Goal: Use online tool/utility: Utilize a website feature to perform a specific function

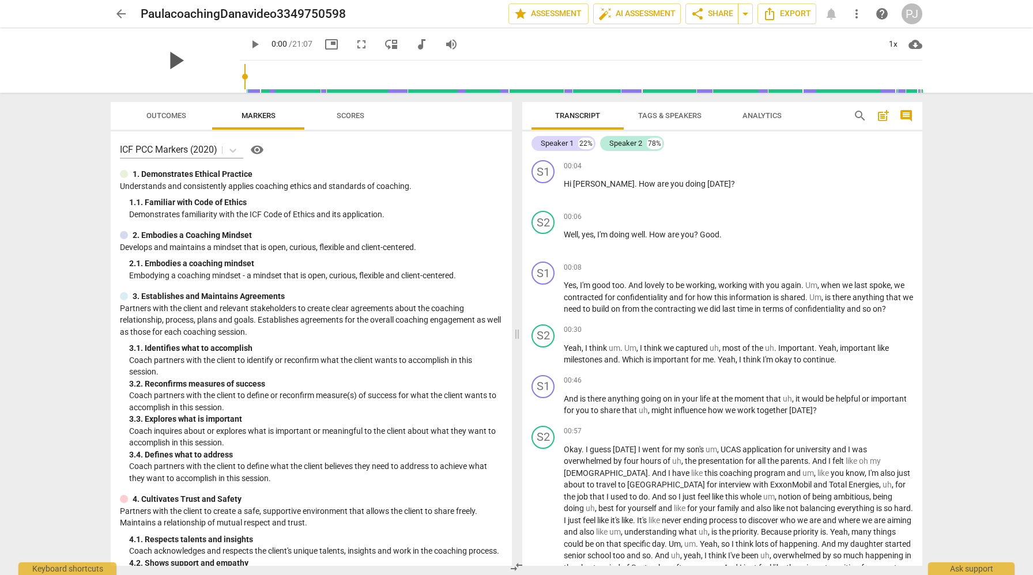
click at [170, 63] on span "play_arrow" at bounding box center [175, 61] width 30 height 30
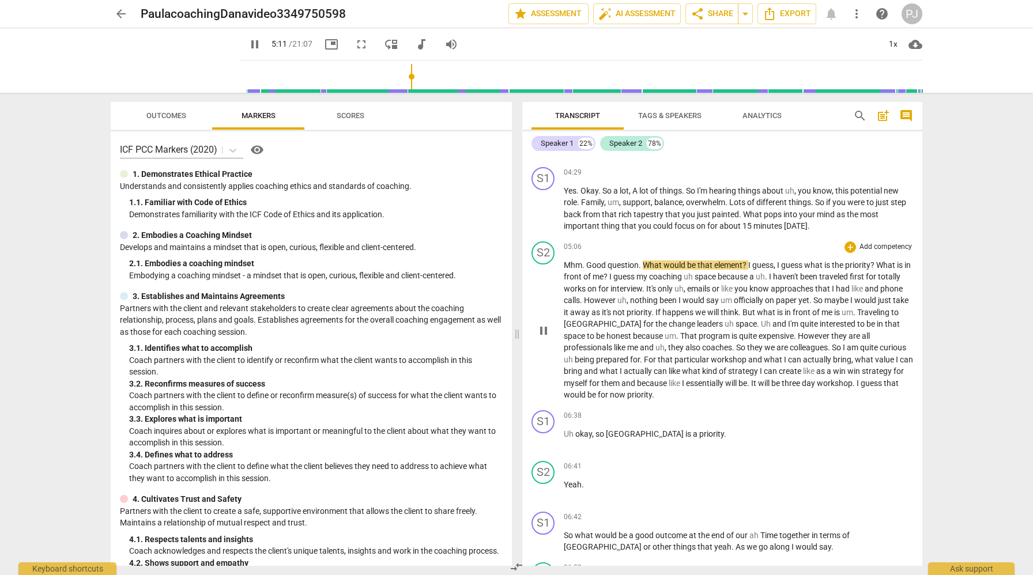
scroll to position [720, 0]
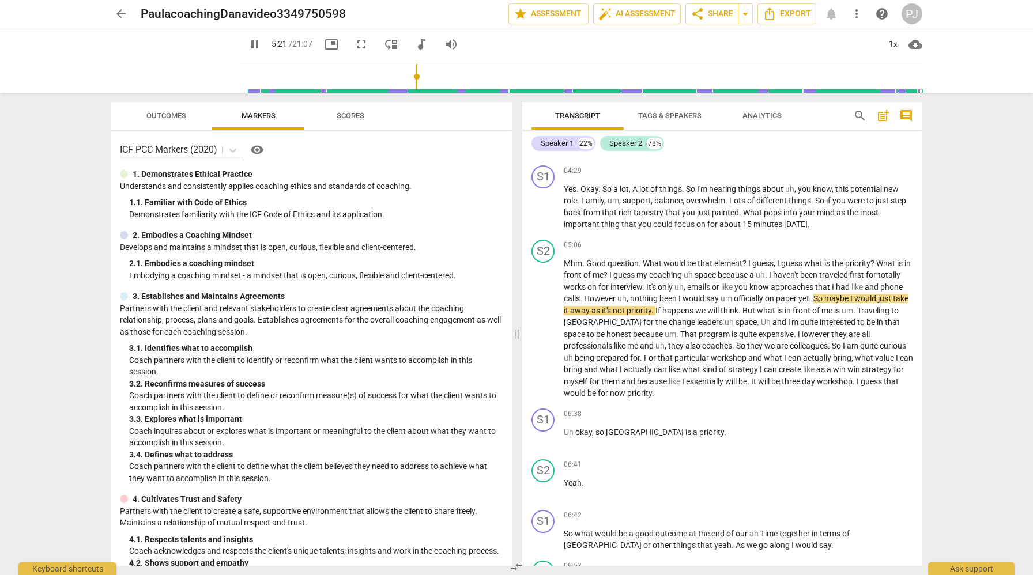
click at [408, 76] on input "range" at bounding box center [583, 76] width 678 height 37
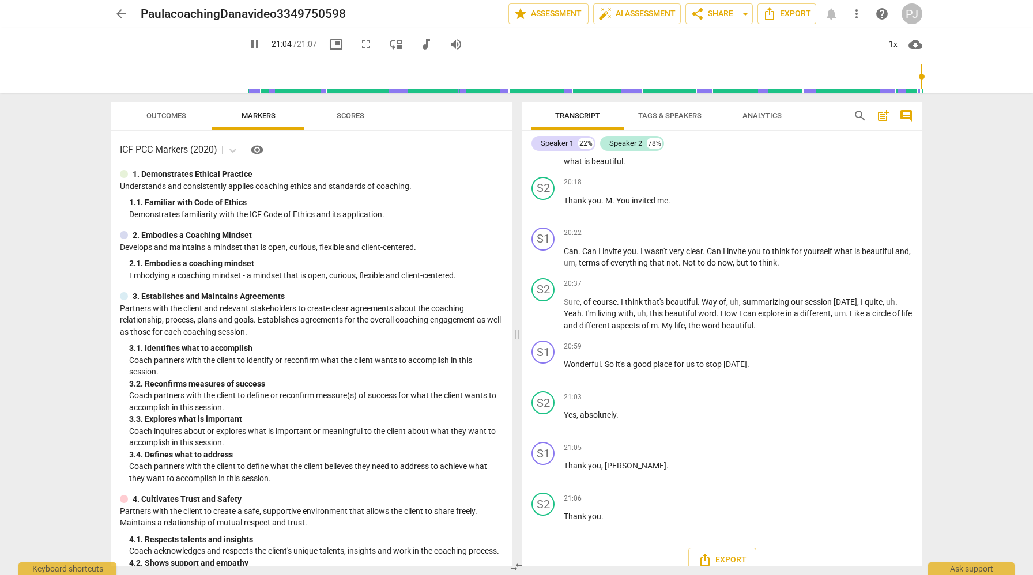
scroll to position [2914, 0]
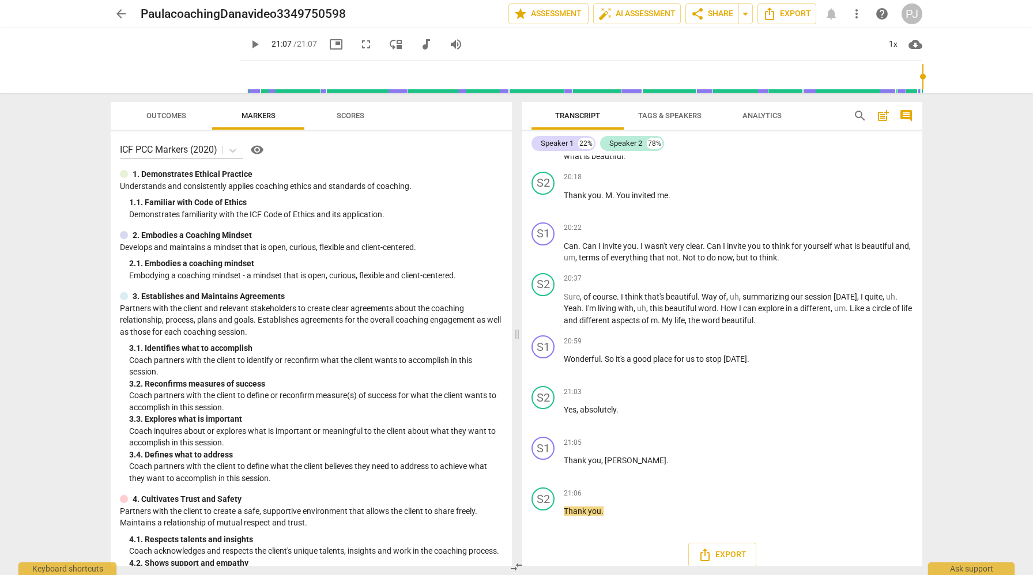
type input "1267"
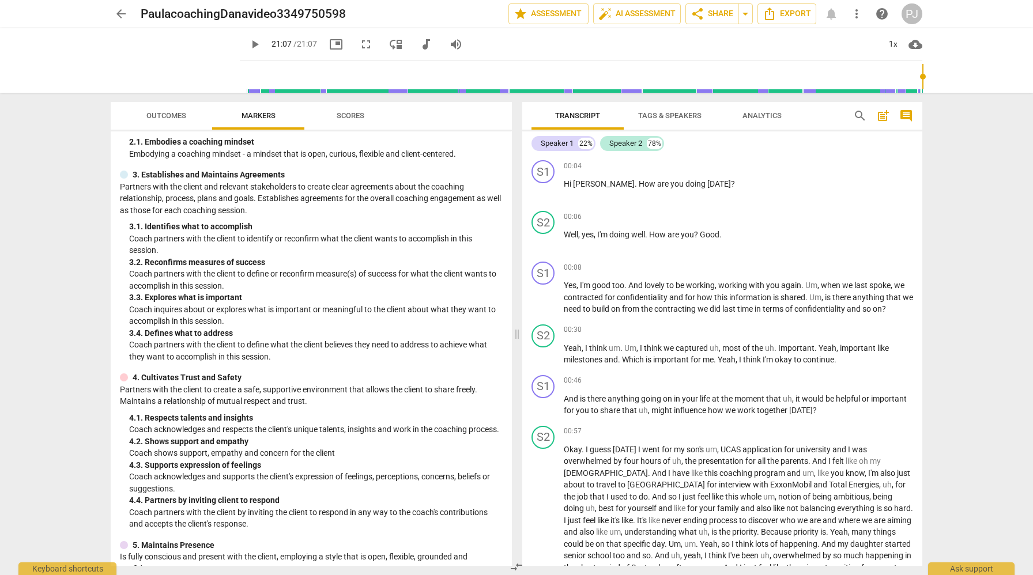
scroll to position [169, 0]
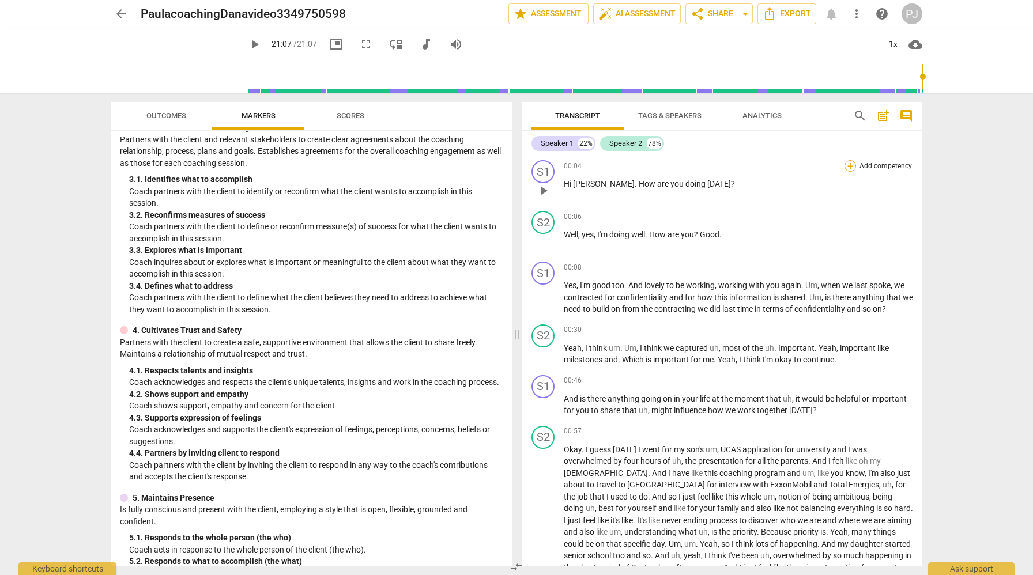
click at [849, 167] on div "+" at bounding box center [851, 166] width 12 height 12
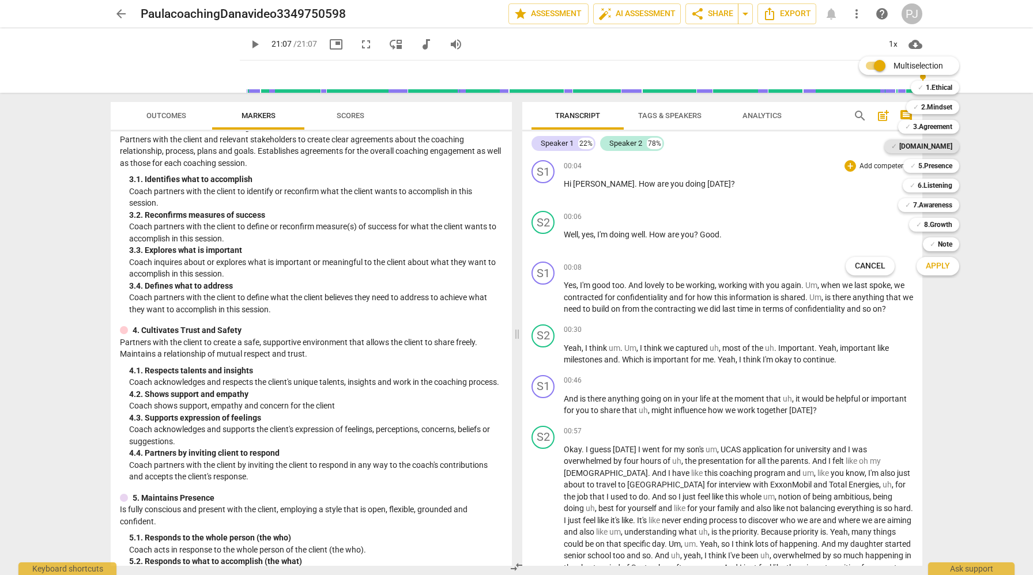
click at [929, 142] on b "[DOMAIN_NAME]" at bounding box center [925, 147] width 53 height 14
click at [935, 269] on span "Apply" at bounding box center [938, 267] width 24 height 12
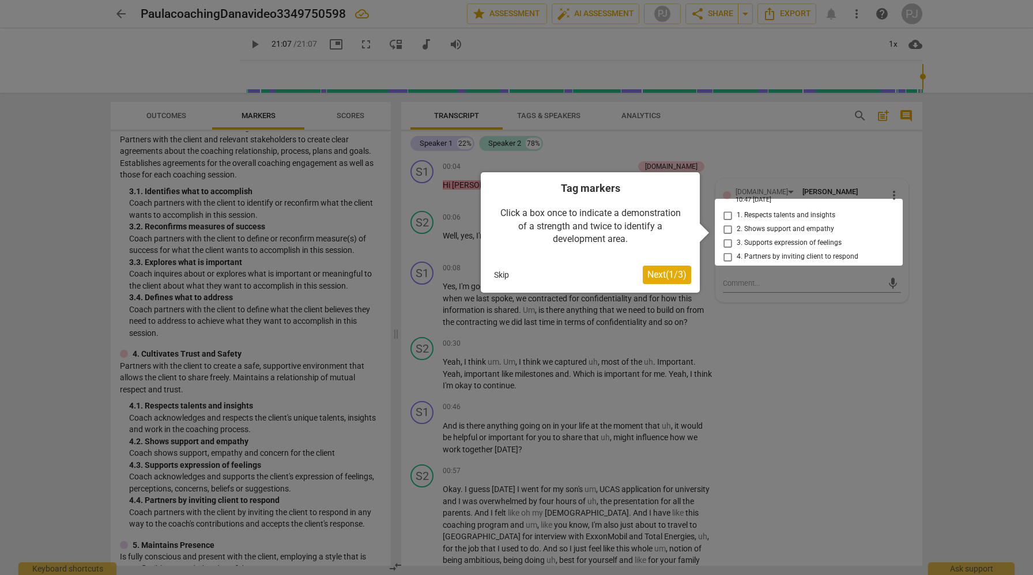
click at [728, 238] on div at bounding box center [809, 232] width 188 height 67
click at [727, 239] on div at bounding box center [809, 232] width 188 height 67
click at [726, 238] on div at bounding box center [809, 232] width 188 height 67
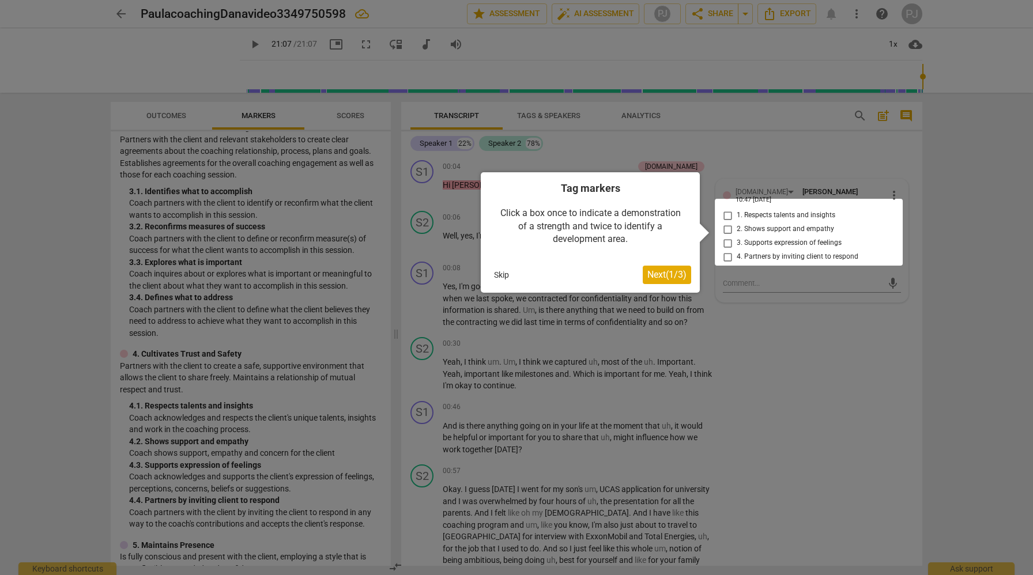
click at [675, 274] on span "Next ( 1 / 3 )" at bounding box center [666, 274] width 39 height 11
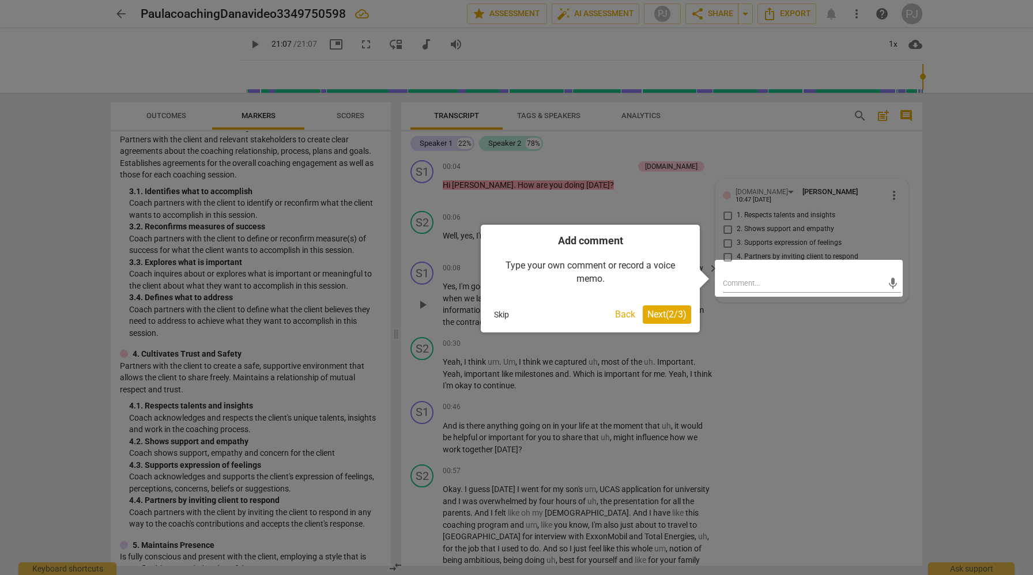
click at [502, 310] on button "Skip" at bounding box center [502, 314] width 24 height 17
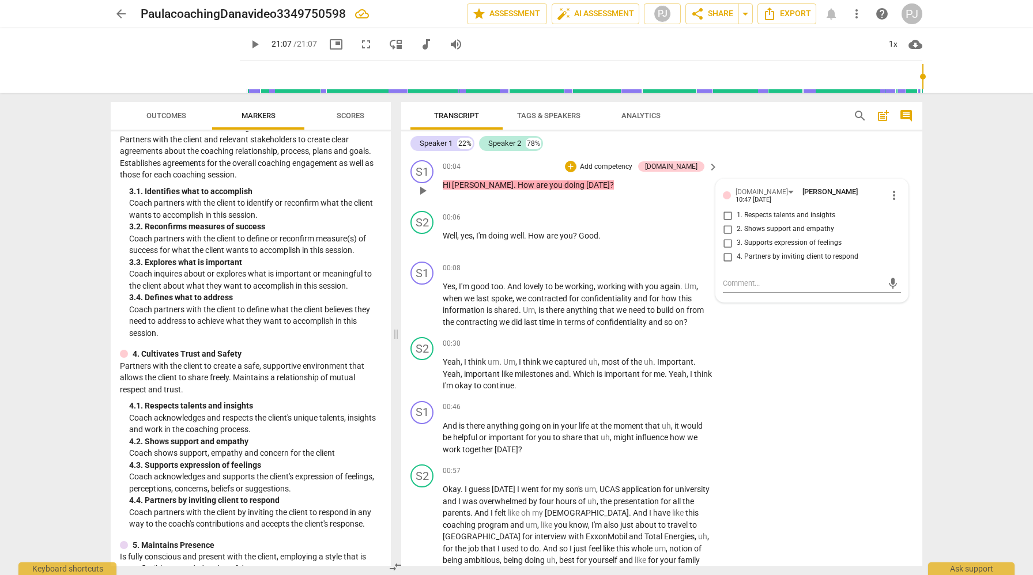
click at [728, 239] on input "3. Supports expression of feelings" at bounding box center [727, 243] width 18 height 14
checkbox input "true"
click at [805, 340] on div "S2 play_arrow pause 00:30 + Add competency keyboard_arrow_right Yeah , I think …" at bounding box center [661, 365] width 521 height 64
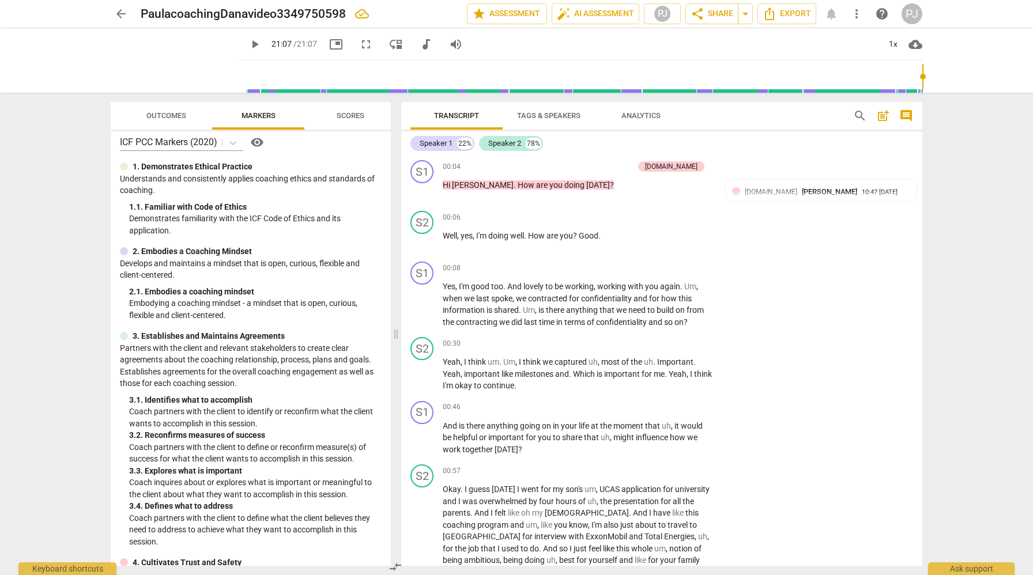
scroll to position [7, 0]
click at [713, 342] on span "keyboard_arrow_right" at bounding box center [713, 344] width 14 height 14
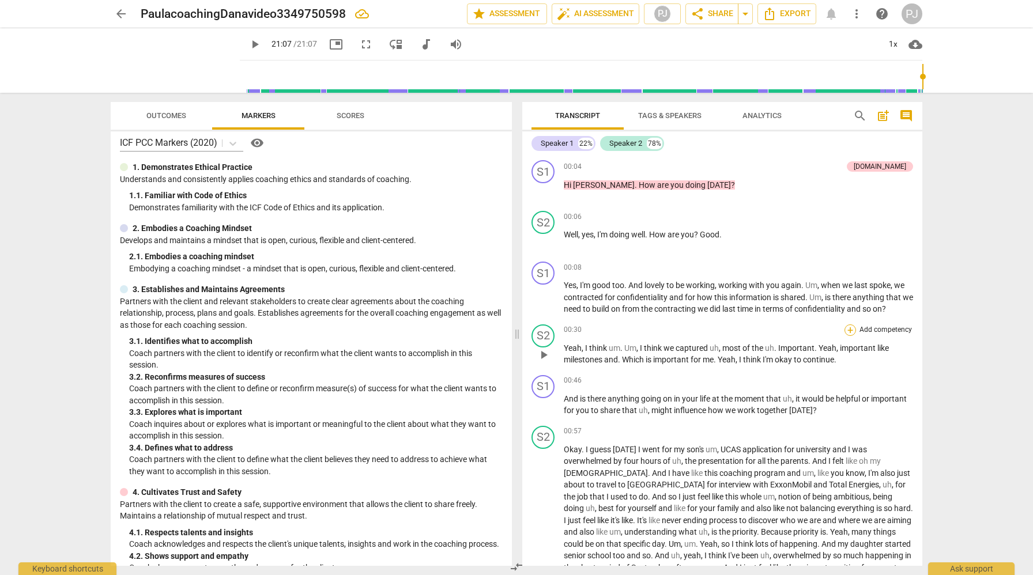
click at [848, 330] on div "+" at bounding box center [851, 331] width 12 height 12
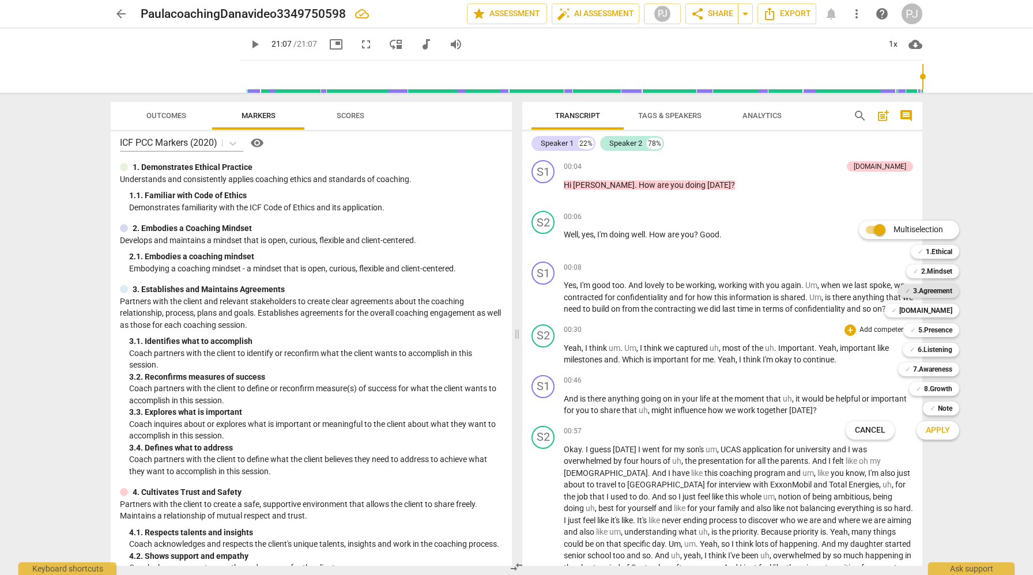
click at [931, 290] on b "3.Agreement" at bounding box center [932, 291] width 39 height 14
click at [942, 429] on span "Apply" at bounding box center [938, 431] width 24 height 12
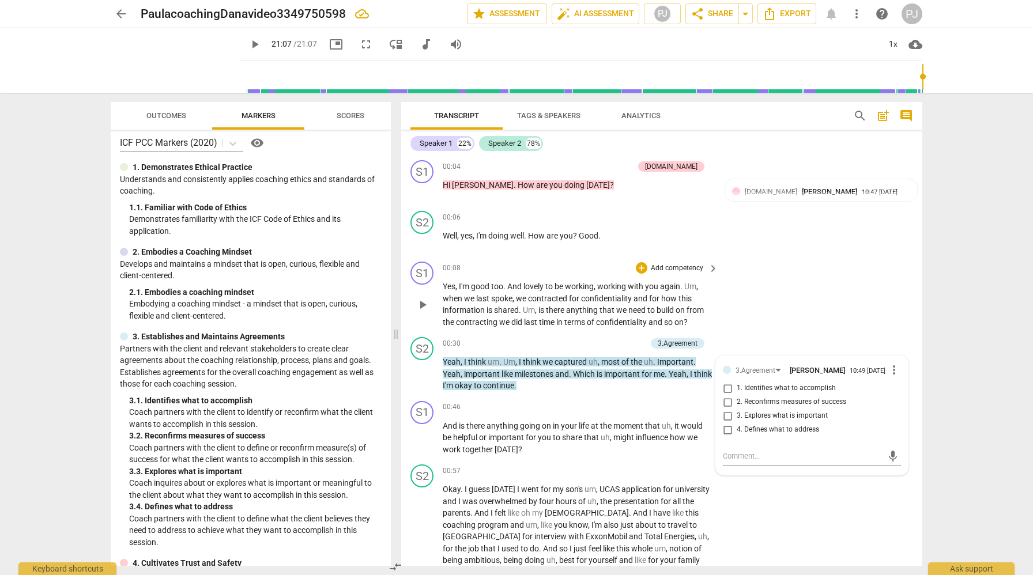
click at [839, 295] on div "S1 play_arrow pause 00:08 + Add competency keyboard_arrow_right Yes , I'm good …" at bounding box center [661, 295] width 521 height 76
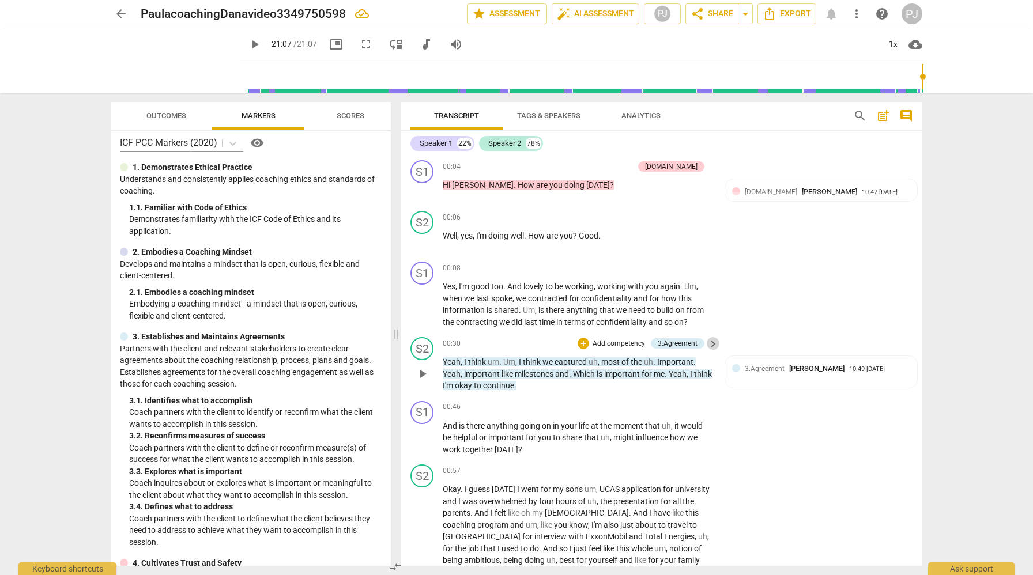
click at [709, 342] on span "keyboard_arrow_right" at bounding box center [713, 344] width 14 height 14
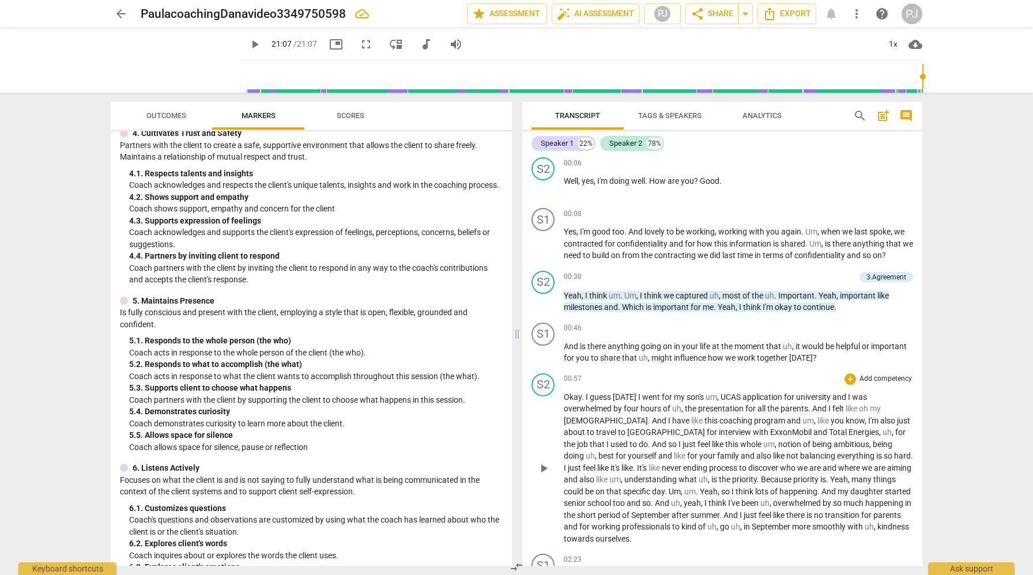
scroll to position [55, 0]
click at [848, 374] on div "+" at bounding box center [851, 378] width 12 height 12
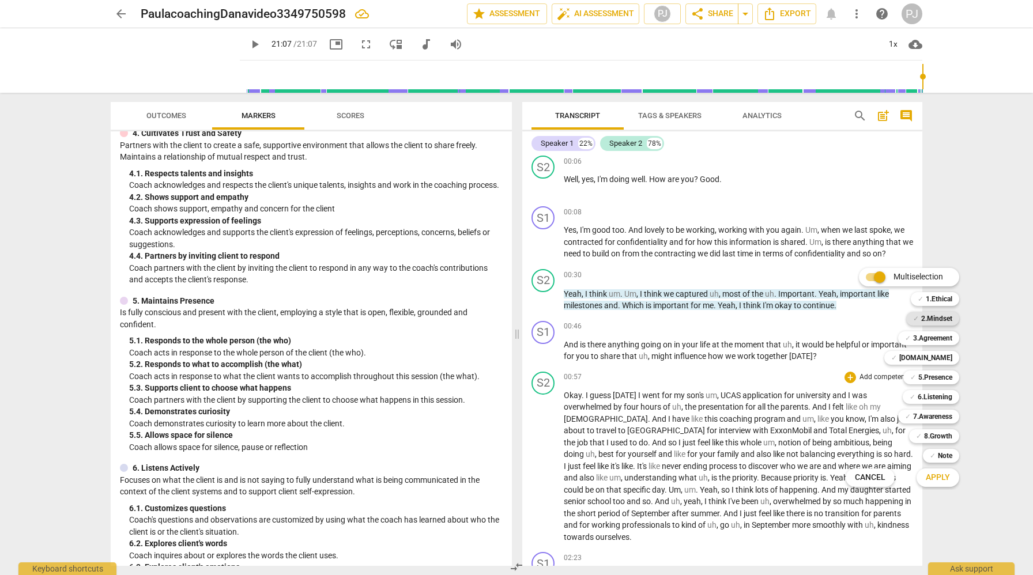
click at [939, 317] on b "2.Mindset" at bounding box center [936, 319] width 31 height 14
click at [913, 338] on b "3.Agreement" at bounding box center [932, 339] width 39 height 14
click at [953, 474] on button "Apply" at bounding box center [938, 478] width 43 height 21
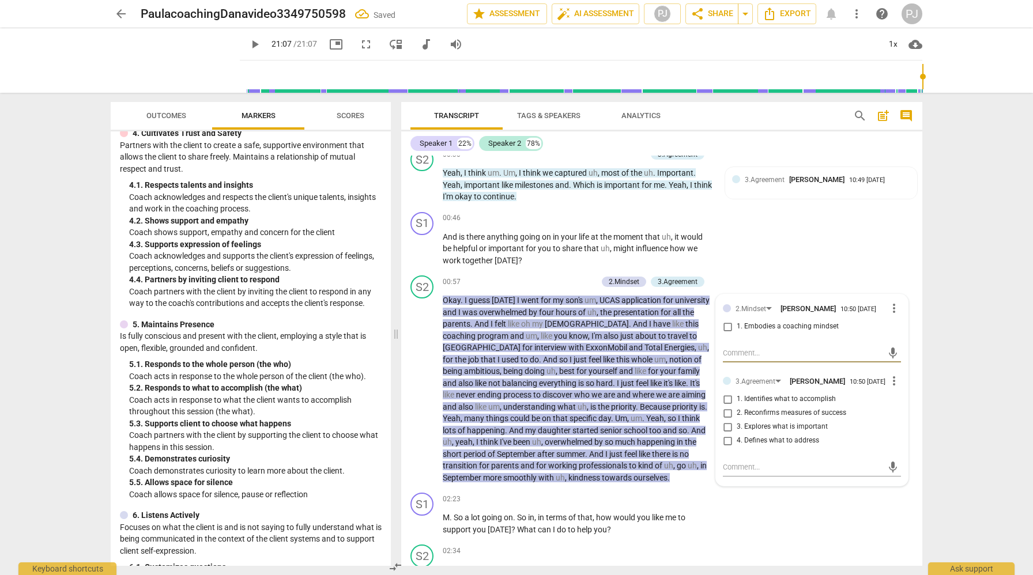
scroll to position [208, 0]
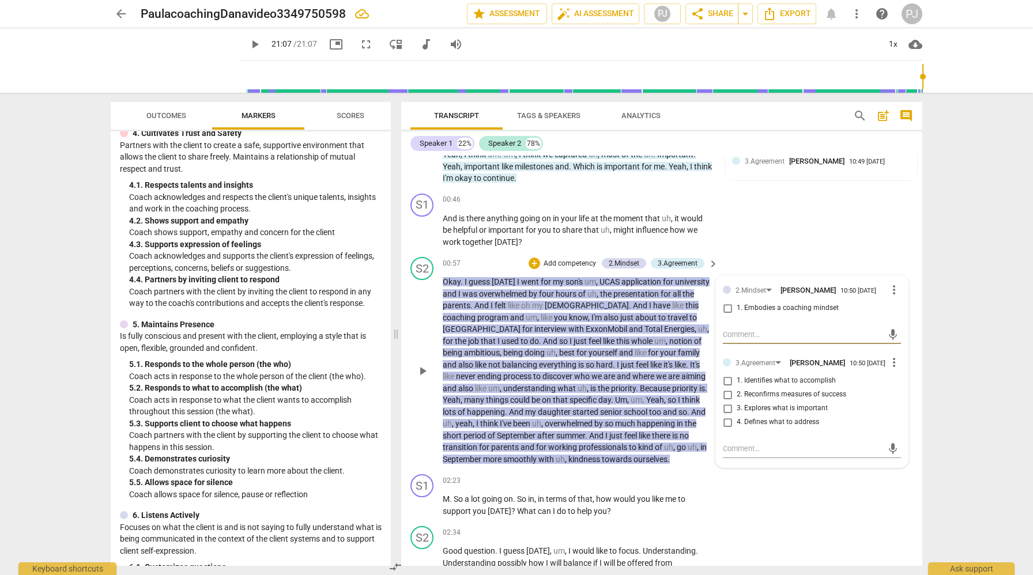
click at [725, 287] on div at bounding box center [727, 290] width 8 height 8
click at [630, 266] on div "2.Mindset" at bounding box center [624, 264] width 31 height 10
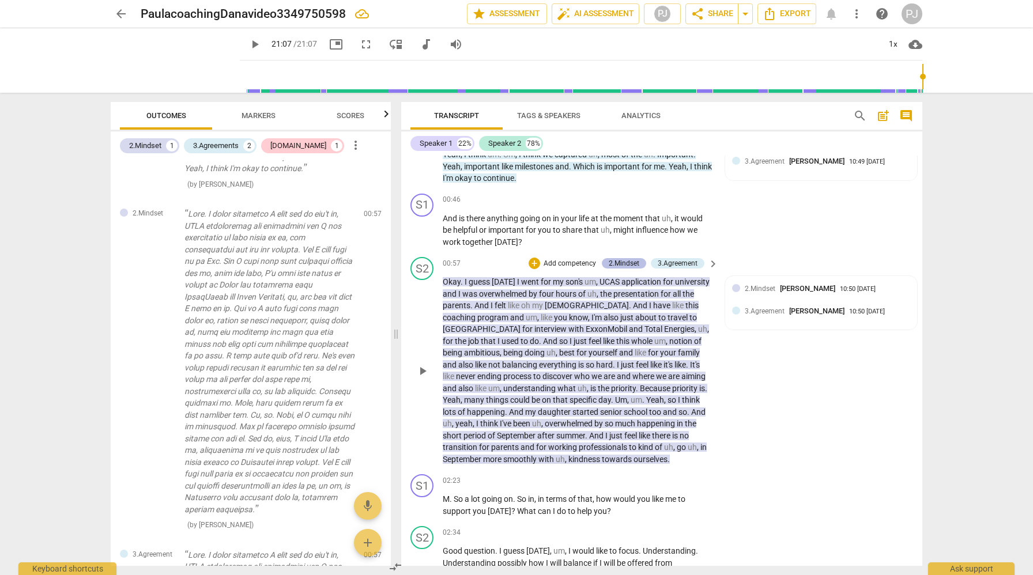
scroll to position [208, 0]
click at [710, 262] on span "keyboard_arrow_right" at bounding box center [713, 265] width 14 height 14
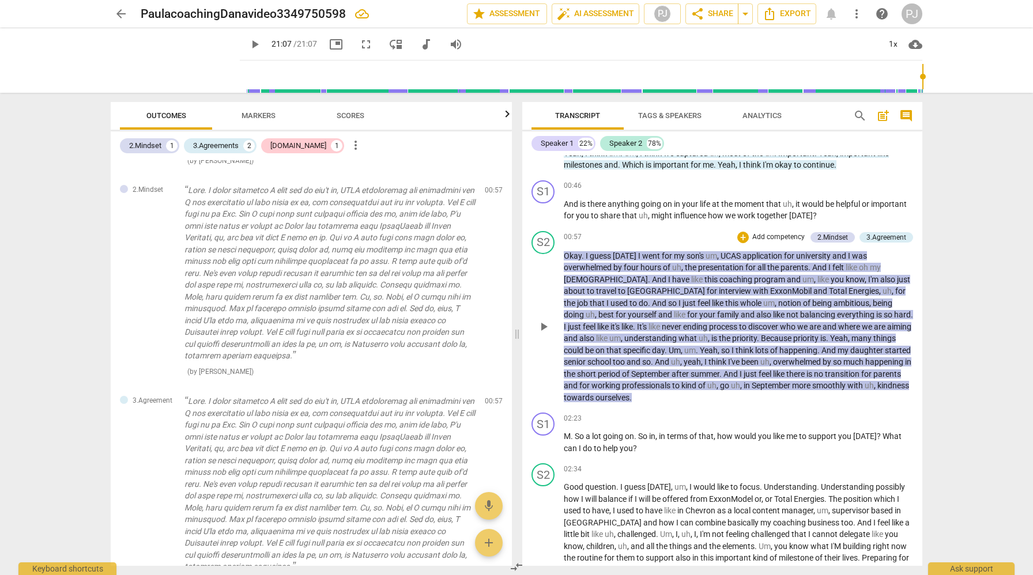
scroll to position [201, 0]
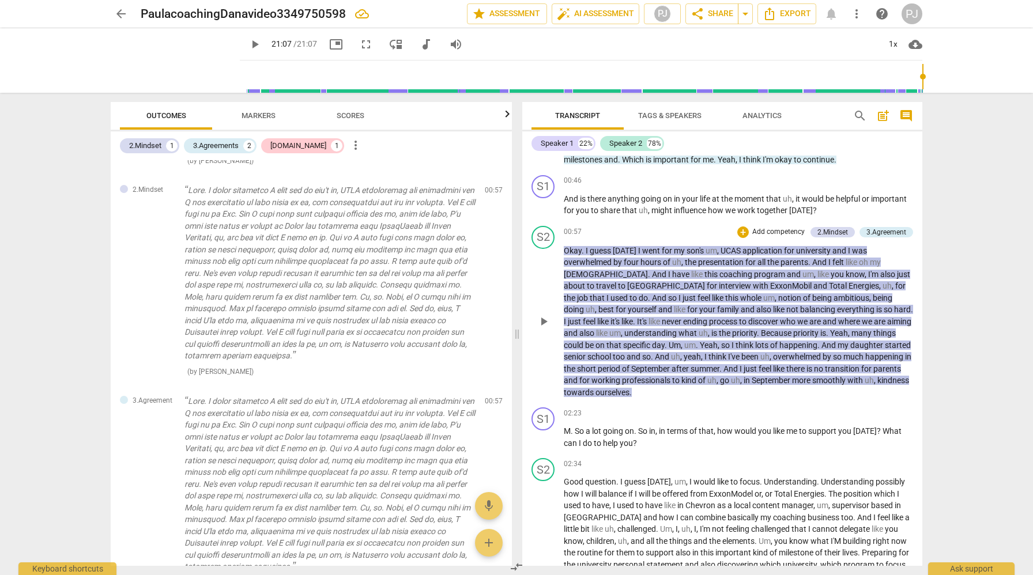
click at [830, 240] on div "00:57 + Add competency 2.Mindset 3.Agreement keyboard_arrow_right Okay . I gues…" at bounding box center [738, 312] width 349 height 173
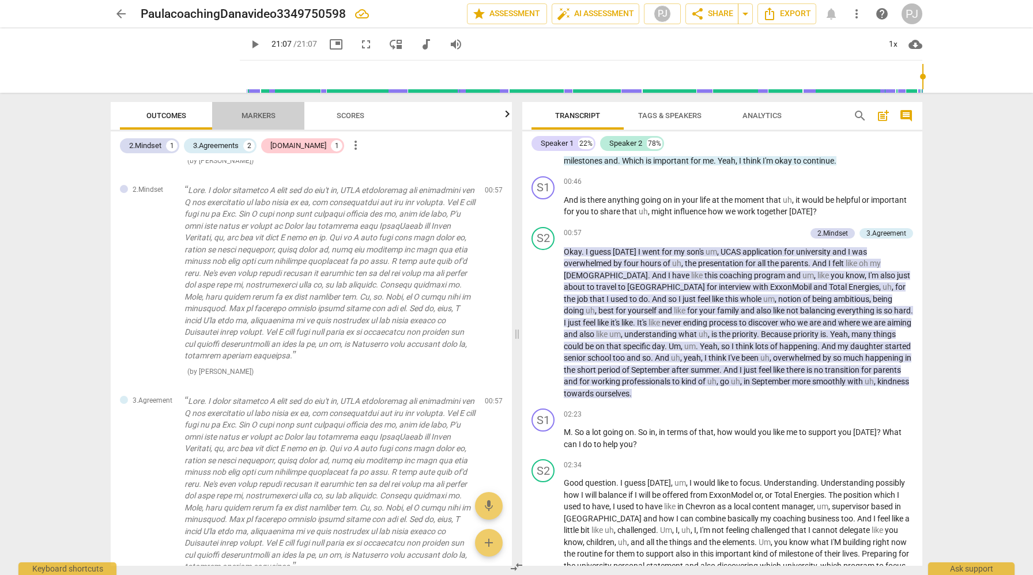
click at [255, 119] on span "Markers" at bounding box center [259, 115] width 34 height 9
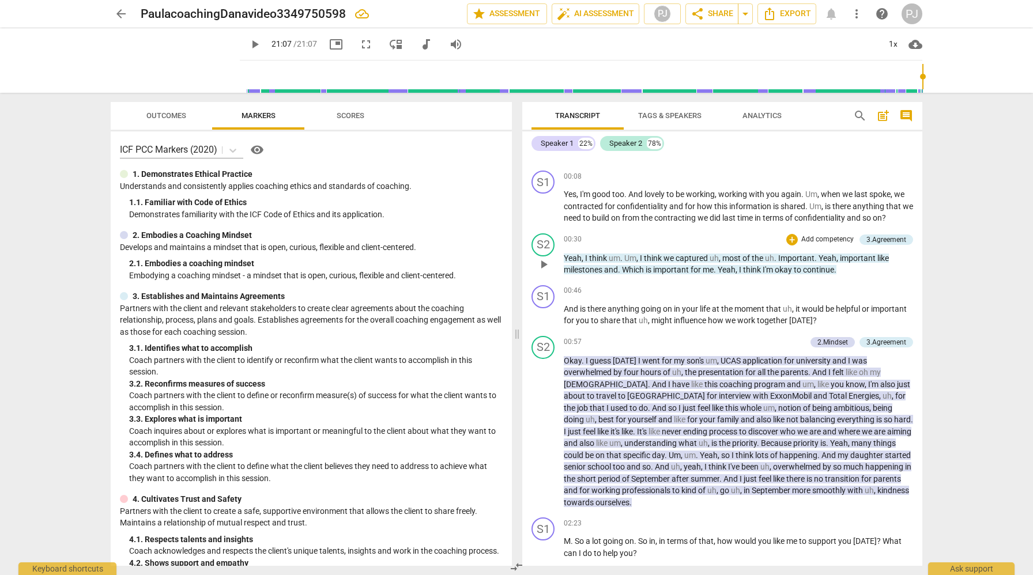
scroll to position [91, 0]
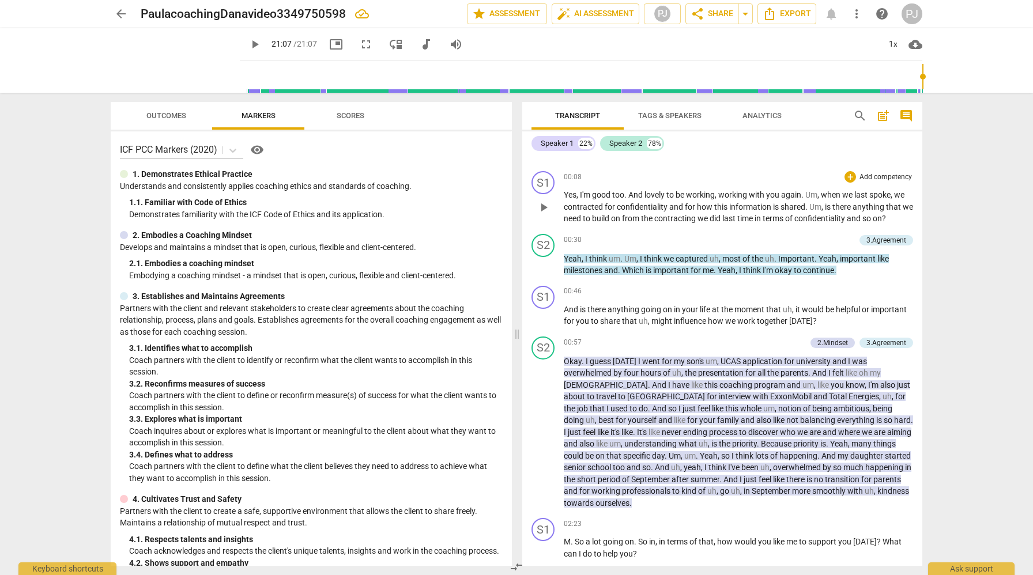
click at [883, 238] on div "3.Agreement" at bounding box center [887, 240] width 40 height 10
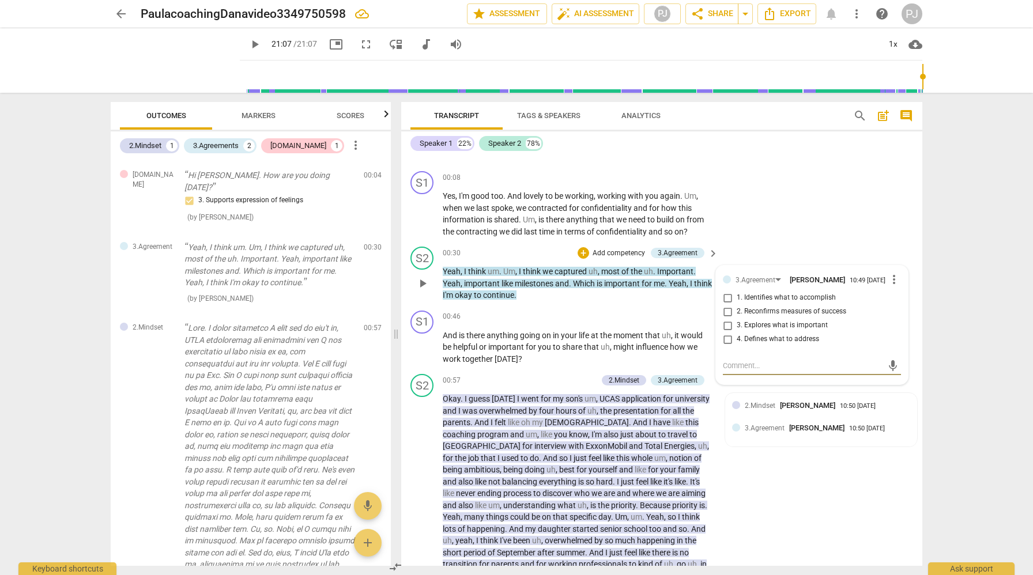
click at [618, 251] on p "Add competency" at bounding box center [619, 254] width 55 height 10
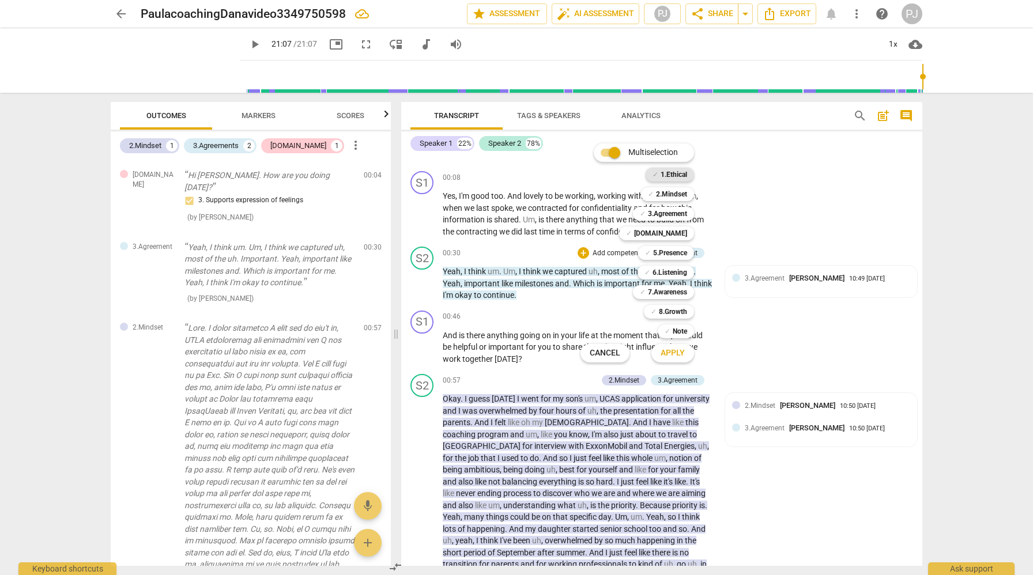
click at [667, 174] on b "1.Ethical" at bounding box center [674, 175] width 27 height 14
click at [671, 354] on span "Apply" at bounding box center [673, 354] width 24 height 12
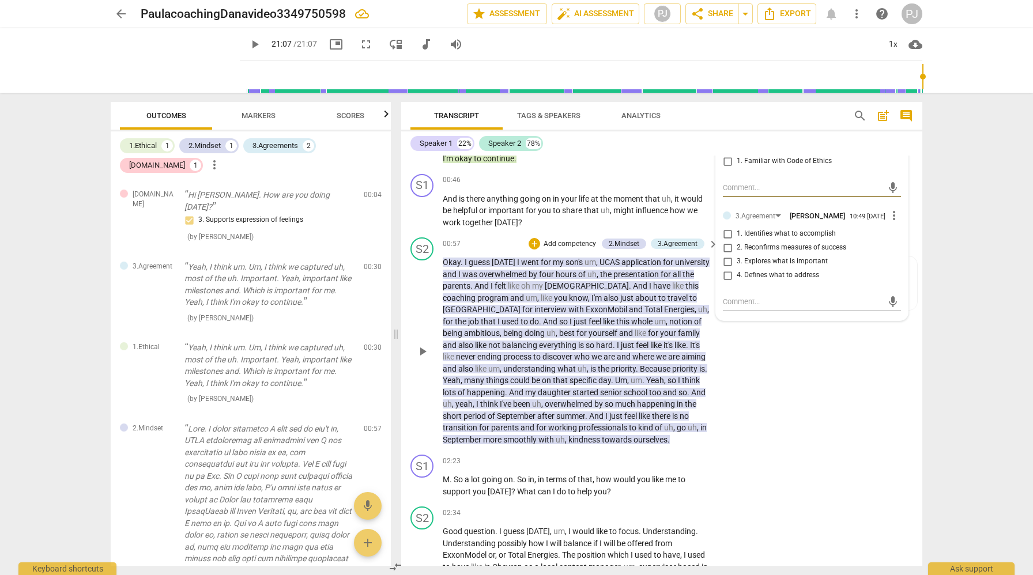
scroll to position [230, 0]
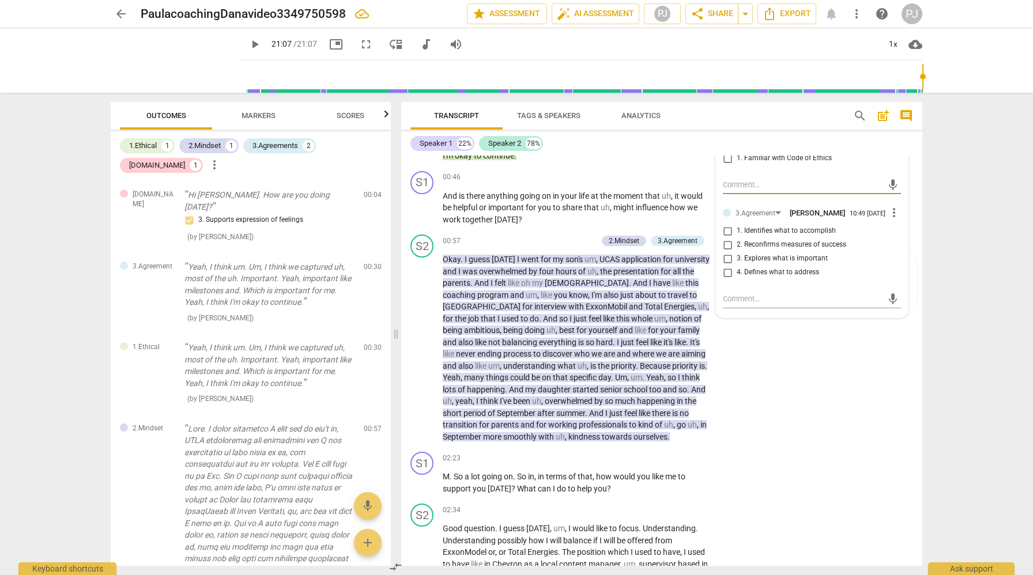
click at [262, 117] on span "Markers" at bounding box center [259, 115] width 34 height 9
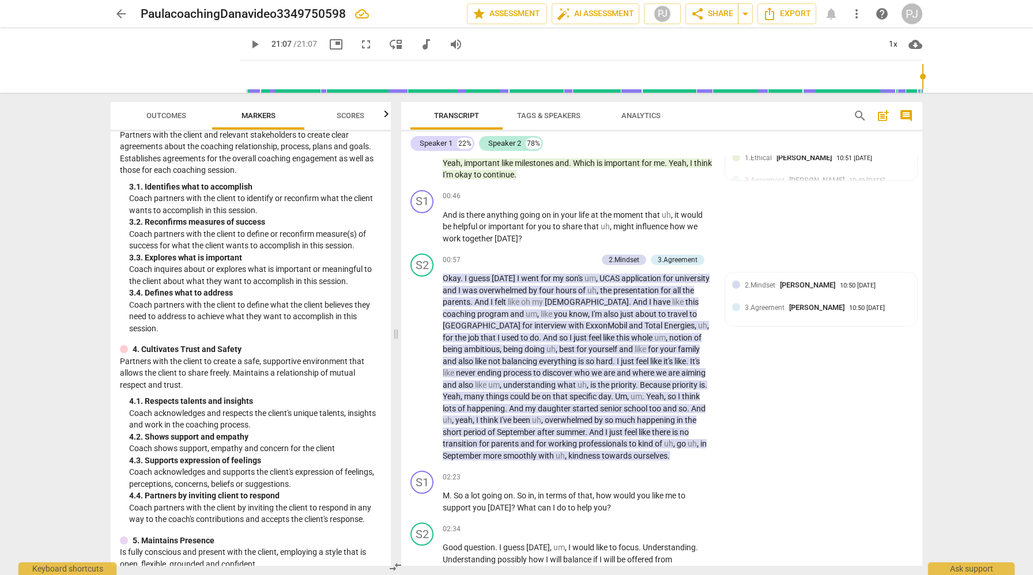
scroll to position [221, 0]
click at [570, 258] on p "Add competency" at bounding box center [570, 260] width 55 height 10
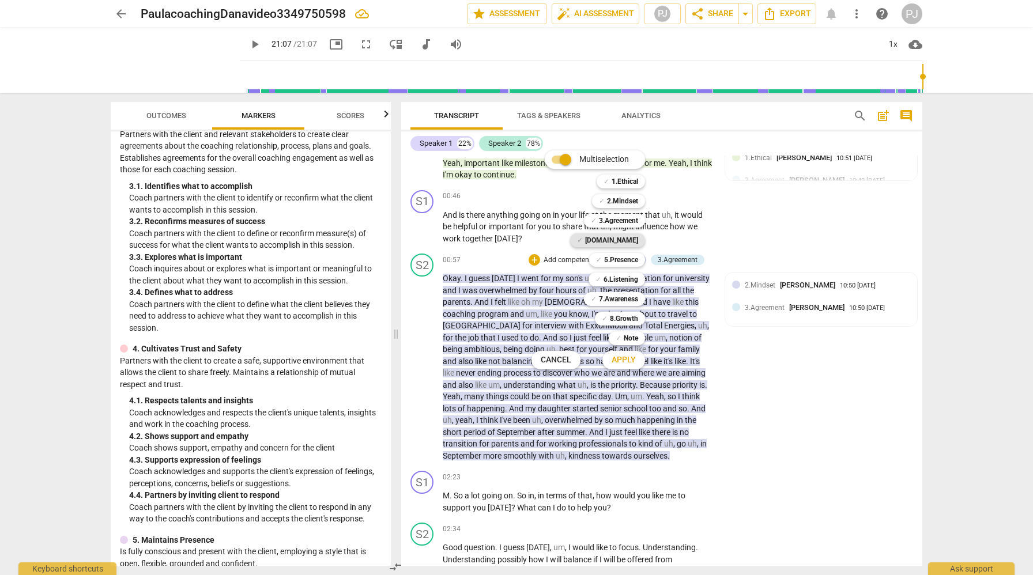
click at [628, 241] on b "[DOMAIN_NAME]" at bounding box center [611, 241] width 53 height 14
click at [627, 362] on span "Apply" at bounding box center [624, 361] width 24 height 12
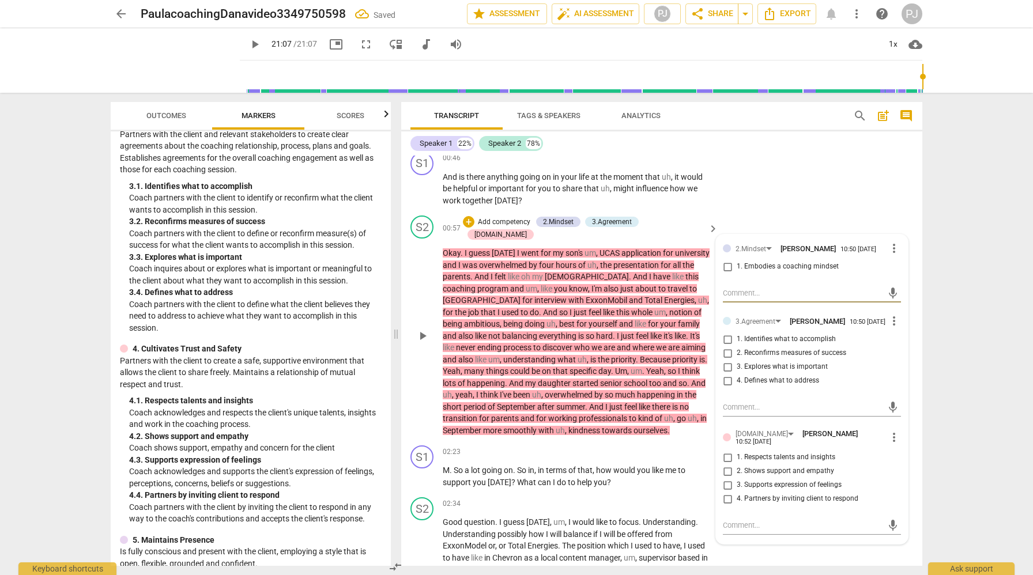
scroll to position [251, 0]
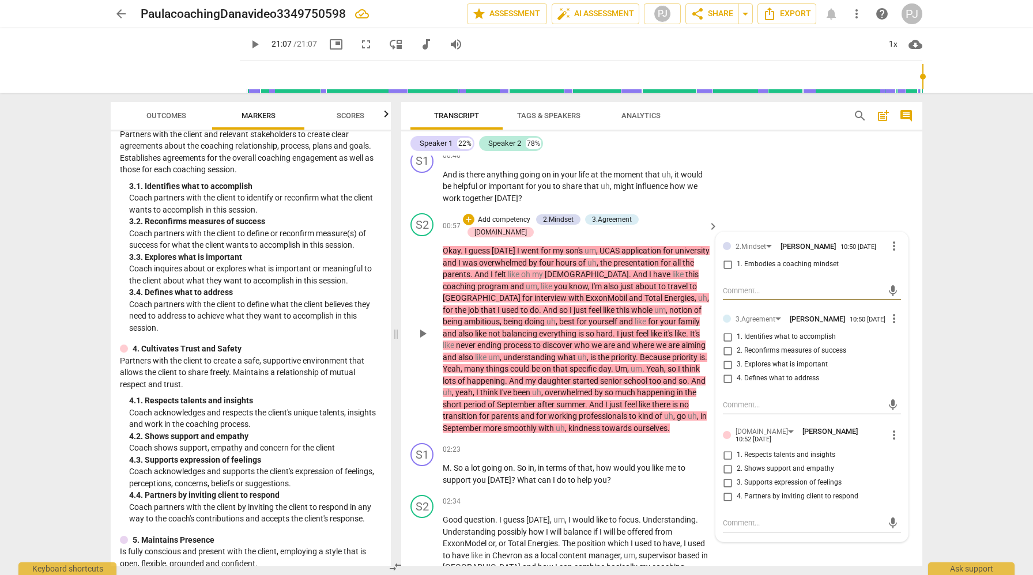
click at [728, 468] on input "2. Shows support and empathy" at bounding box center [727, 469] width 18 height 14
checkbox input "true"
click at [814, 187] on div "S1 play_arrow pause 00:46 + Add competency keyboard_arrow_right And is there an…" at bounding box center [661, 177] width 521 height 64
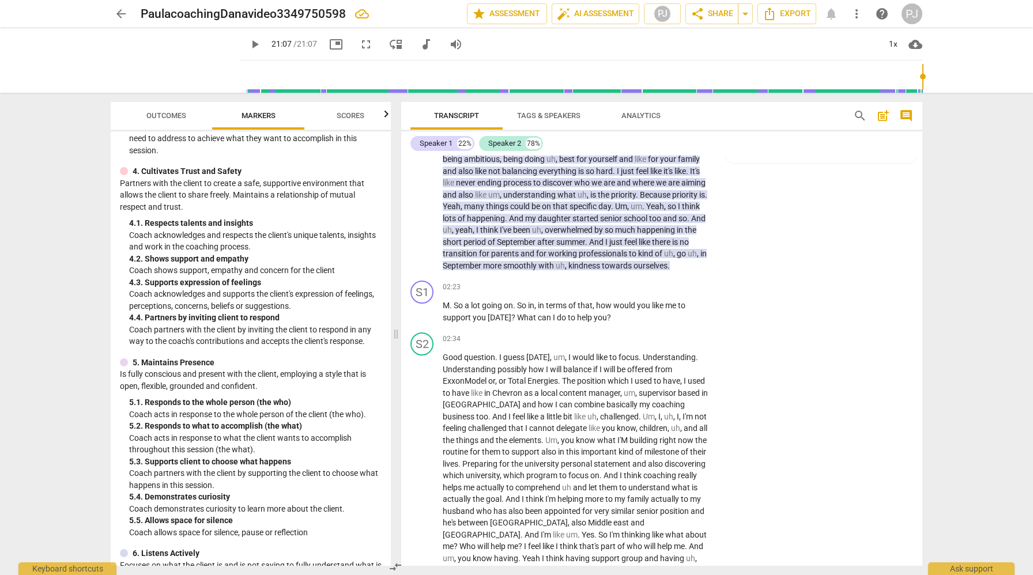
scroll to position [396, 0]
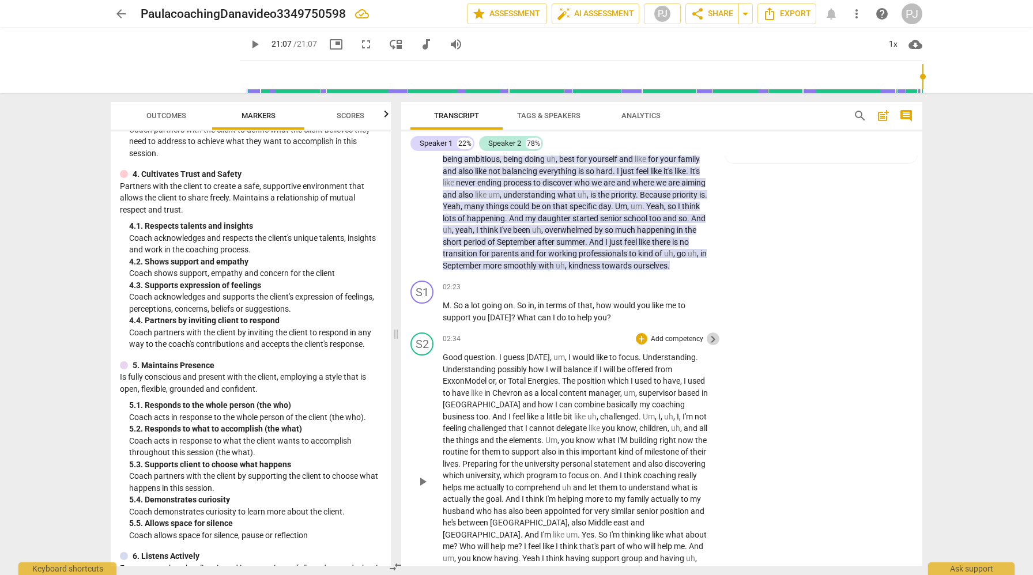
click at [713, 333] on span "keyboard_arrow_right" at bounding box center [713, 340] width 14 height 14
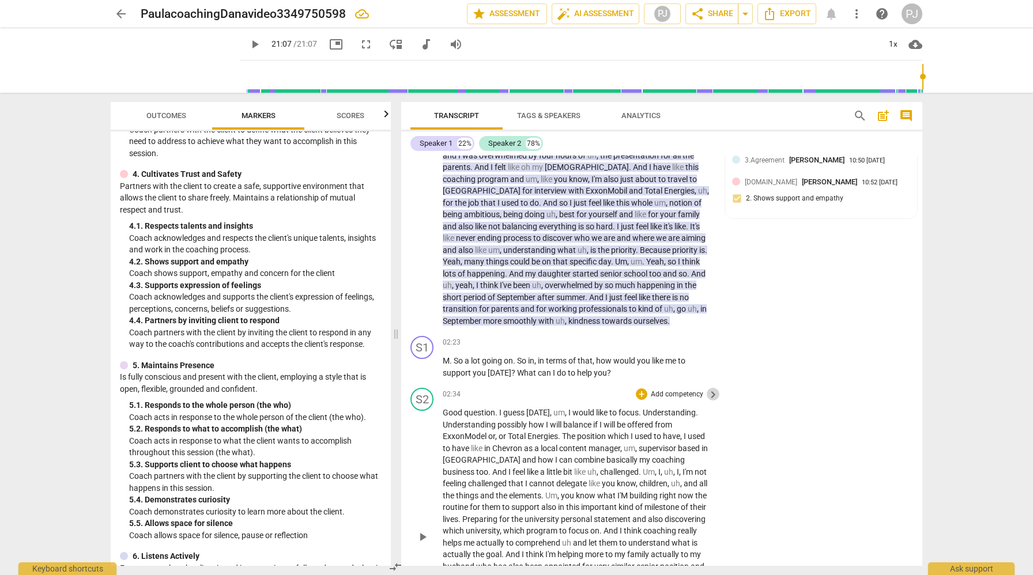
scroll to position [337, 0]
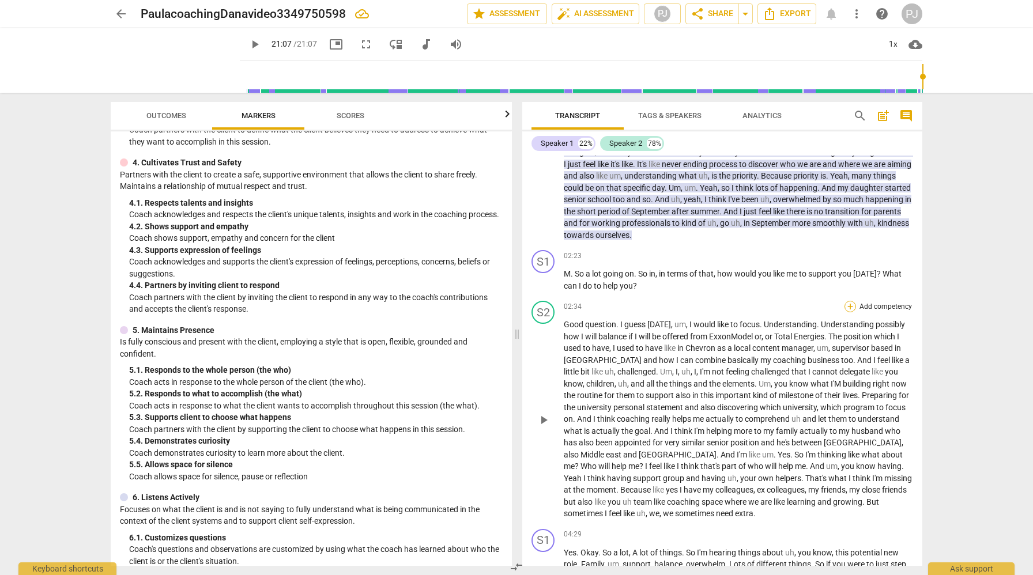
click at [849, 304] on div "+" at bounding box center [851, 307] width 12 height 12
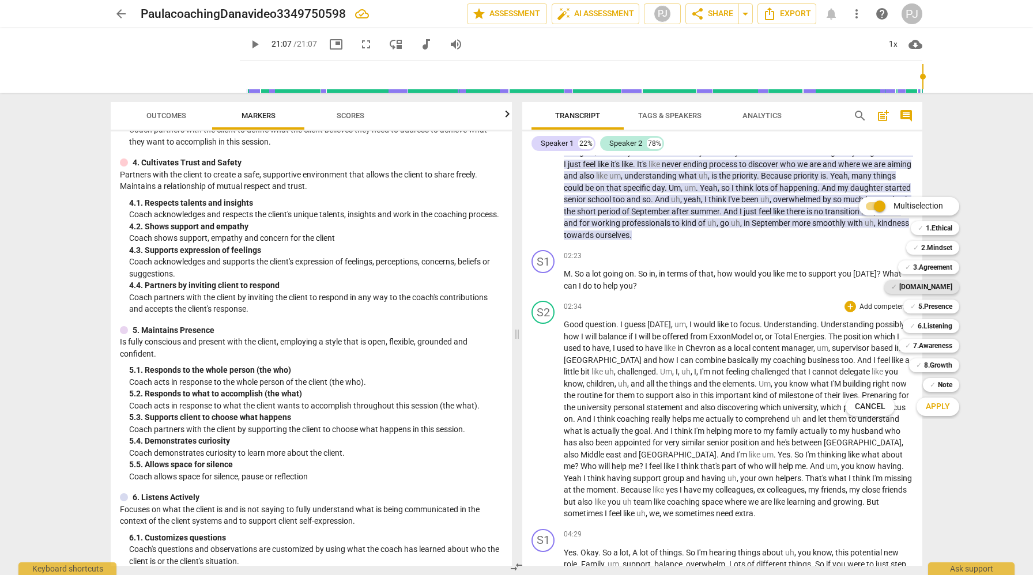
click at [937, 288] on b "[DOMAIN_NAME]" at bounding box center [925, 287] width 53 height 14
click at [943, 406] on span "Apply" at bounding box center [938, 407] width 24 height 12
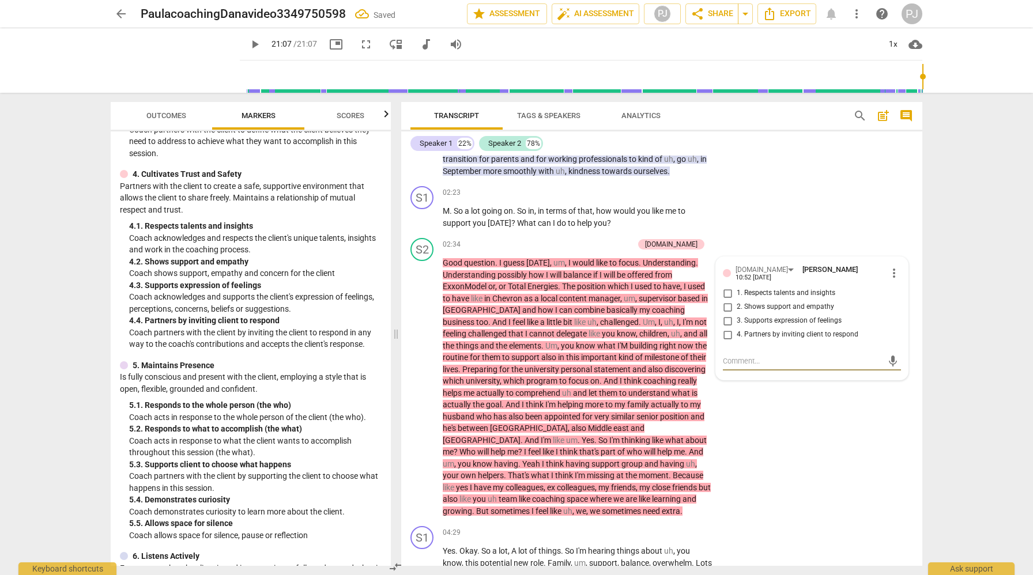
scroll to position [513, 0]
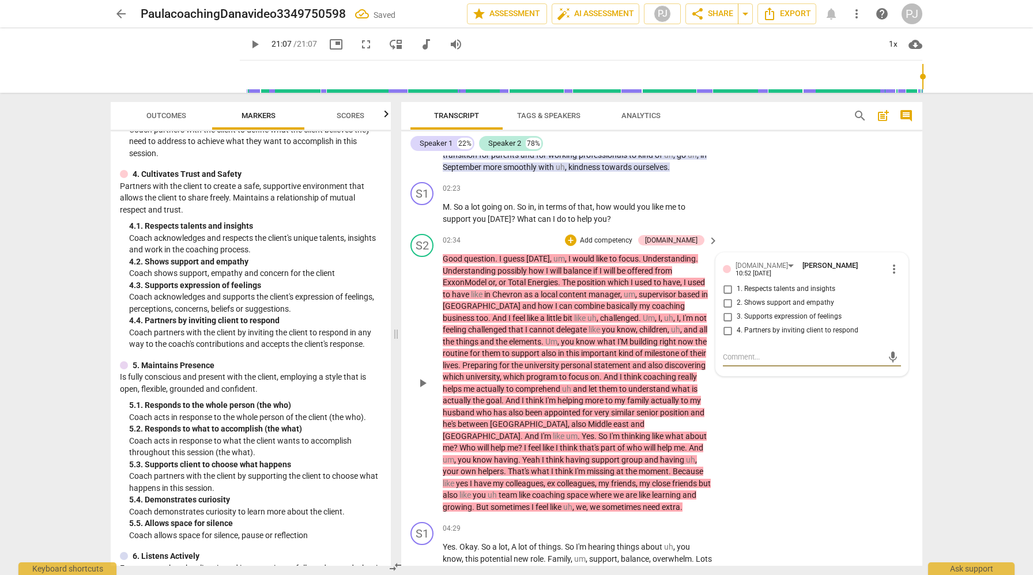
click at [729, 324] on input "4. Partners by inviting client to respond" at bounding box center [727, 331] width 18 height 14
checkbox input "true"
click at [859, 427] on div "S2 play_arrow pause 02:34 + Add competency [DOMAIN_NAME] keyboard_arrow_right G…" at bounding box center [661, 373] width 521 height 288
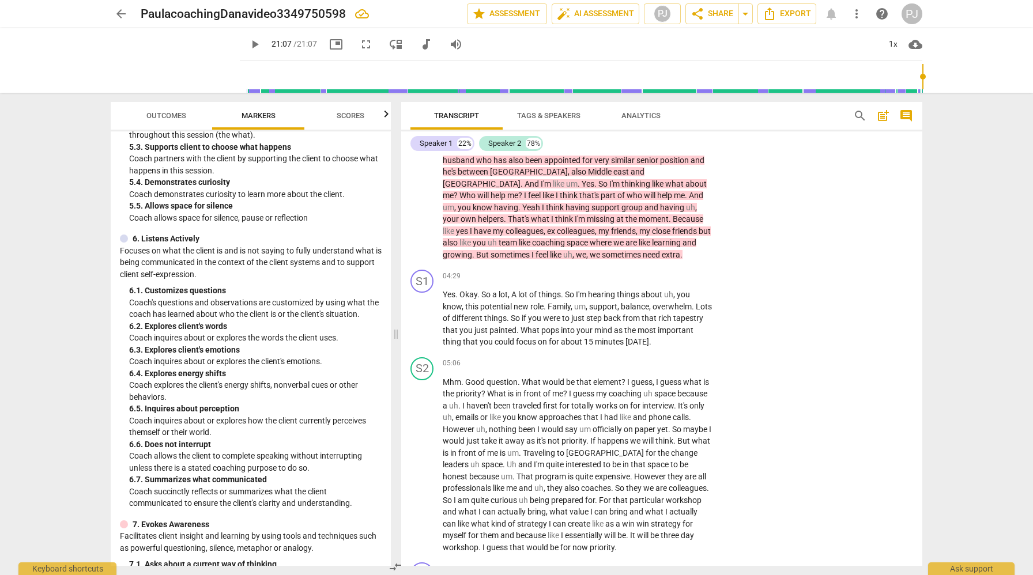
scroll to position [724, 0]
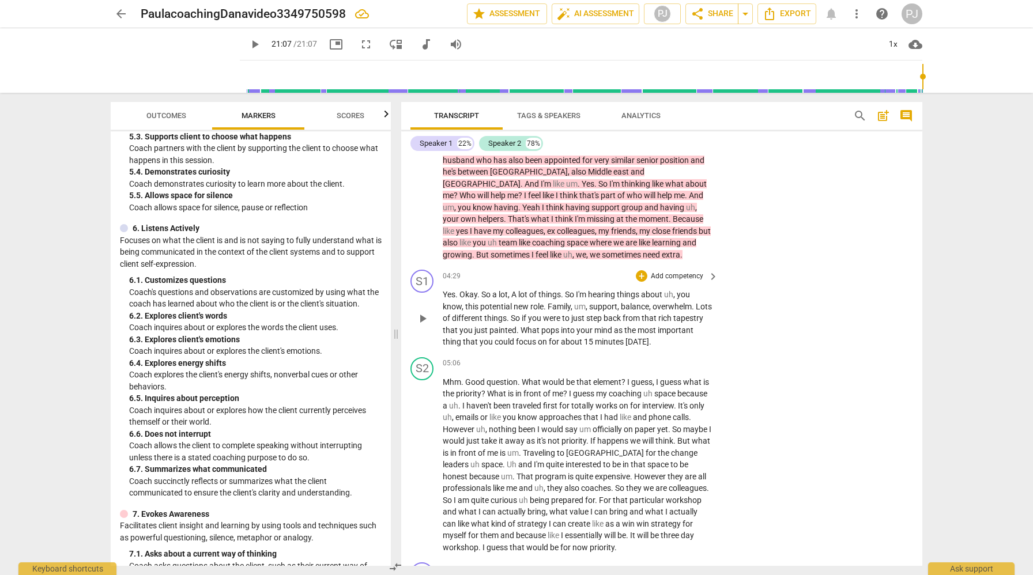
click at [711, 270] on span "keyboard_arrow_right" at bounding box center [713, 277] width 14 height 14
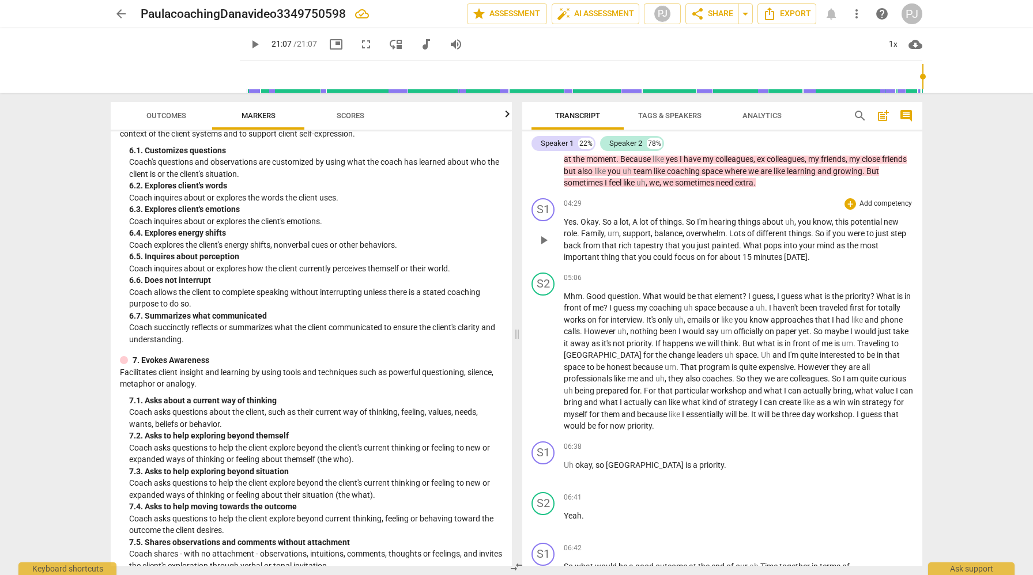
scroll to position [630, 0]
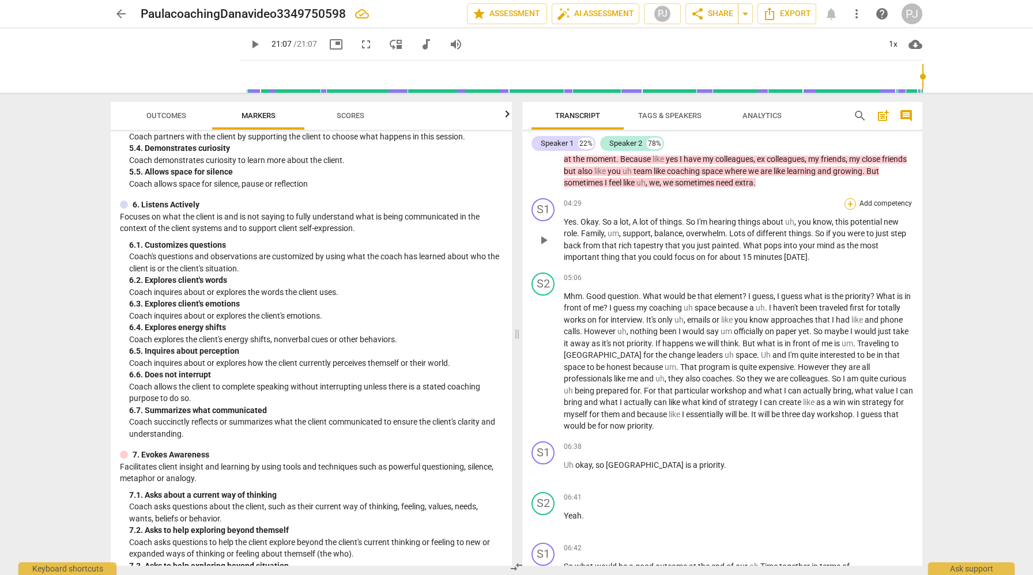
click at [849, 203] on div "+" at bounding box center [851, 204] width 12 height 12
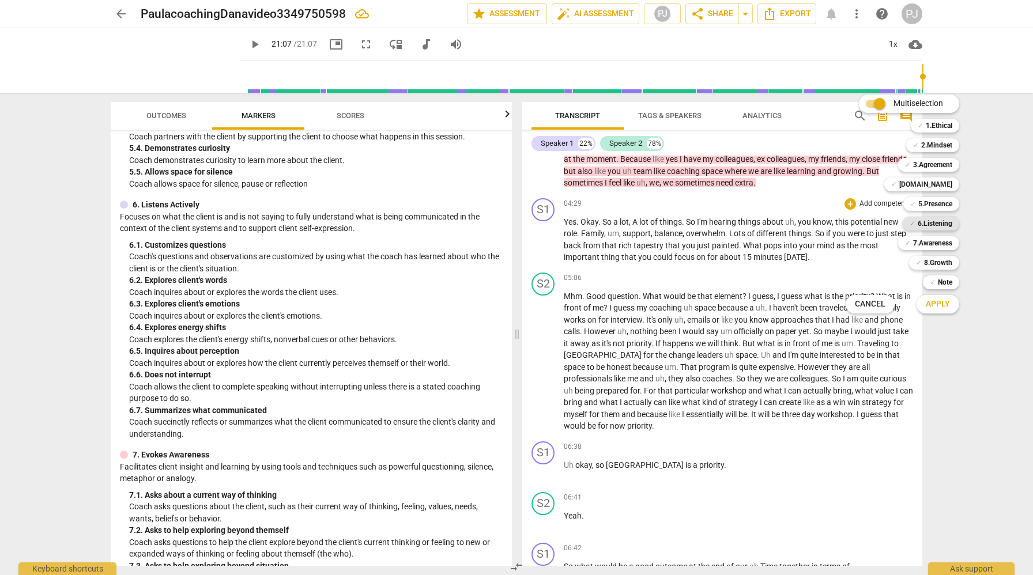
click at [929, 221] on b "6.Listening" at bounding box center [935, 224] width 35 height 14
click at [941, 304] on span "Apply" at bounding box center [938, 305] width 24 height 12
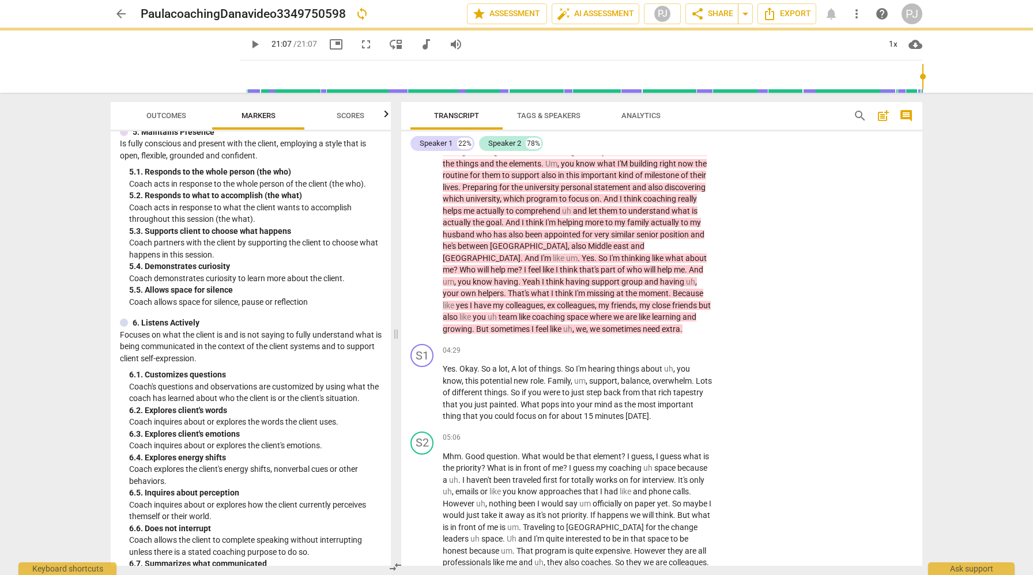
scroll to position [724, 0]
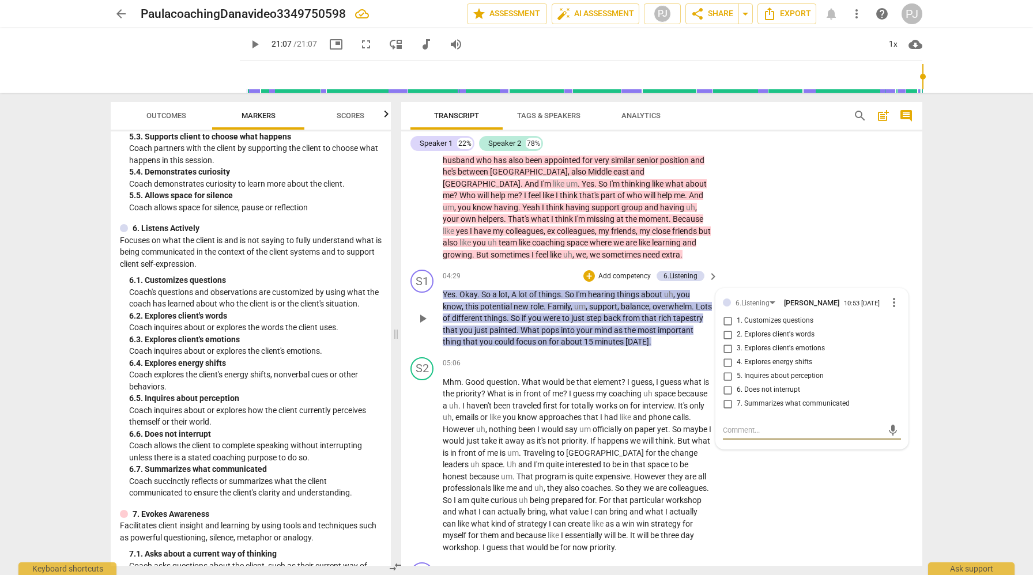
click at [726, 397] on input "7. Summarizes what communicated" at bounding box center [727, 404] width 18 height 14
checkbox input "true"
click at [852, 474] on div "S2 play_arrow pause 05:06 + Add competency keyboard_arrow_right Mhm . Good ques…" at bounding box center [661, 456] width 521 height 206
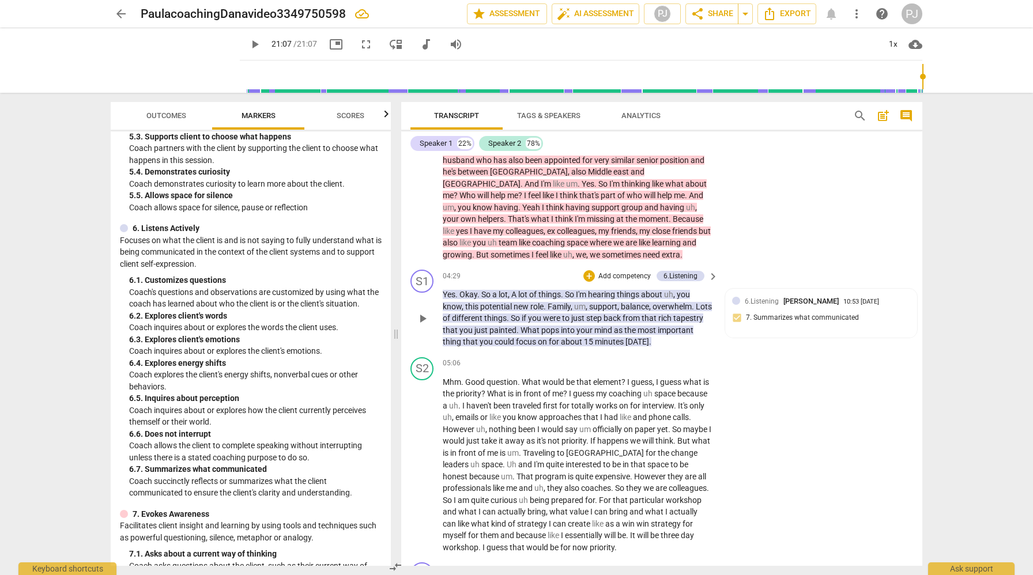
click at [710, 270] on span "keyboard_arrow_right" at bounding box center [713, 277] width 14 height 14
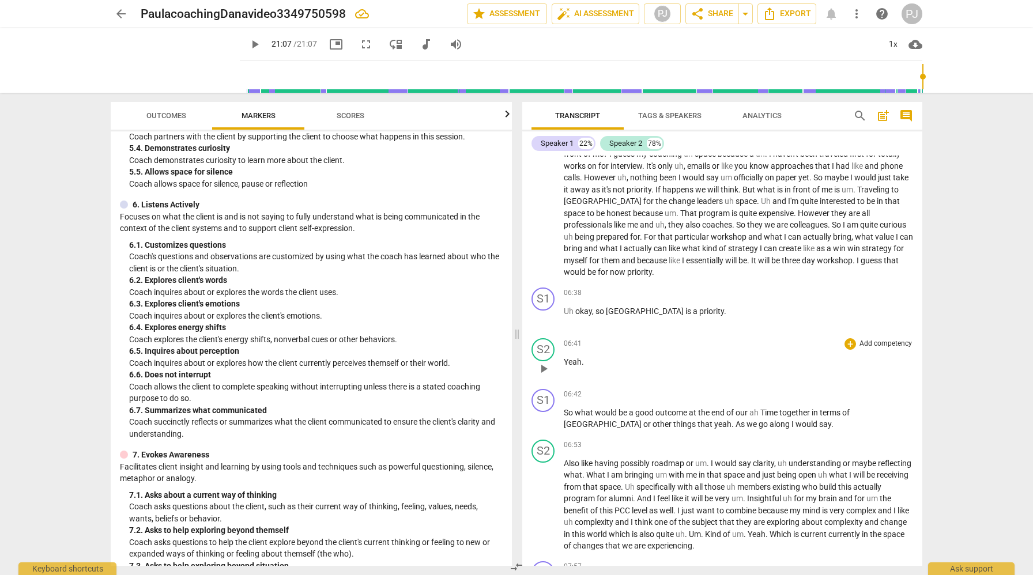
scroll to position [853, 0]
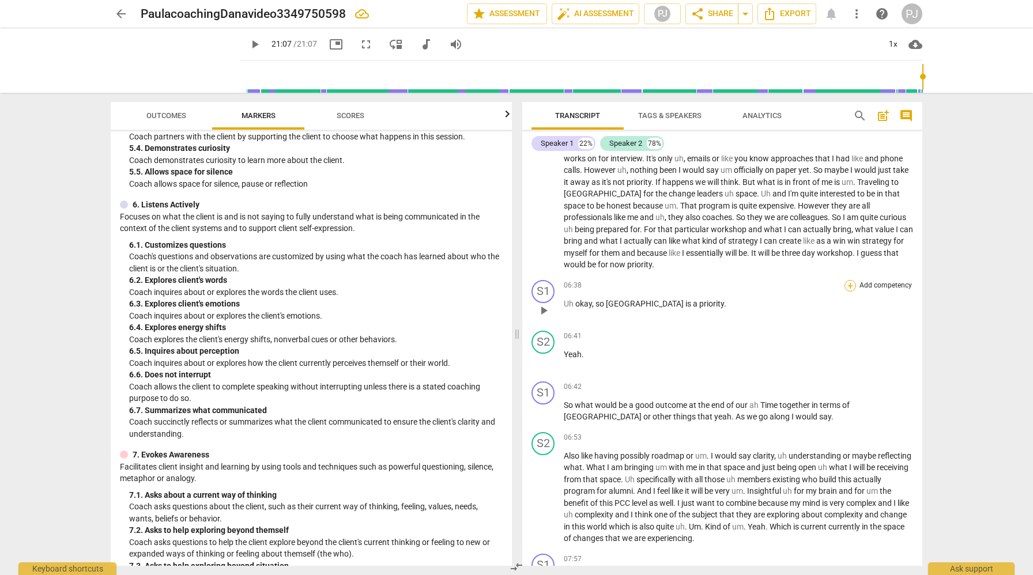
click at [847, 285] on div "+" at bounding box center [851, 286] width 12 height 12
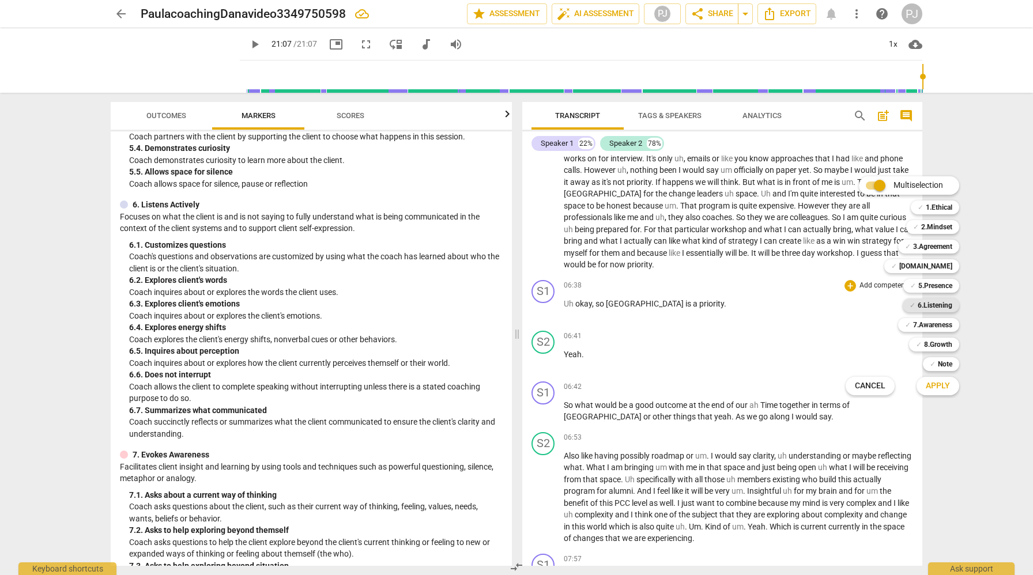
click at [925, 303] on b "6.Listening" at bounding box center [935, 306] width 35 height 14
click at [949, 386] on span "Apply" at bounding box center [938, 387] width 24 height 12
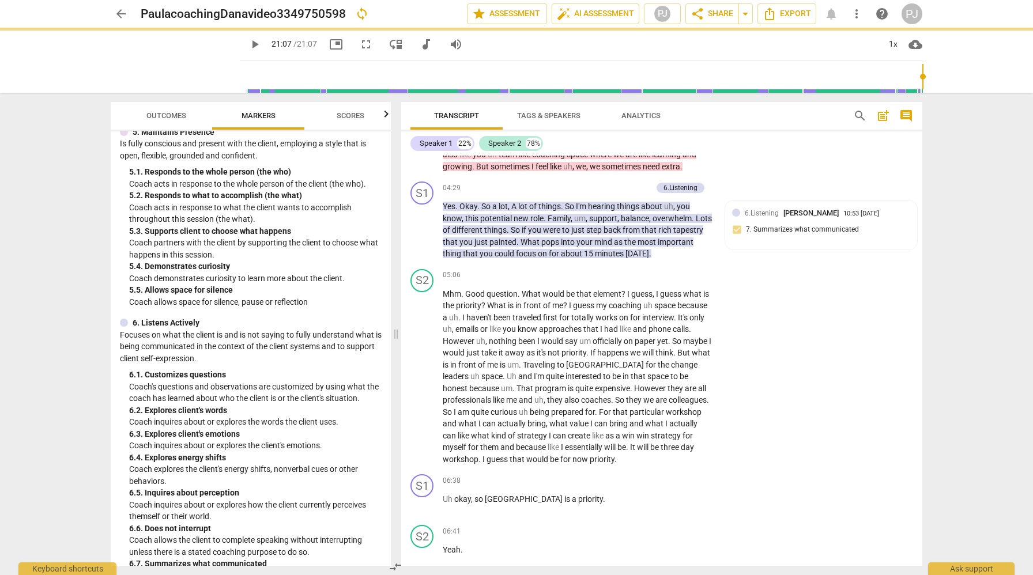
scroll to position [724, 0]
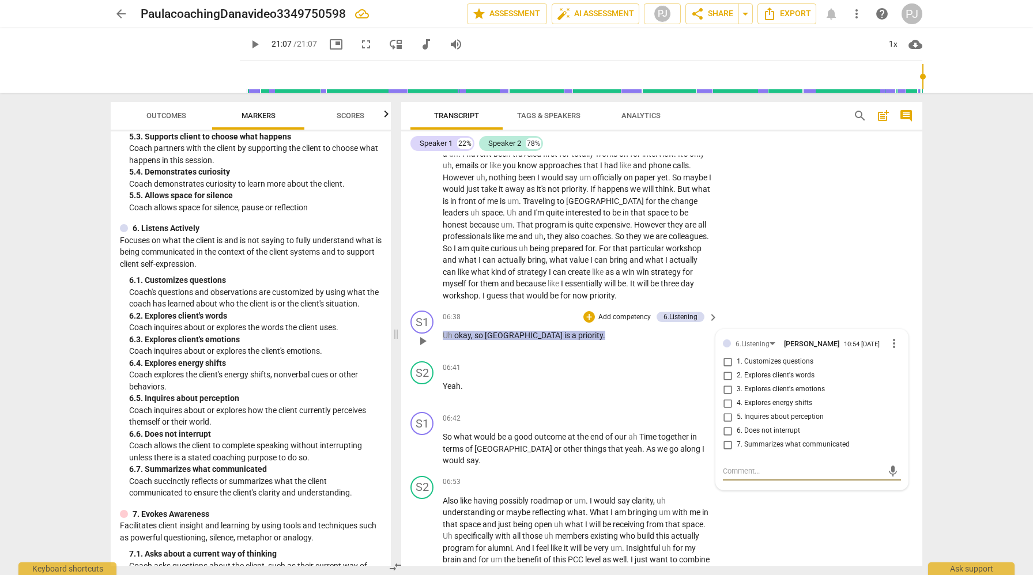
click at [725, 438] on input "7. Summarizes what communicated" at bounding box center [727, 445] width 18 height 14
checkbox input "true"
click at [834, 503] on div "S2 play_arrow pause 06:53 + Add competency keyboard_arrow_right Also like havin…" at bounding box center [661, 545] width 521 height 146
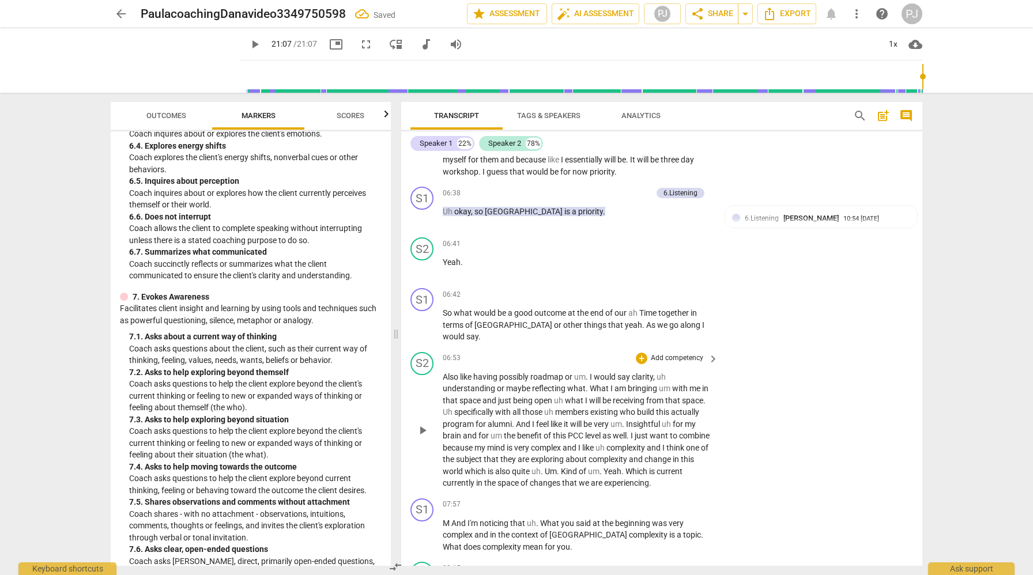
scroll to position [1143, 0]
click at [710, 350] on span "keyboard_arrow_right" at bounding box center [713, 357] width 14 height 14
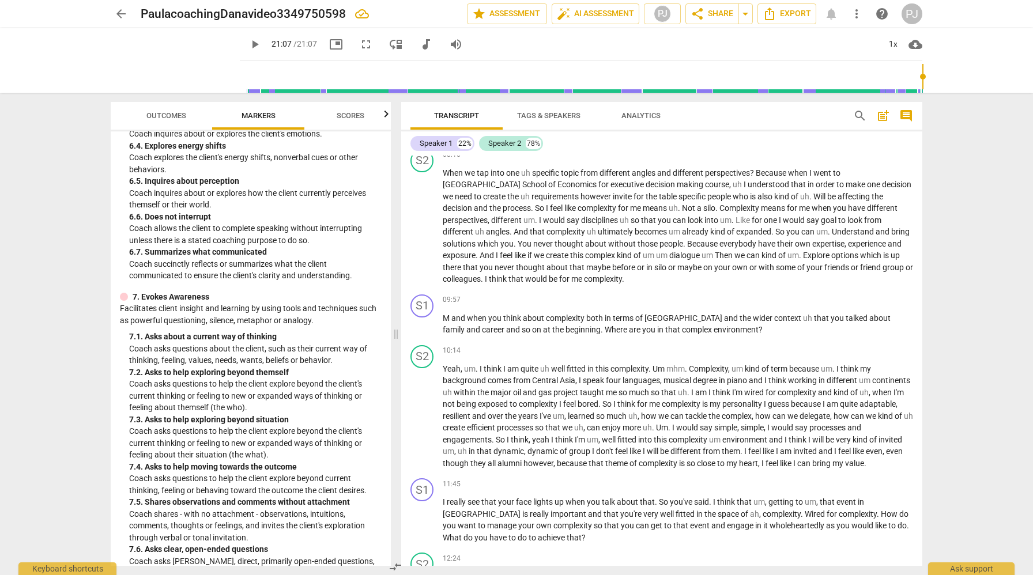
scroll to position [823, 0]
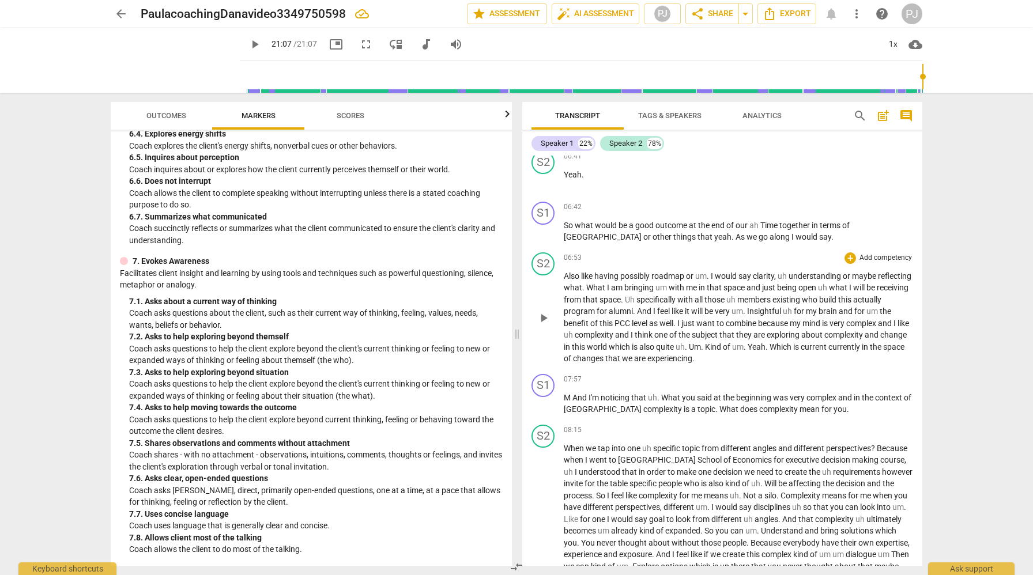
click at [874, 258] on p "Add competency" at bounding box center [886, 258] width 55 height 10
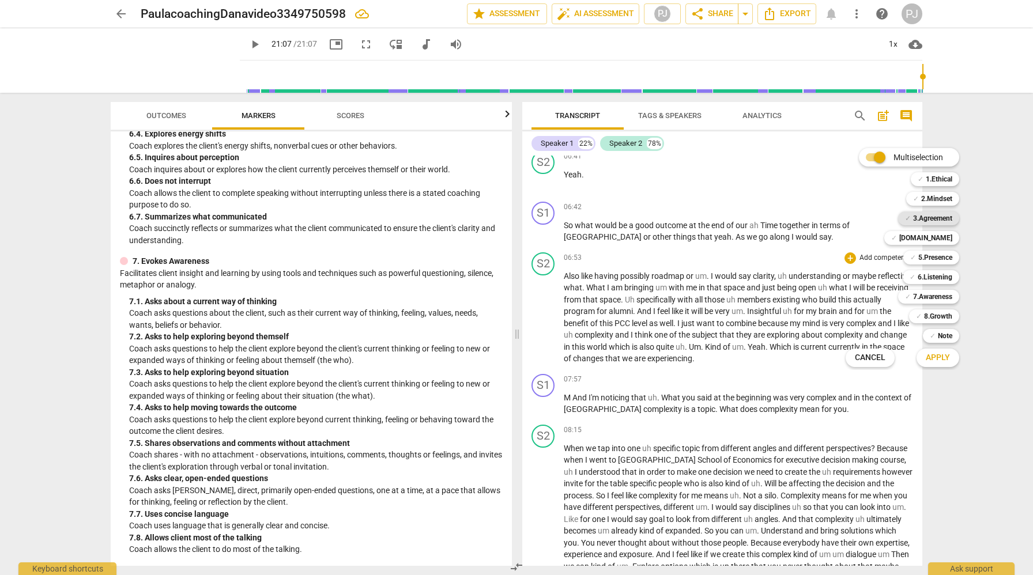
click at [939, 219] on b "3.Agreement" at bounding box center [932, 219] width 39 height 14
click at [946, 357] on span "Apply" at bounding box center [938, 358] width 24 height 12
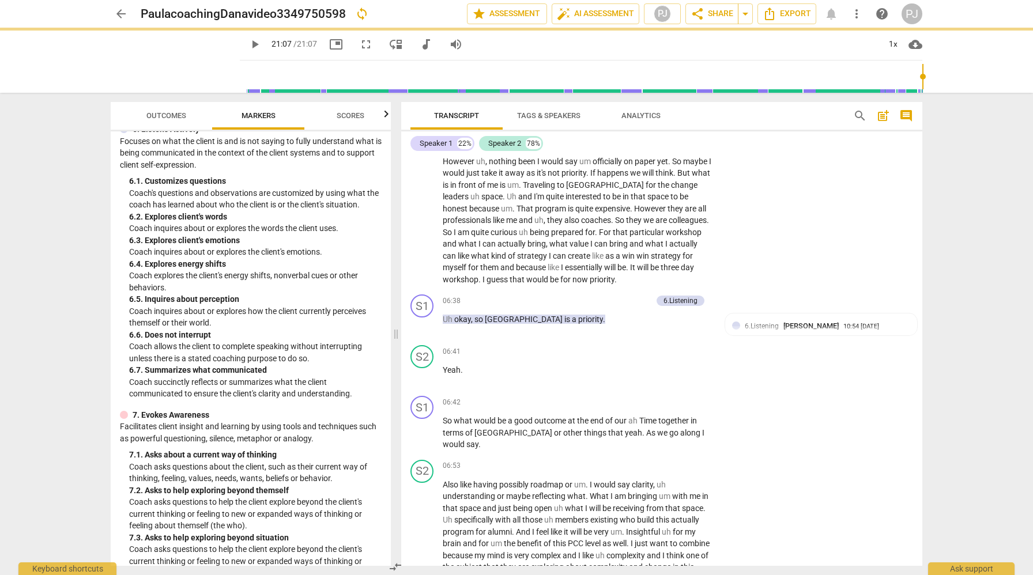
scroll to position [942, 0]
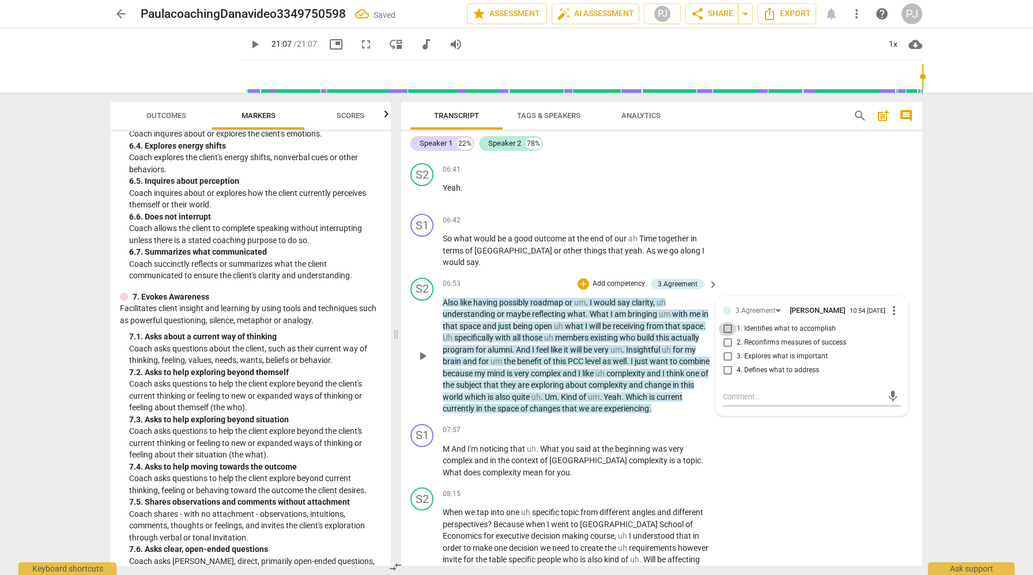
click at [728, 322] on input "1. Identifies what to accomplish" at bounding box center [727, 329] width 18 height 14
checkbox input "true"
drag, startPoint x: 726, startPoint y: 322, endPoint x: 733, endPoint y: 333, distance: 12.7
click at [726, 336] on input "2. Reconfirms measures of success" at bounding box center [727, 343] width 18 height 14
checkbox input "true"
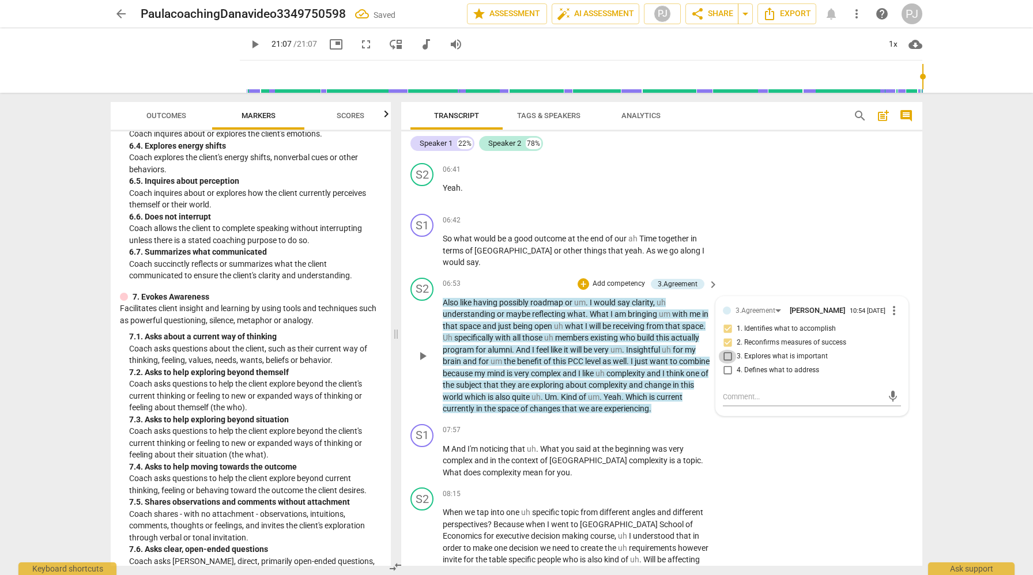
click at [726, 350] on input "3. Explores what is important" at bounding box center [727, 357] width 18 height 14
checkbox input "true"
click at [726, 364] on input "4. Defines what to address" at bounding box center [727, 371] width 18 height 14
checkbox input "true"
click at [854, 440] on div "S1 play_arrow pause 07:57 + Add competency keyboard_arrow_right M And I'm notic…" at bounding box center [661, 452] width 521 height 64
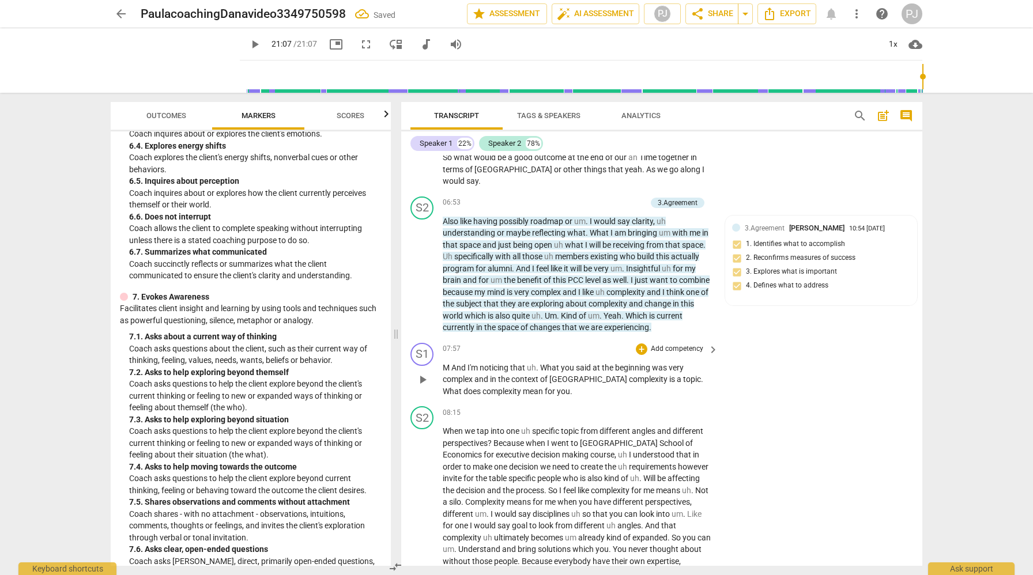
scroll to position [1297, 0]
click at [709, 406] on span "keyboard_arrow_right" at bounding box center [713, 413] width 14 height 14
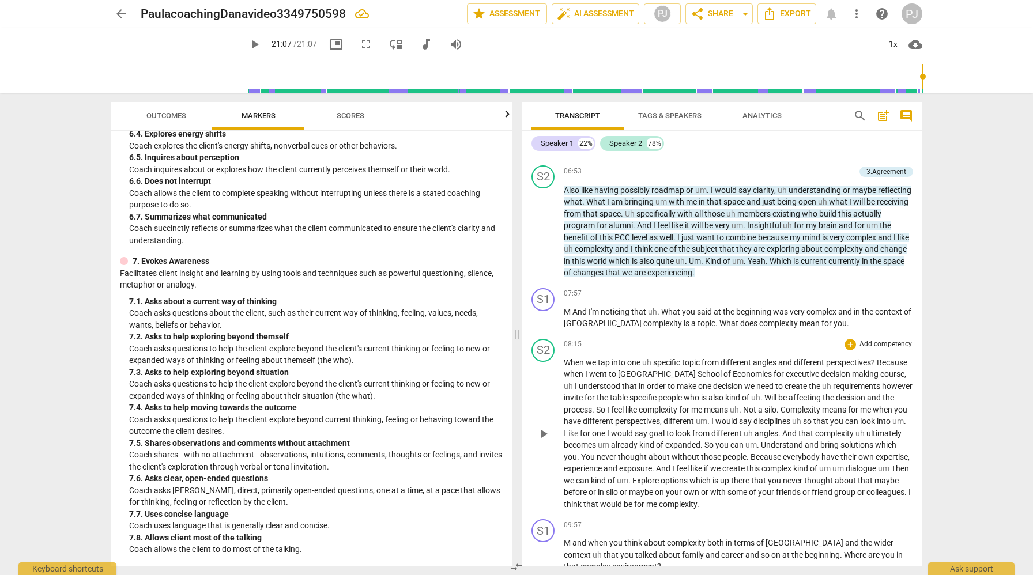
scroll to position [1121, 0]
click at [889, 344] on p "Add competency" at bounding box center [886, 343] width 55 height 10
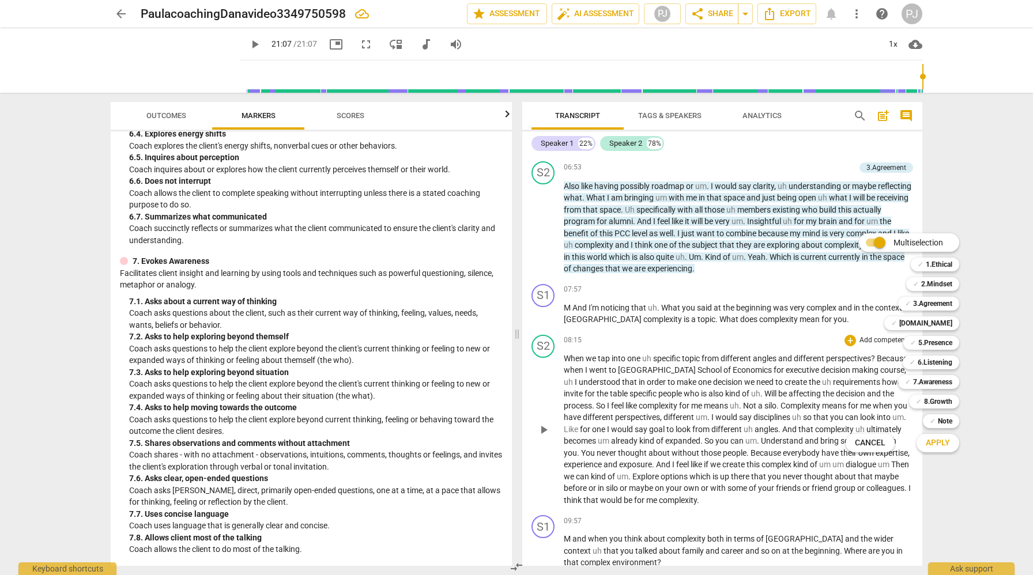
scroll to position [1125, 0]
click at [938, 382] on b "7.Awareness" at bounding box center [932, 382] width 39 height 14
click at [945, 442] on span "Apply" at bounding box center [938, 444] width 24 height 12
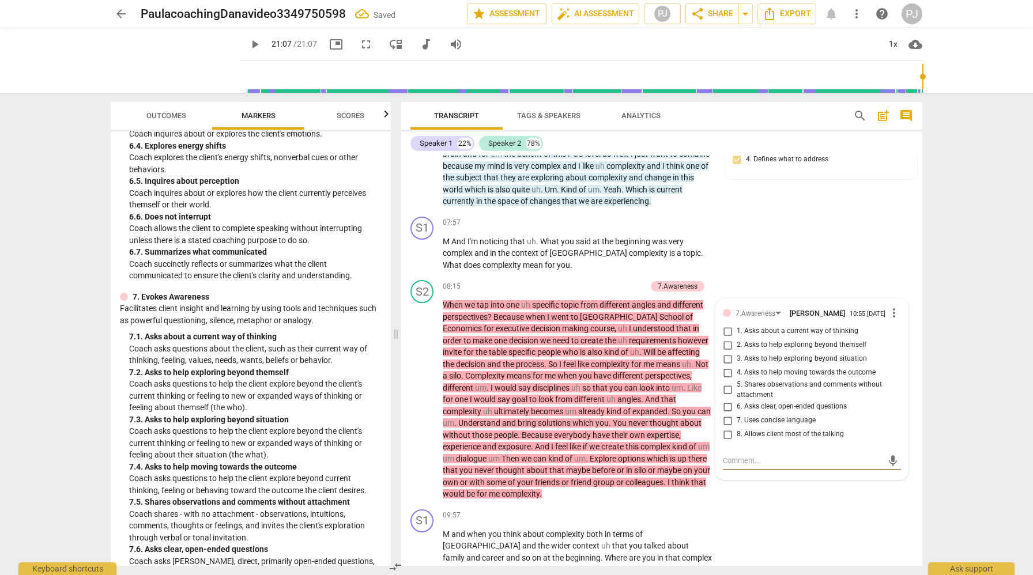
scroll to position [1428, 0]
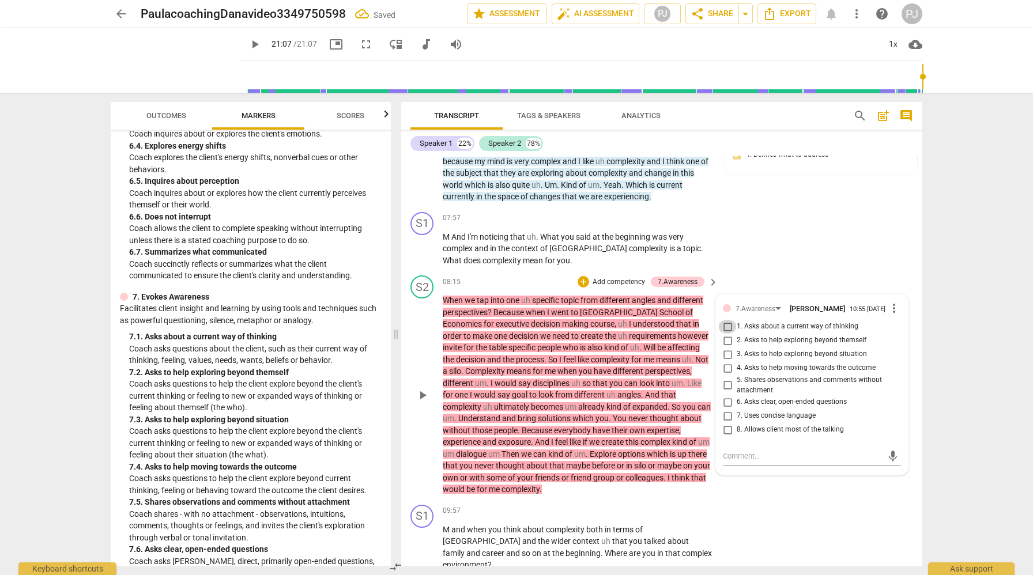
click at [727, 320] on input "1. Asks about a current way of thinking" at bounding box center [727, 327] width 18 height 14
checkbox input "true"
click at [829, 500] on div "S1 play_arrow pause 09:57 + Add competency keyboard_arrow_right M and when you …" at bounding box center [661, 538] width 521 height 76
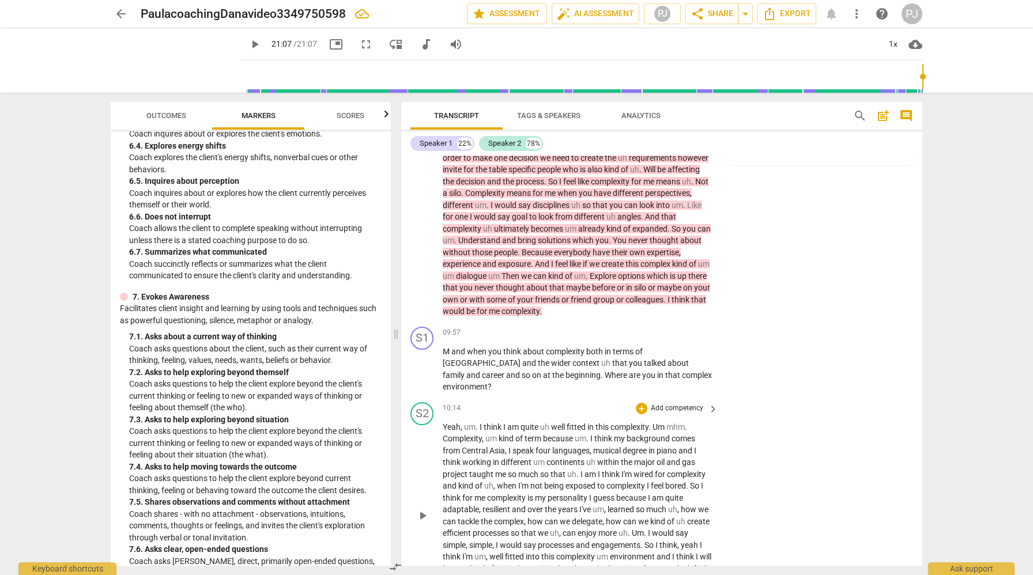
scroll to position [1607, 0]
click at [712, 401] on span "keyboard_arrow_right" at bounding box center [713, 408] width 14 height 14
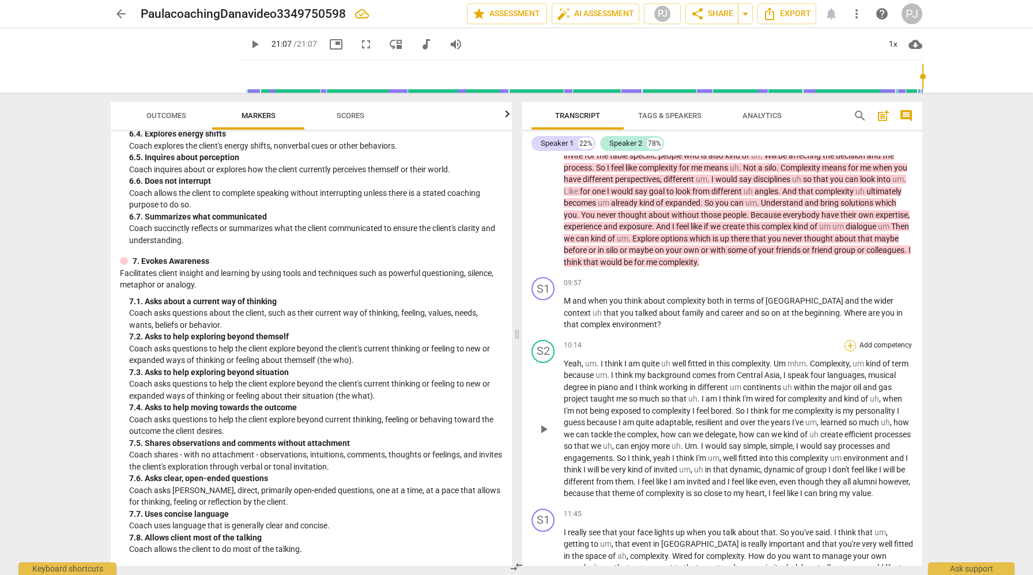
click at [850, 344] on div "+" at bounding box center [851, 346] width 12 height 12
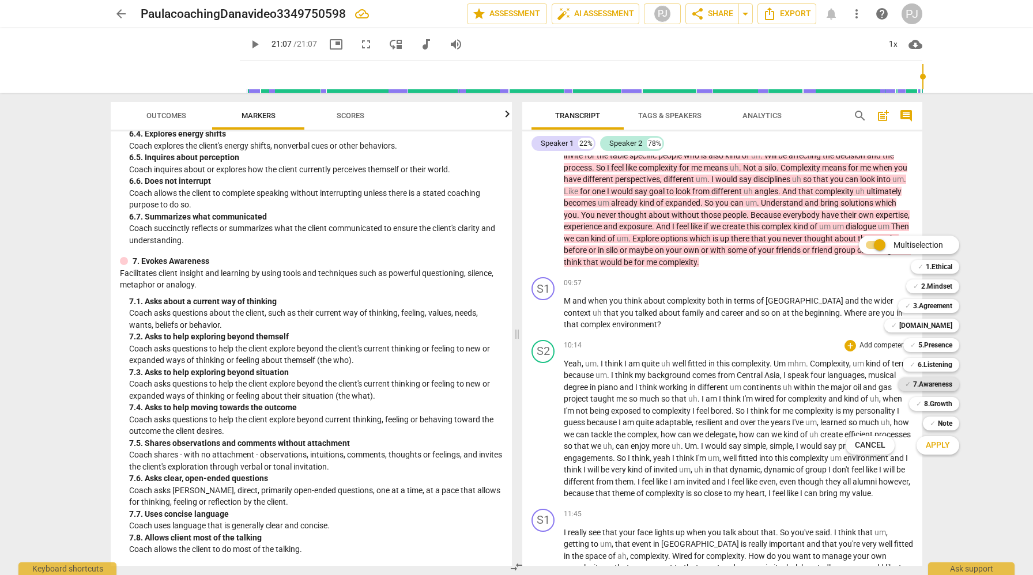
click at [942, 382] on b "7.Awareness" at bounding box center [932, 385] width 39 height 14
click at [946, 448] on span "Apply" at bounding box center [938, 446] width 24 height 12
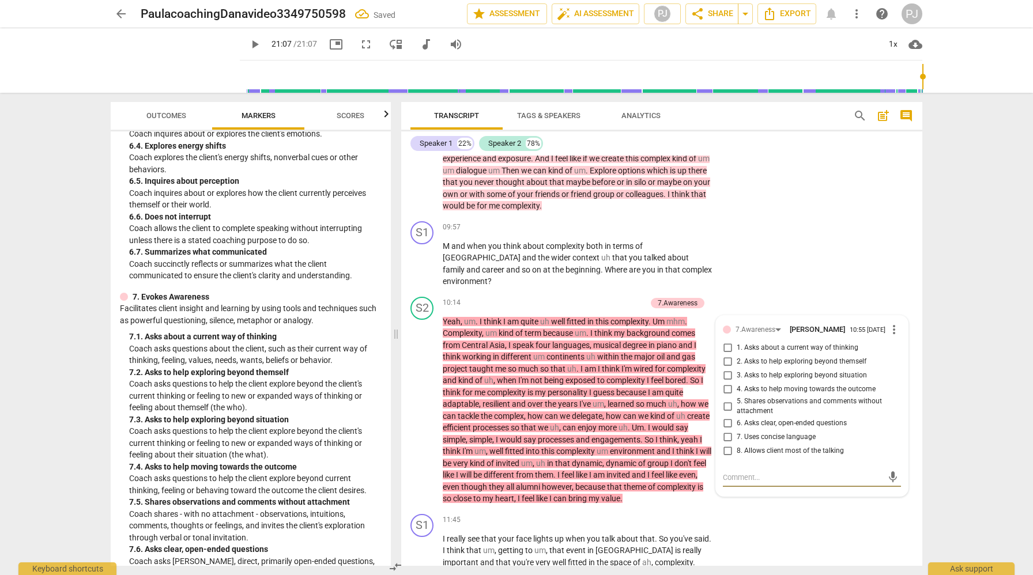
scroll to position [1715, 0]
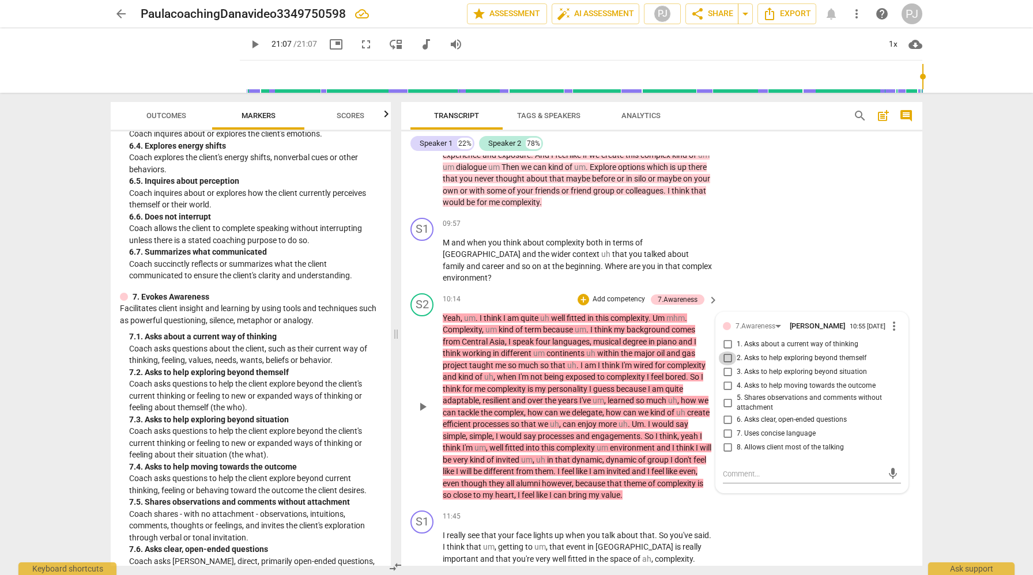
click at [726, 352] on input "2. Asks to help exploring beyond themself" at bounding box center [727, 359] width 18 height 14
checkbox input "true"
click at [726, 366] on input "3. Asks to help exploring beyond situation" at bounding box center [727, 373] width 18 height 14
checkbox input "true"
click at [728, 379] on input "4. Asks to help moving towards the outcome" at bounding box center [727, 386] width 18 height 14
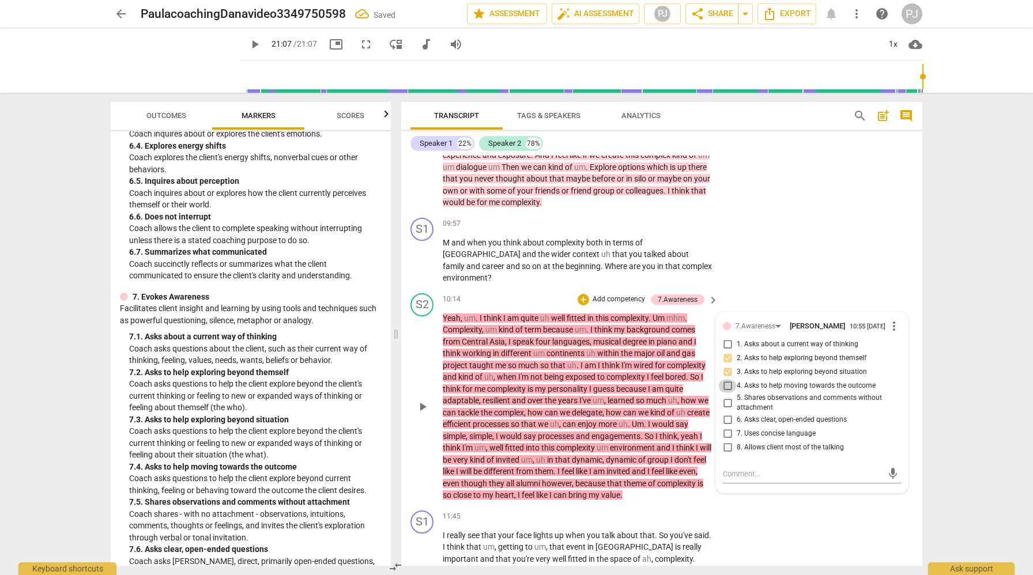
checkbox input "true"
click at [855, 506] on div "S1 play_arrow pause 11:45 + Add competency keyboard_arrow_right I really see th…" at bounding box center [661, 555] width 521 height 99
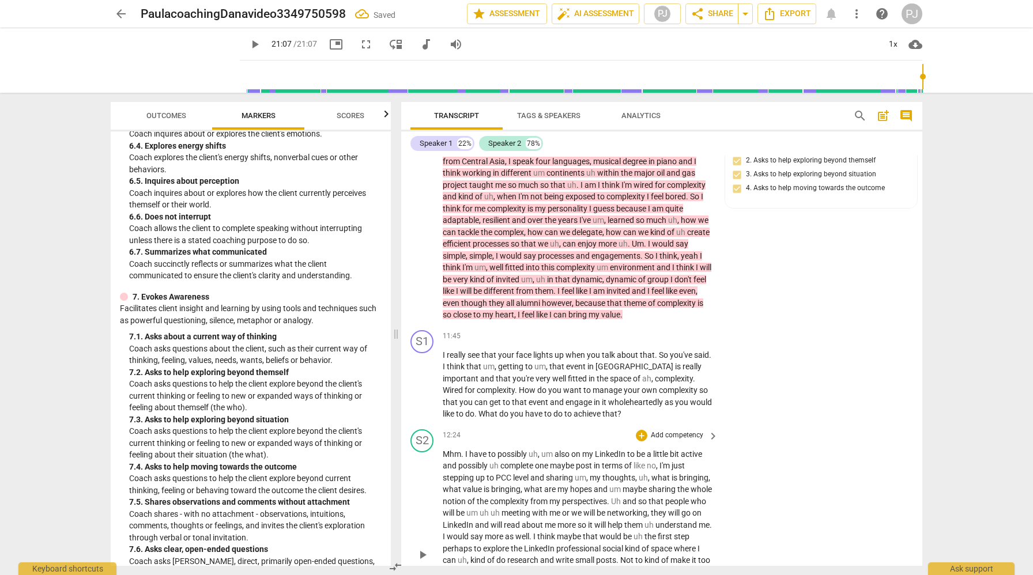
scroll to position [1898, 0]
click at [712, 427] on span "keyboard_arrow_right" at bounding box center [713, 434] width 14 height 14
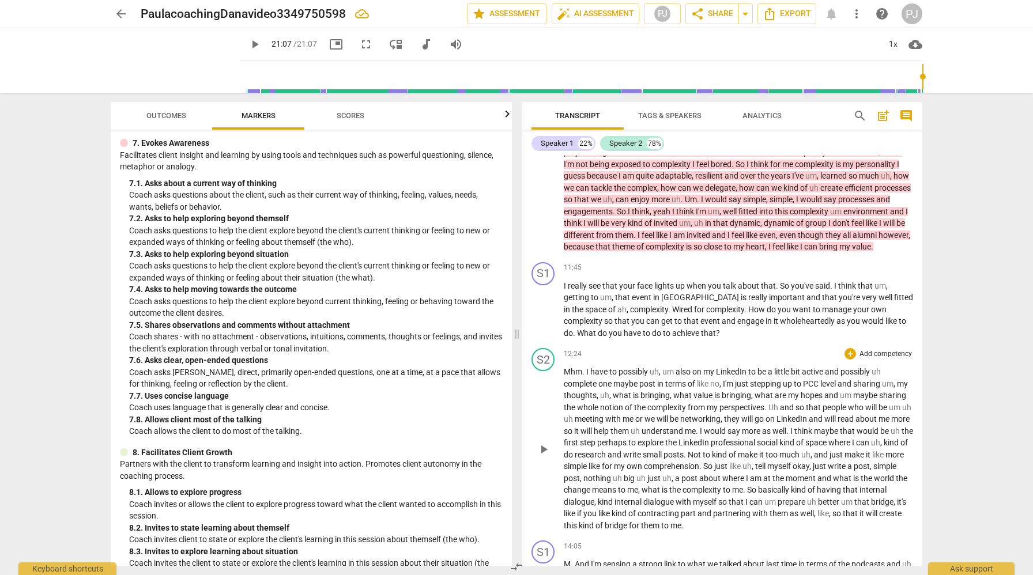
scroll to position [823, 0]
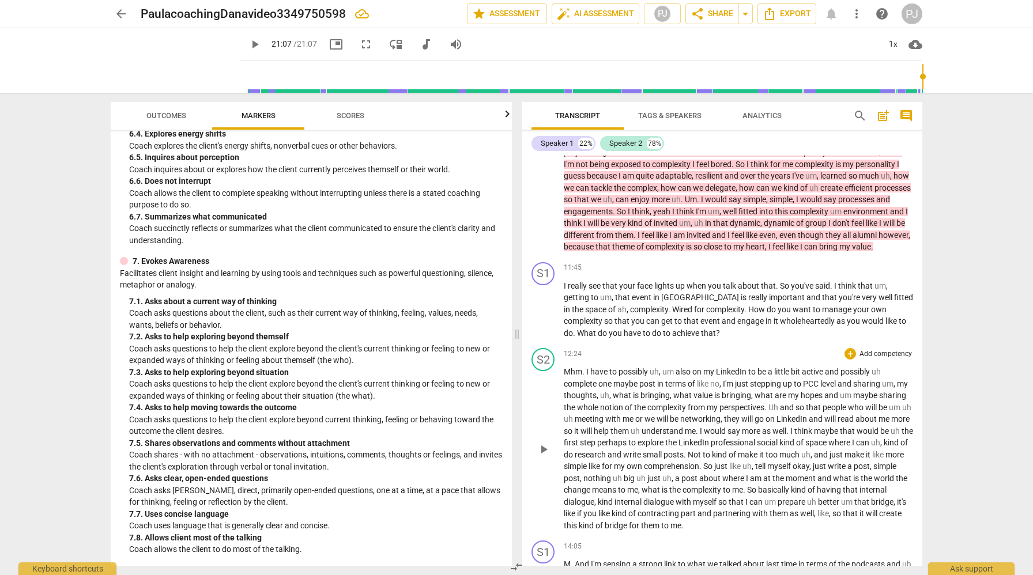
click at [897, 360] on p "Add competency" at bounding box center [886, 354] width 55 height 10
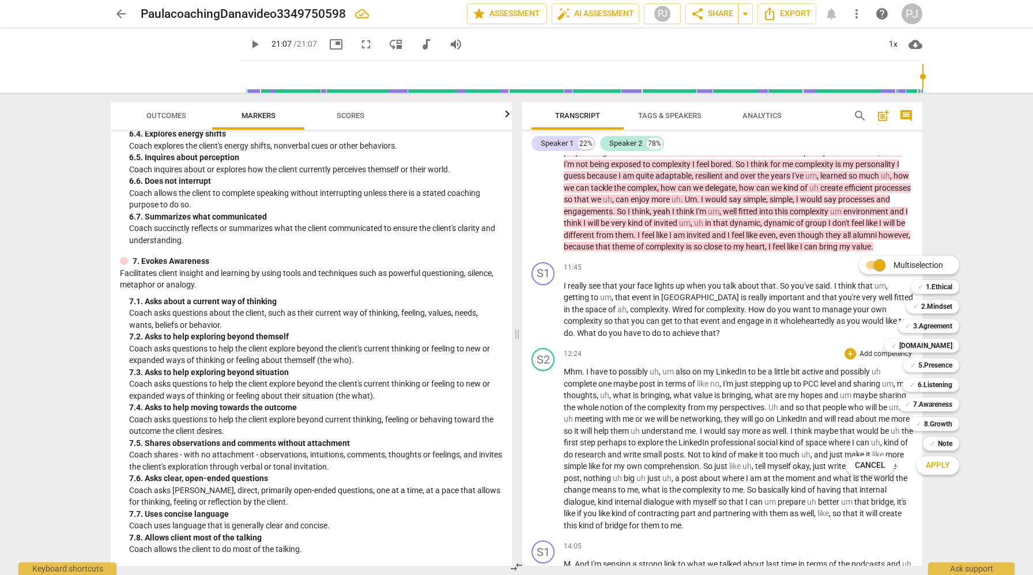
drag, startPoint x: 509, startPoint y: 408, endPoint x: 510, endPoint y: 447, distance: 39.2
click at [510, 448] on div at bounding box center [516, 287] width 1033 height 575
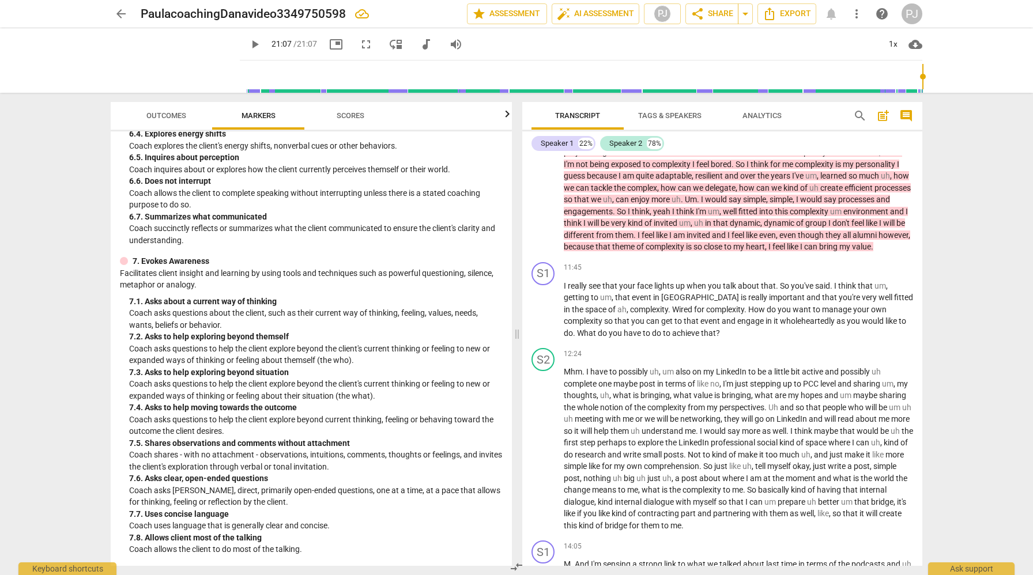
click at [426, 379] on div "7. 3. Asks to help exploring beyond situation" at bounding box center [316, 373] width 374 height 12
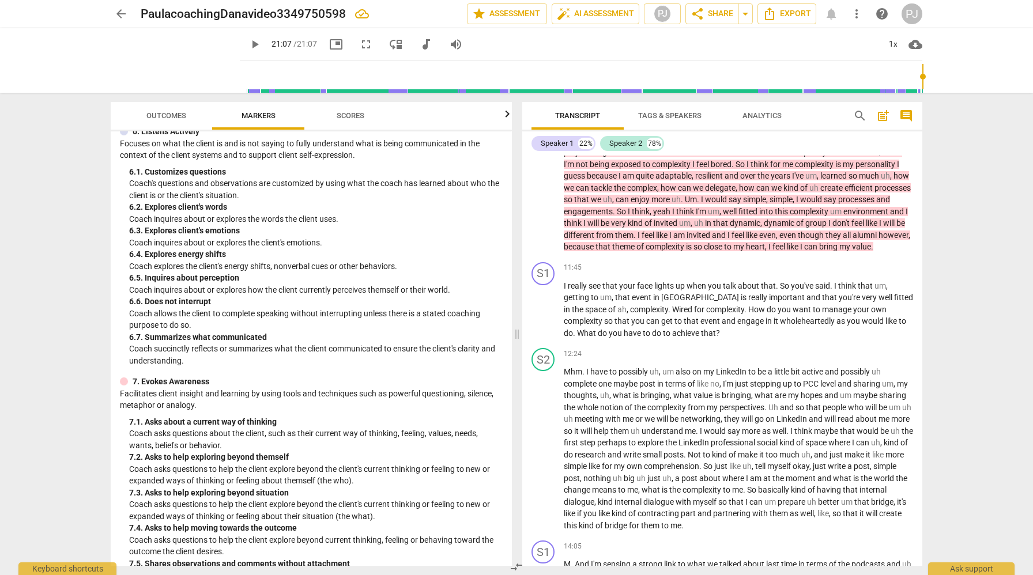
scroll to position [699, 0]
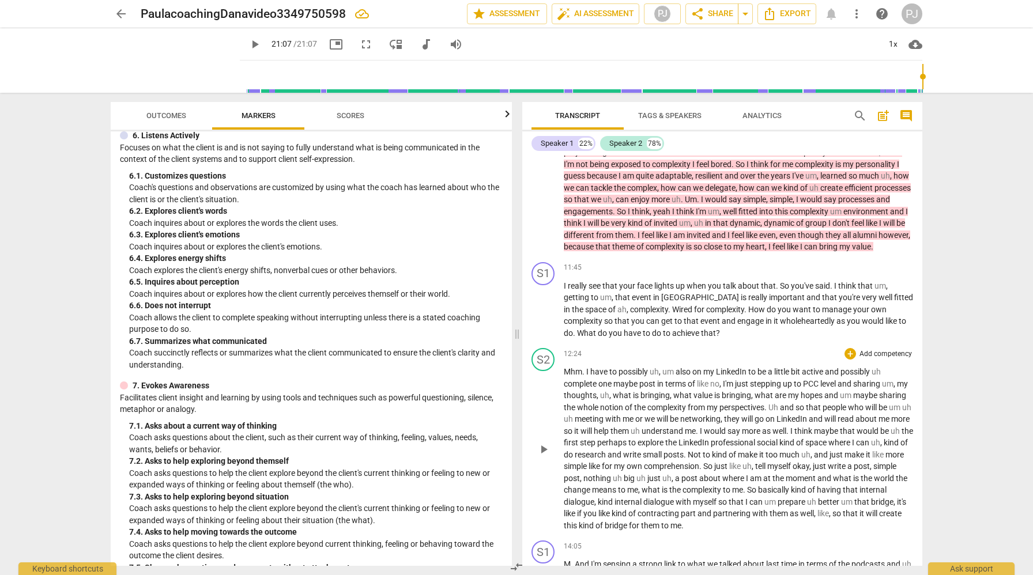
click at [886, 360] on p "Add competency" at bounding box center [886, 354] width 55 height 10
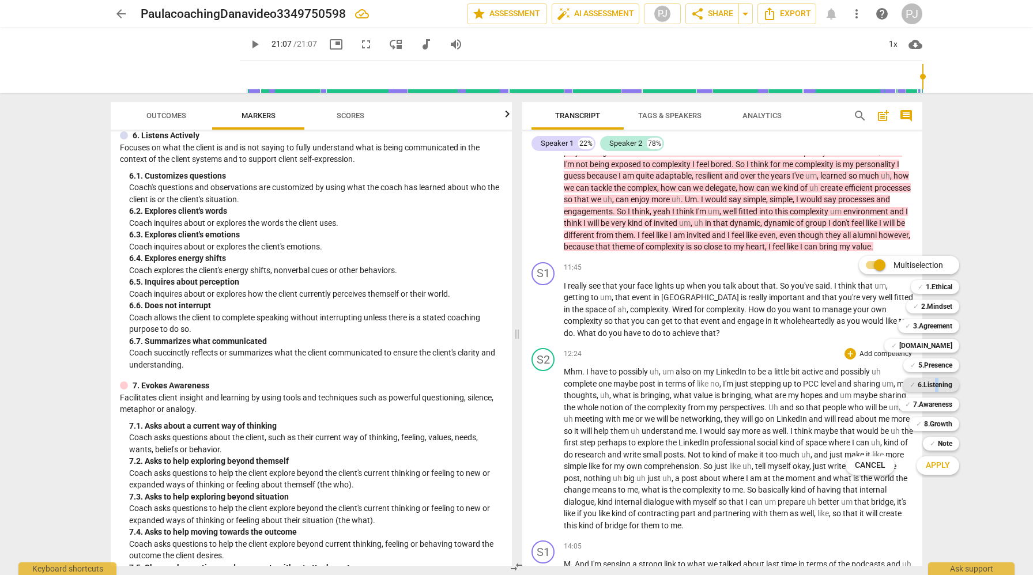
click at [936, 384] on b "6.Listening" at bounding box center [935, 385] width 35 height 14
click at [939, 467] on span "Apply" at bounding box center [938, 466] width 24 height 12
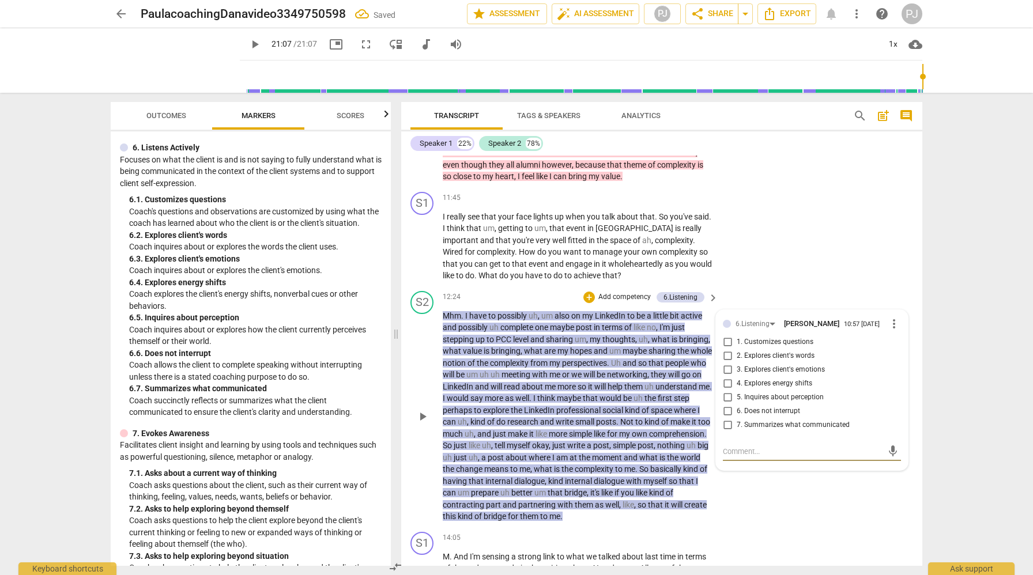
scroll to position [2043, 0]
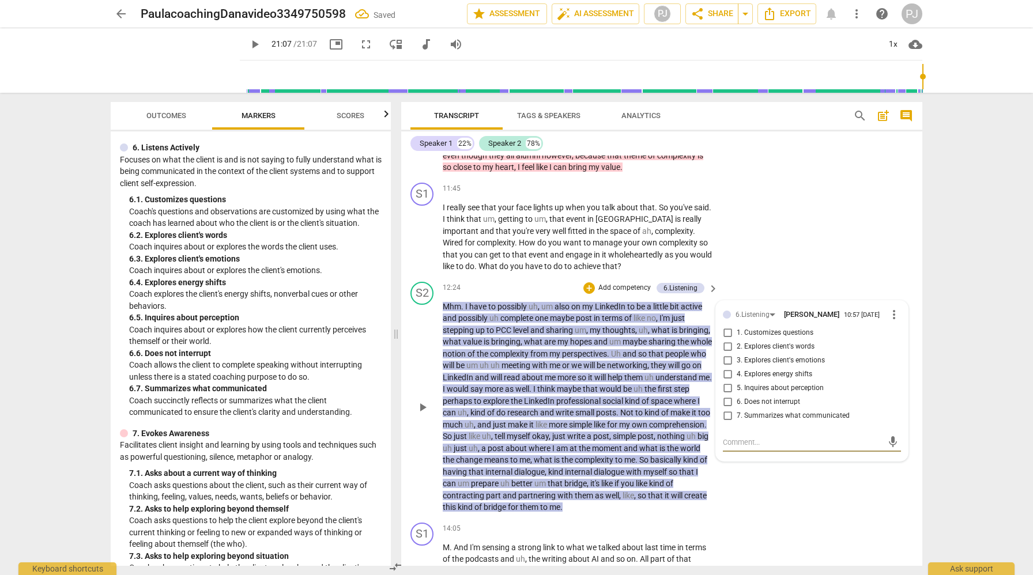
click at [727, 368] on input "4. Explores energy shifts" at bounding box center [727, 375] width 18 height 14
checkbox input "true"
click at [727, 326] on input "1. Customizes questions" at bounding box center [727, 333] width 18 height 14
checkbox input "true"
click at [729, 409] on input "7. Summarizes what communicated" at bounding box center [727, 416] width 18 height 14
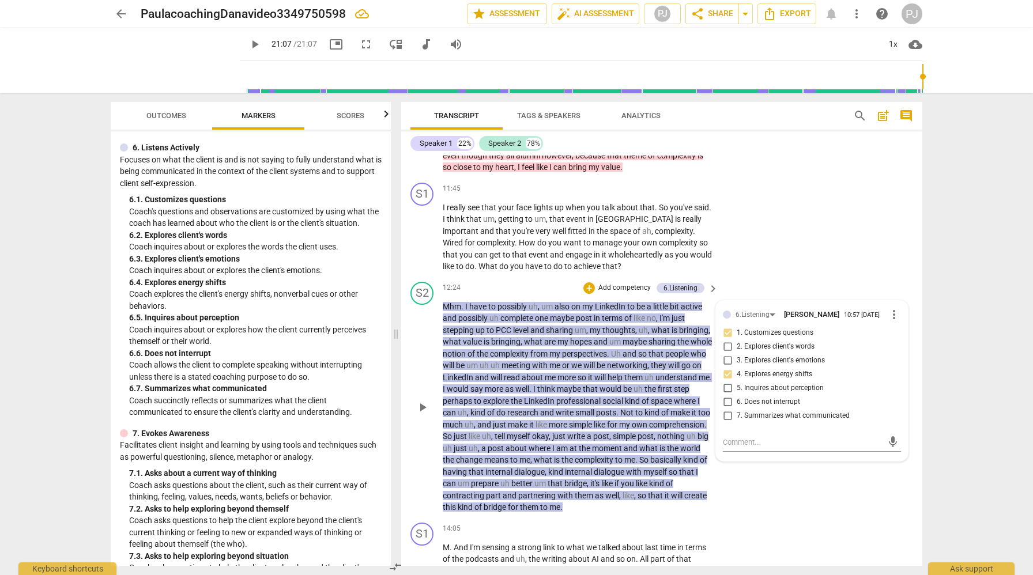
checkbox input "true"
click at [875, 477] on div "S2 play_arrow pause 12:24 + Add competency 6.Listening keyboard_arrow_right Mhm…" at bounding box center [661, 397] width 521 height 241
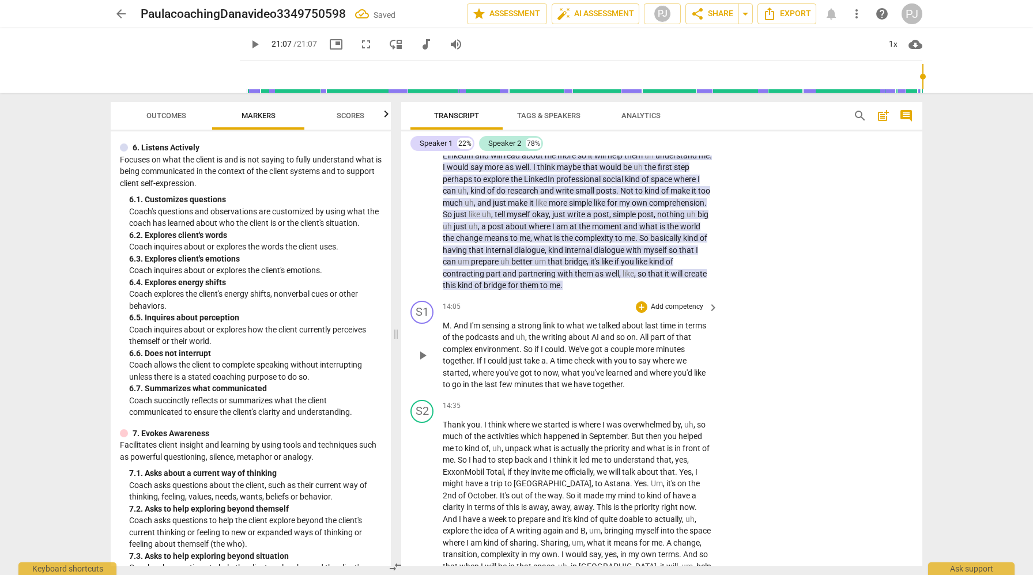
scroll to position [2265, 0]
click at [710, 400] on span "keyboard_arrow_right" at bounding box center [713, 407] width 14 height 14
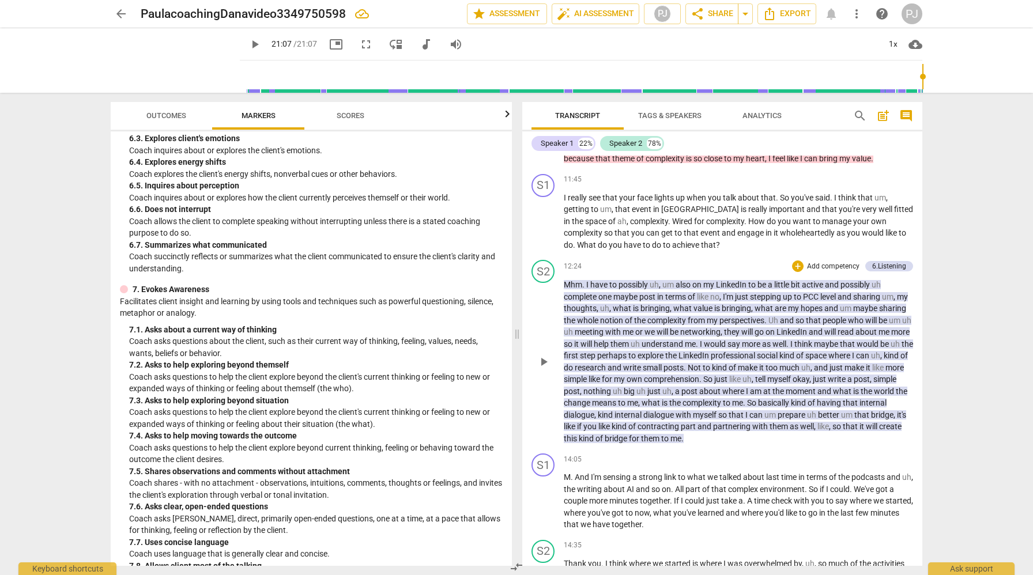
scroll to position [1697, 0]
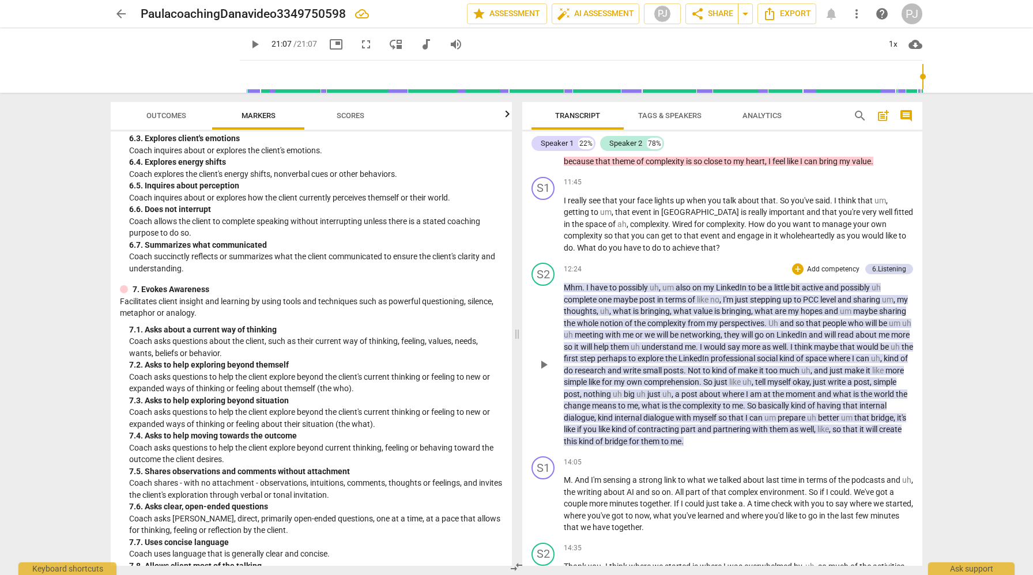
click at [831, 275] on p "Add competency" at bounding box center [833, 270] width 55 height 10
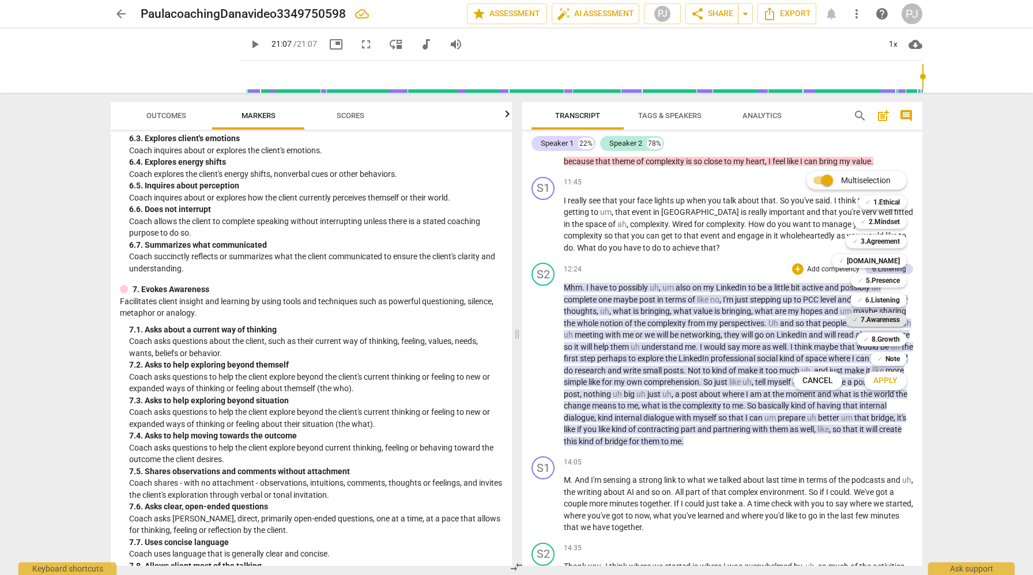
click at [876, 317] on b "7.Awareness" at bounding box center [880, 320] width 39 height 14
click at [886, 378] on span "Apply" at bounding box center [886, 381] width 24 height 12
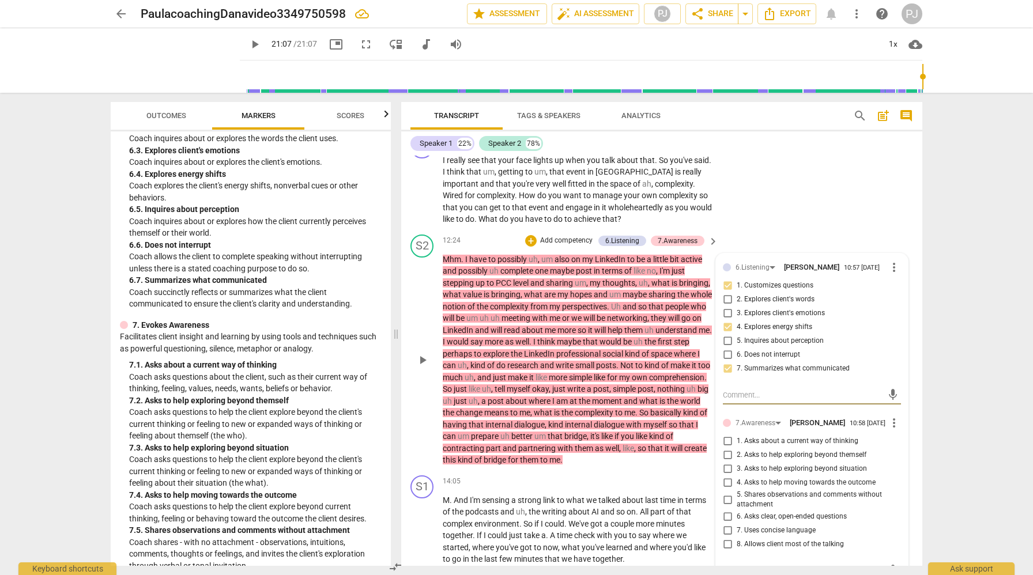
scroll to position [2092, 0]
click at [729, 491] on input "5. Shares observations and comments without attachment" at bounding box center [727, 498] width 18 height 14
checkbox input "true"
click at [675, 527] on div "S1 play_arrow pause 14:05 + Add competency keyboard_arrow_right M . And I'm sen…" at bounding box center [661, 518] width 521 height 99
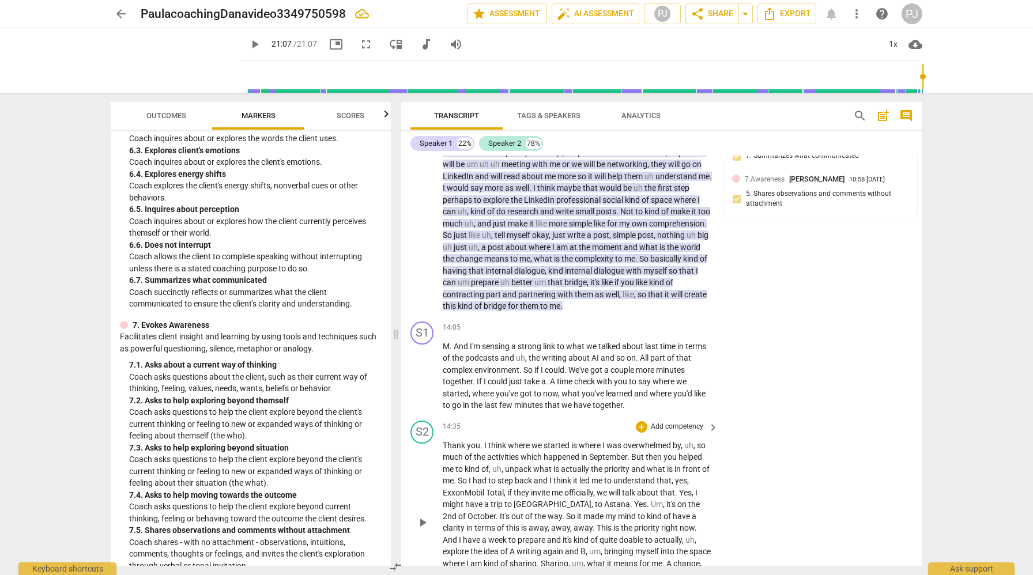
scroll to position [2245, 0]
click at [711, 420] on span "keyboard_arrow_right" at bounding box center [713, 427] width 14 height 14
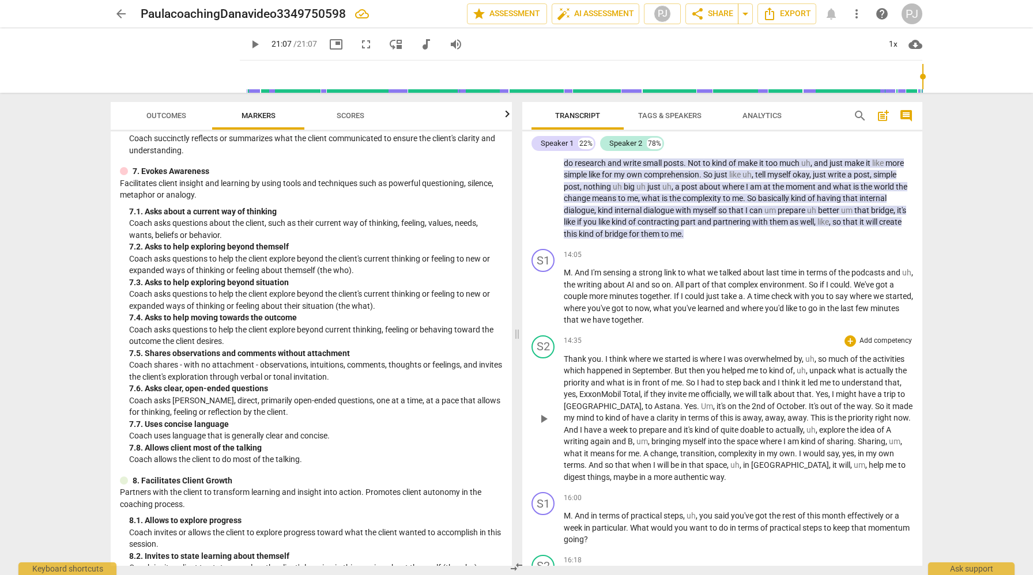
scroll to position [795, 0]
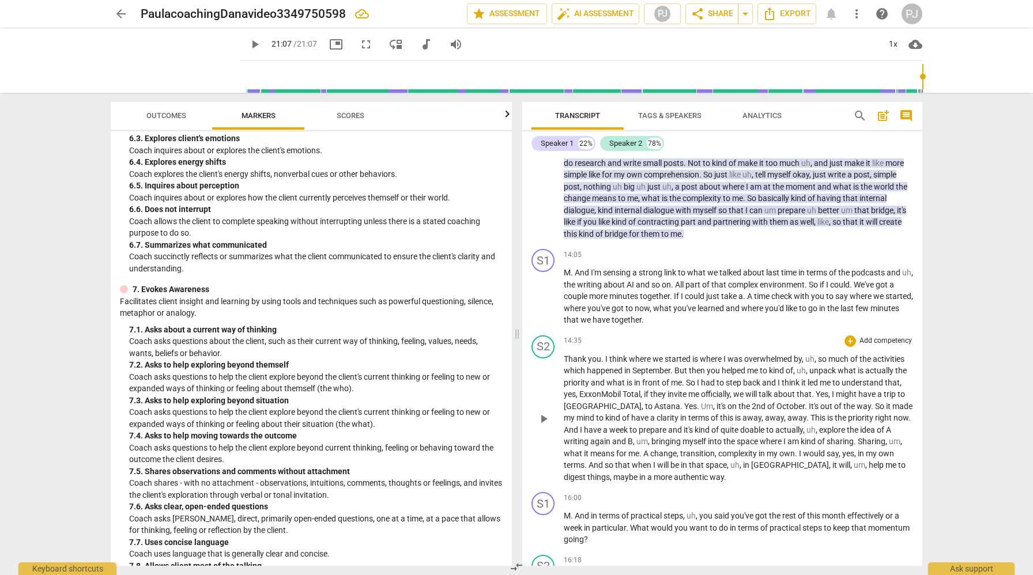
click at [876, 347] on p "Add competency" at bounding box center [886, 341] width 55 height 10
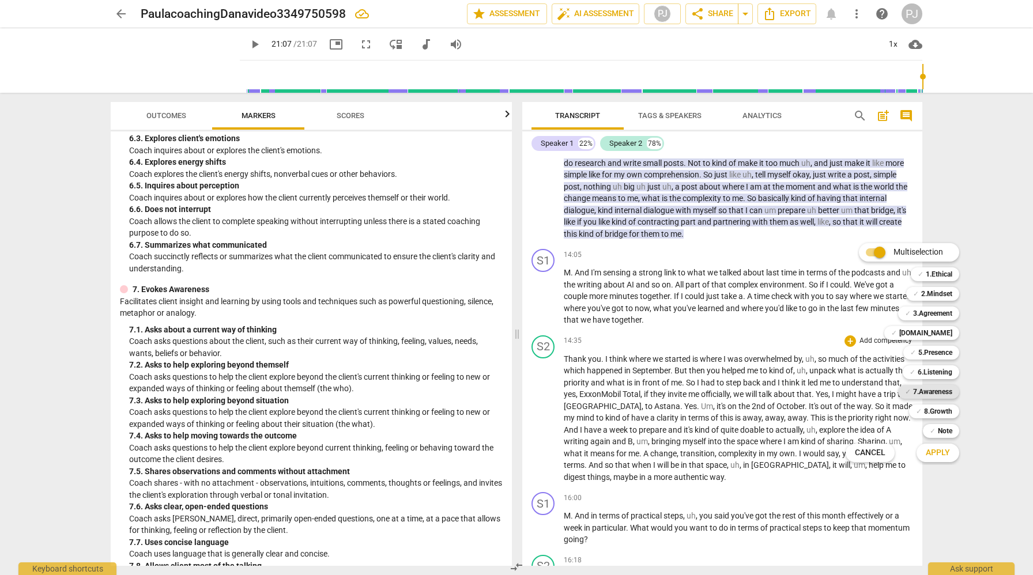
click at [942, 390] on b "7.Awareness" at bounding box center [932, 392] width 39 height 14
click at [948, 451] on span "Apply" at bounding box center [938, 453] width 24 height 12
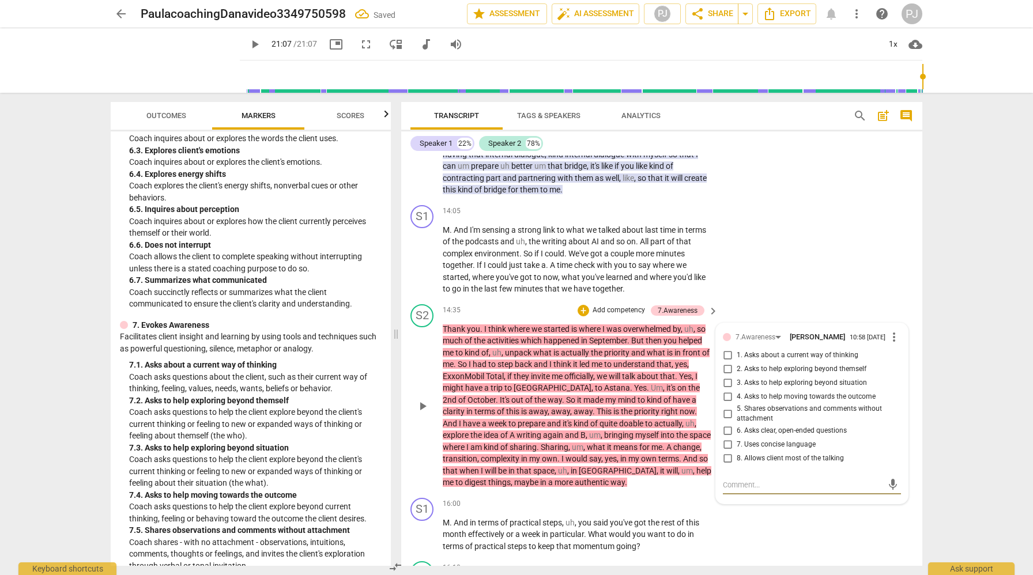
scroll to position [2361, 0]
click at [727, 406] on input "5. Shares observations and comments without attachment" at bounding box center [727, 413] width 18 height 14
checkbox input "true"
click at [728, 451] on input "8. Allows client most of the talking" at bounding box center [727, 458] width 18 height 14
checkbox input "true"
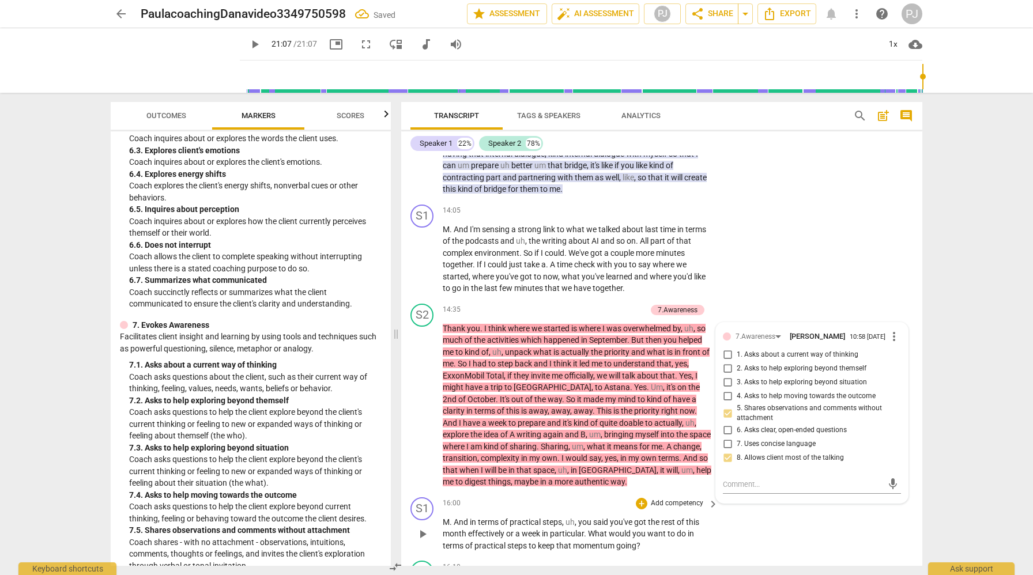
click at [859, 509] on div "S1 play_arrow pause 16:00 + Add competency keyboard_arrow_right M . And in term…" at bounding box center [661, 525] width 521 height 64
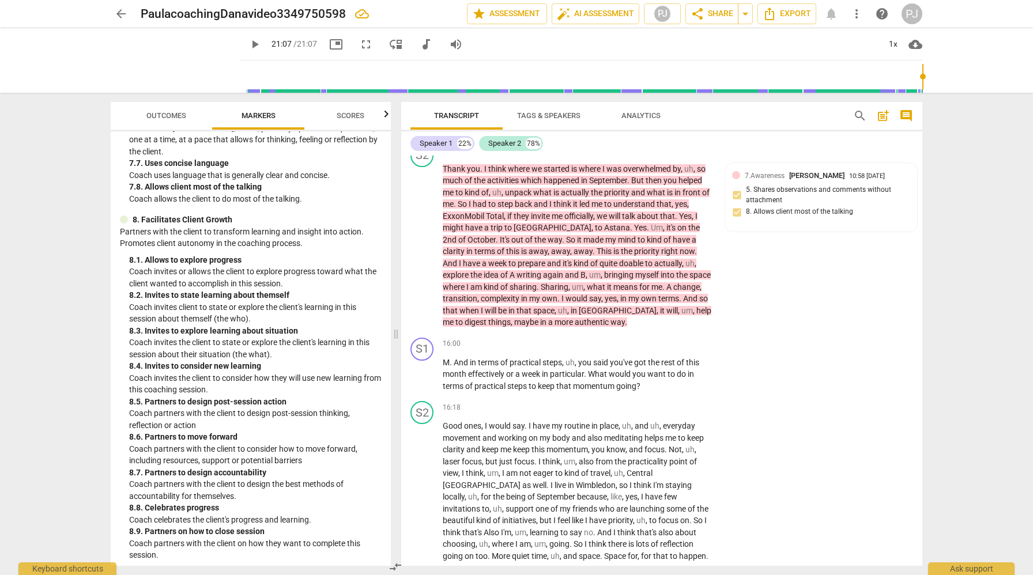
scroll to position [1379, 0]
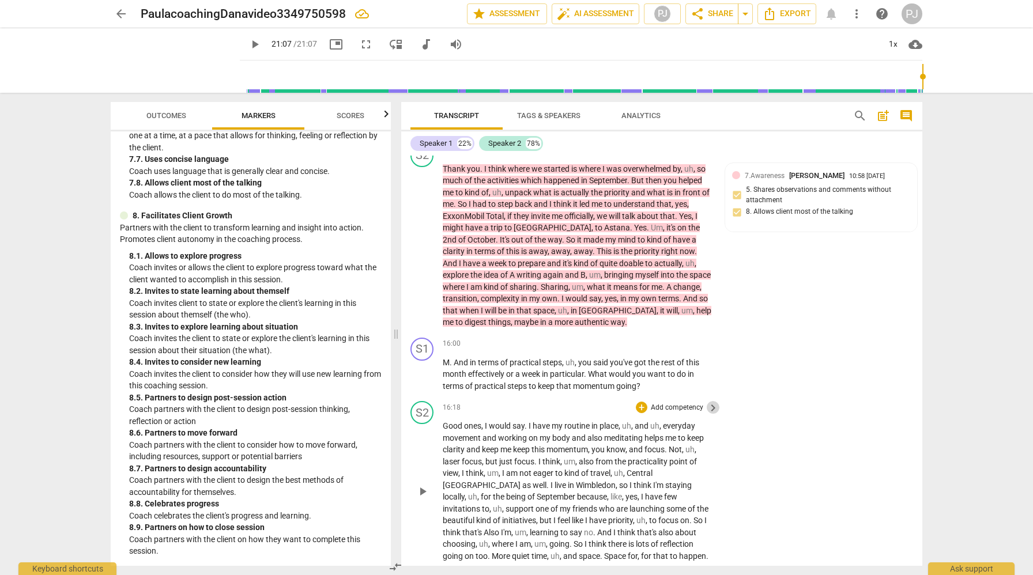
click at [711, 401] on span "keyboard_arrow_right" at bounding box center [713, 408] width 14 height 14
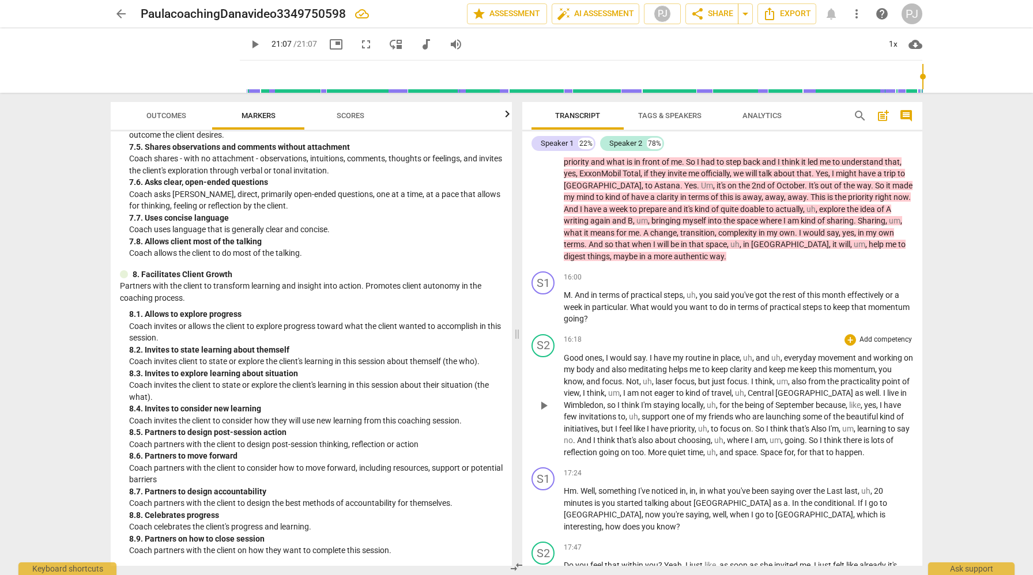
scroll to position [1131, 0]
click at [879, 345] on p "Add competency" at bounding box center [886, 340] width 55 height 10
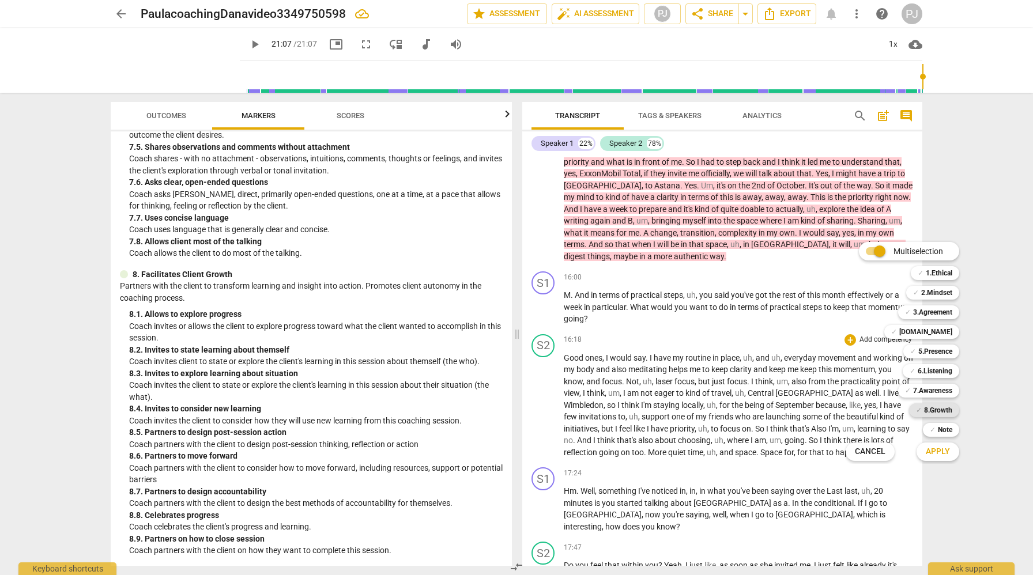
click at [943, 412] on b "8.Growth" at bounding box center [938, 411] width 28 height 14
click at [940, 449] on span "Apply" at bounding box center [938, 452] width 24 height 12
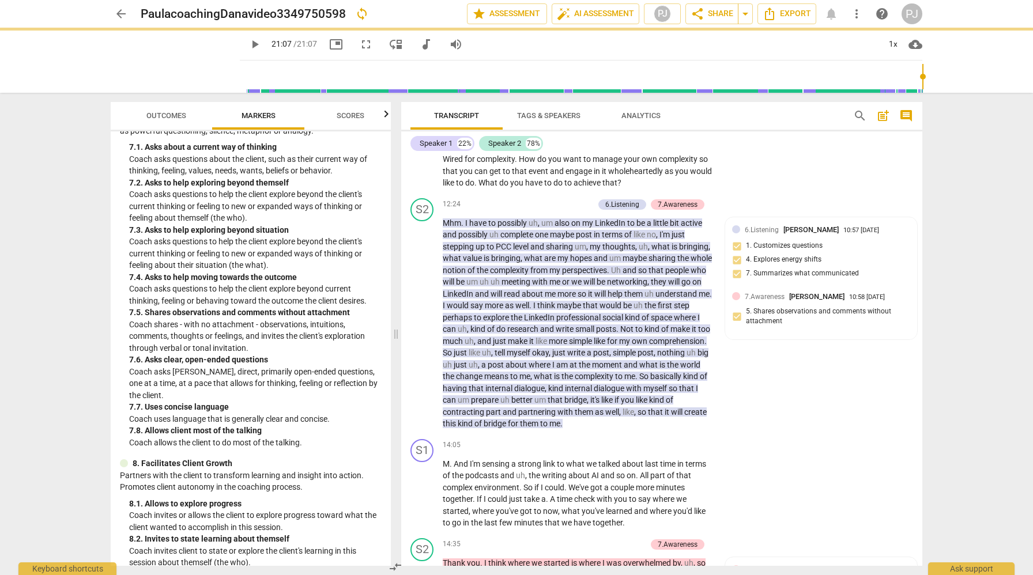
scroll to position [1379, 0]
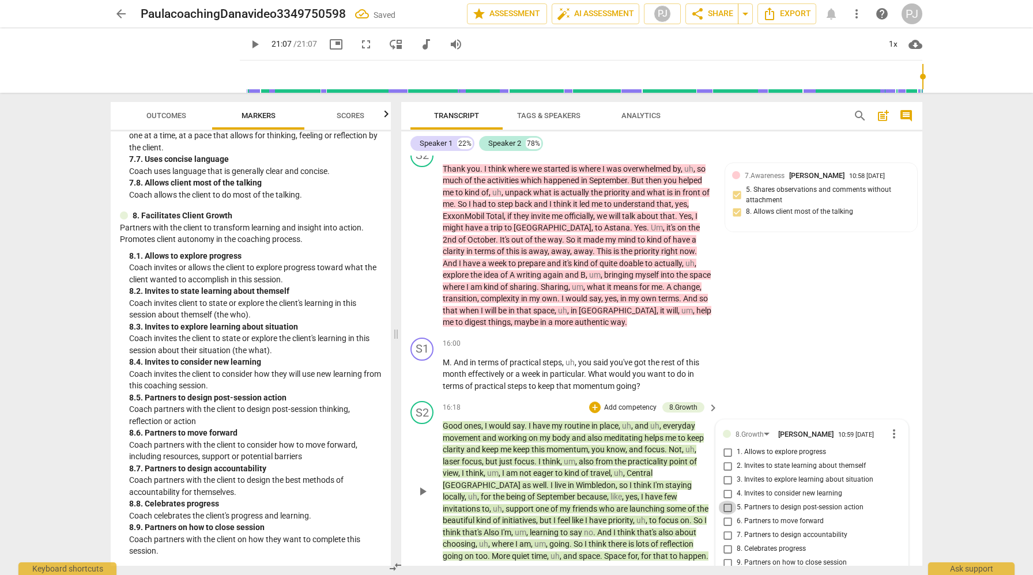
click at [729, 501] on input "5. Partners to design post-session action" at bounding box center [727, 508] width 18 height 14
checkbox input "true"
click at [726, 515] on input "6. Partners to move forward" at bounding box center [727, 522] width 18 height 14
checkbox input "true"
click at [727, 529] on input "7. Partners to design accountability" at bounding box center [727, 536] width 18 height 14
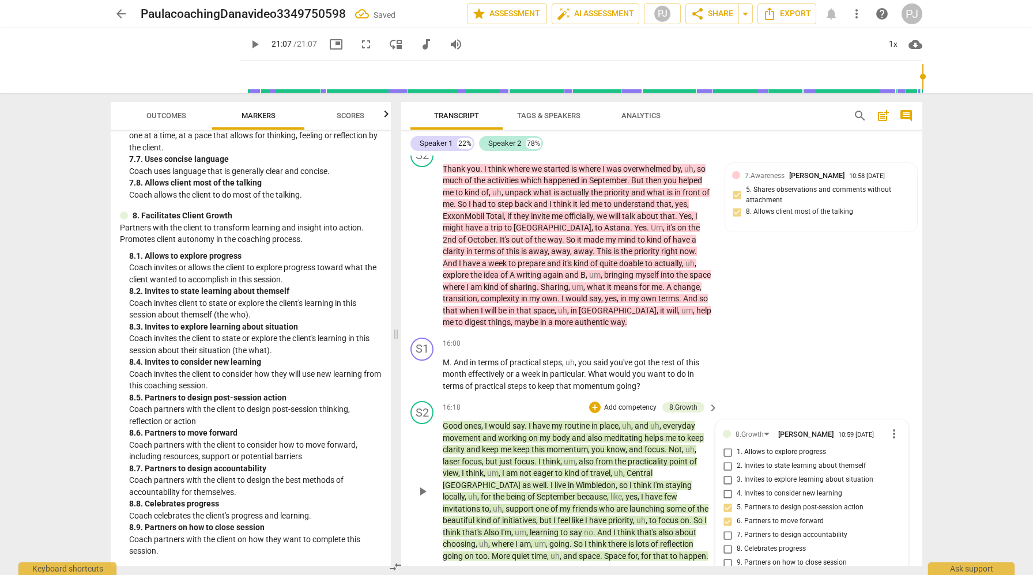
checkbox input "true"
click at [845, 357] on div "S1 play_arrow pause 16:00 + Add competency keyboard_arrow_right M . And in term…" at bounding box center [661, 365] width 521 height 64
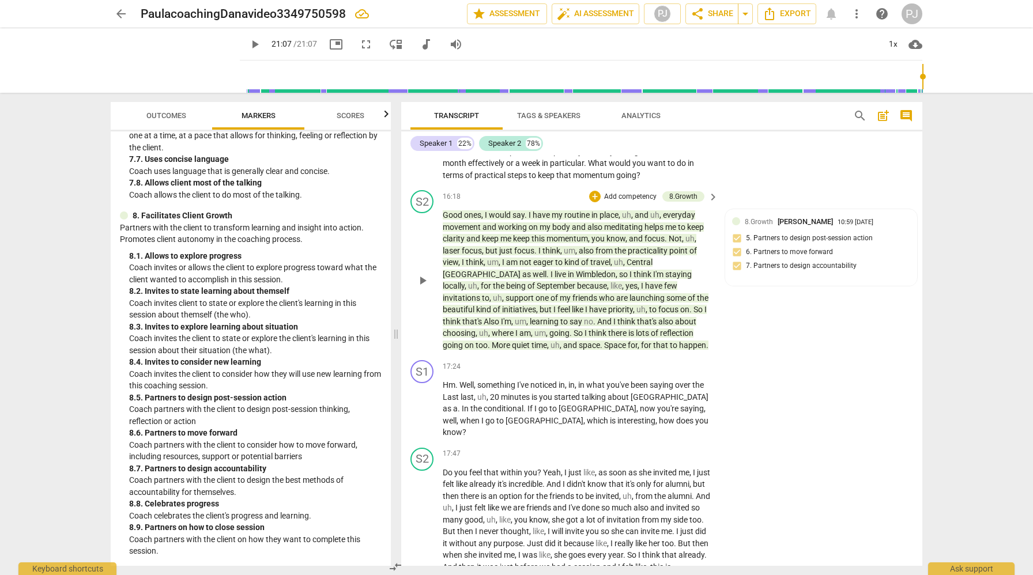
scroll to position [2735, 0]
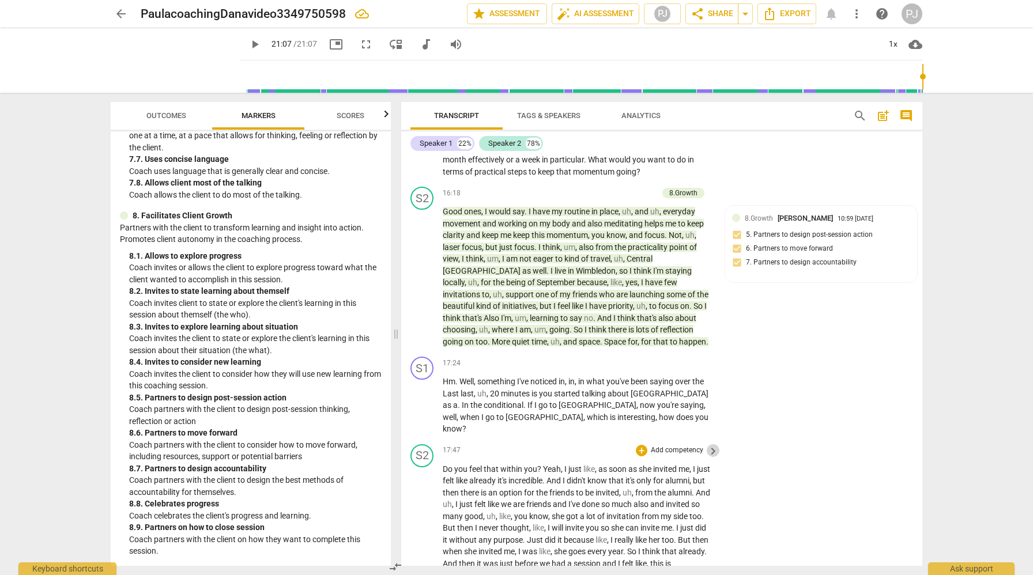
click at [711, 445] on span "keyboard_arrow_right" at bounding box center [713, 452] width 14 height 14
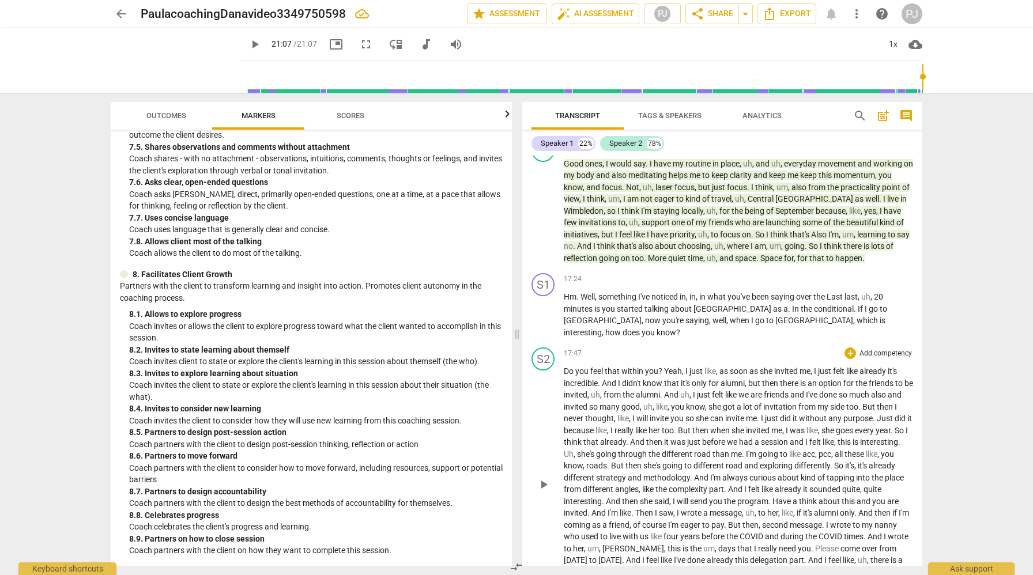
click at [874, 353] on p "Add competency" at bounding box center [886, 354] width 55 height 10
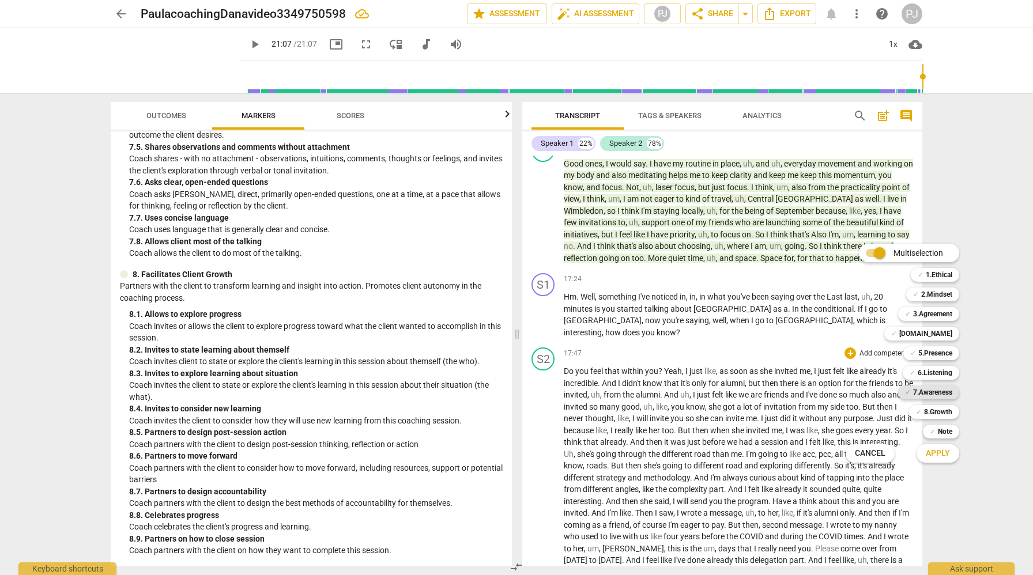
click at [942, 392] on b "7.Awareness" at bounding box center [932, 393] width 39 height 14
click at [935, 451] on span "Apply" at bounding box center [938, 454] width 24 height 12
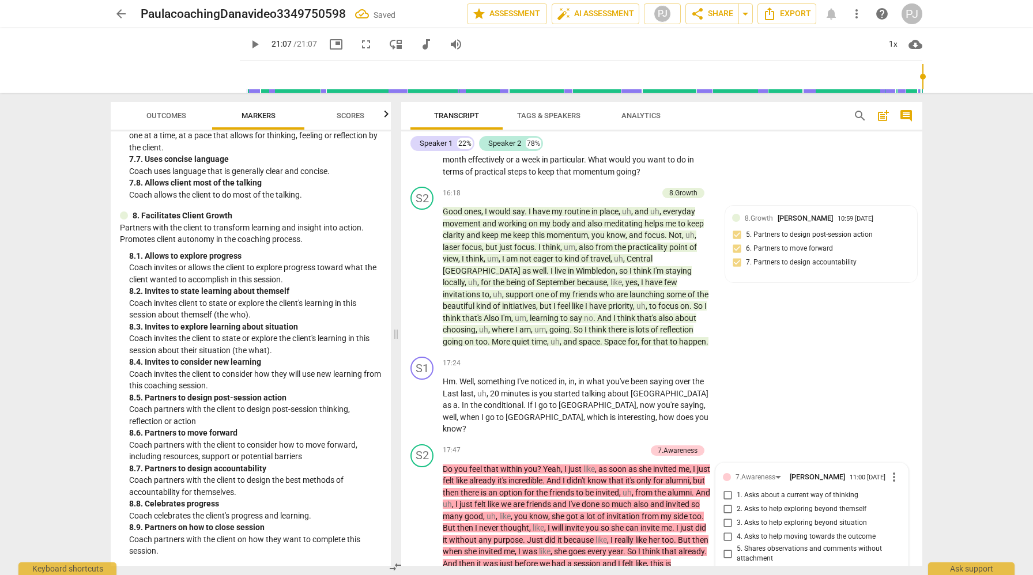
scroll to position [2956, 0]
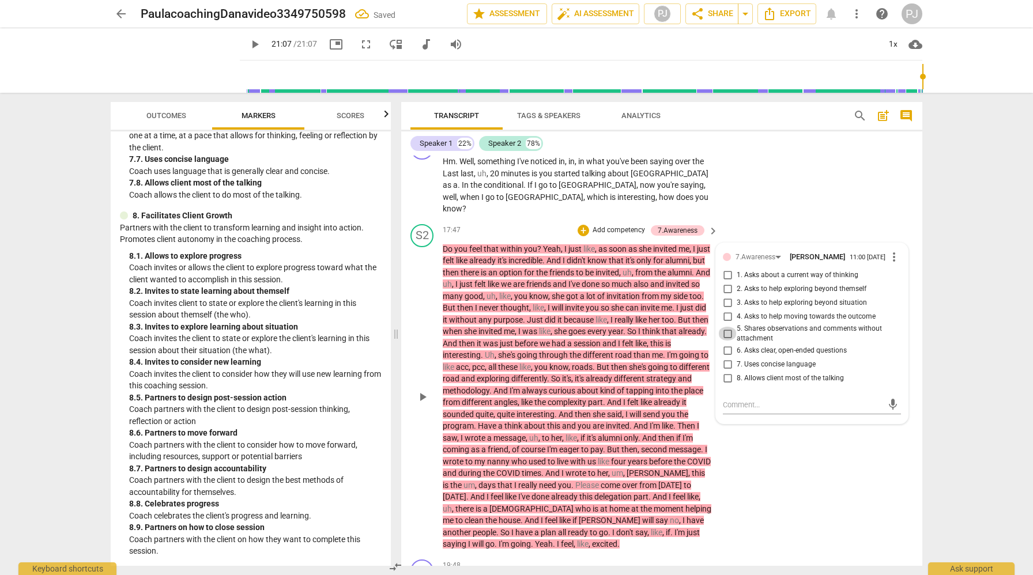
click at [726, 327] on input "5. Shares observations and comments without attachment" at bounding box center [727, 334] width 18 height 14
checkbox input "true"
click at [830, 458] on div "S2 play_arrow pause 17:47 + Add competency 7.Awareness keyboard_arrow_right Do …" at bounding box center [661, 388] width 521 height 336
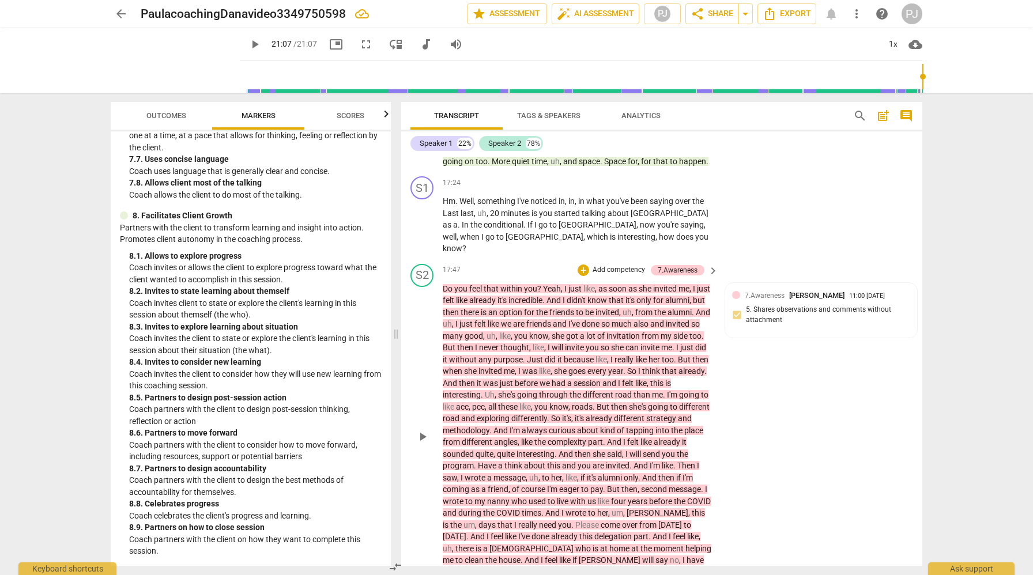
scroll to position [2916, 0]
click at [604, 265] on p "Add competency" at bounding box center [619, 270] width 55 height 10
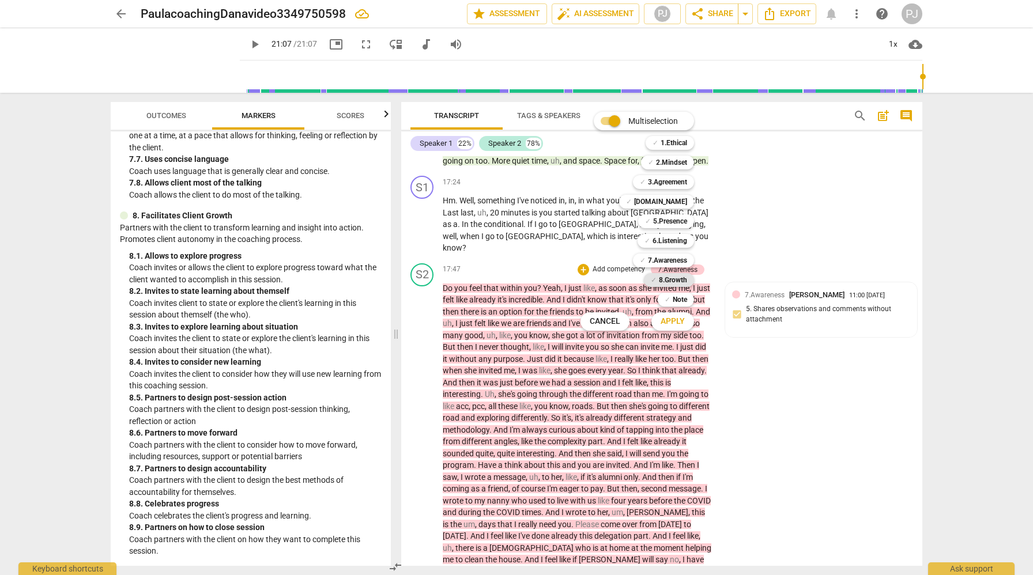
click at [683, 278] on b "8.Growth" at bounding box center [673, 280] width 28 height 14
click at [678, 320] on span "Apply" at bounding box center [673, 322] width 24 height 12
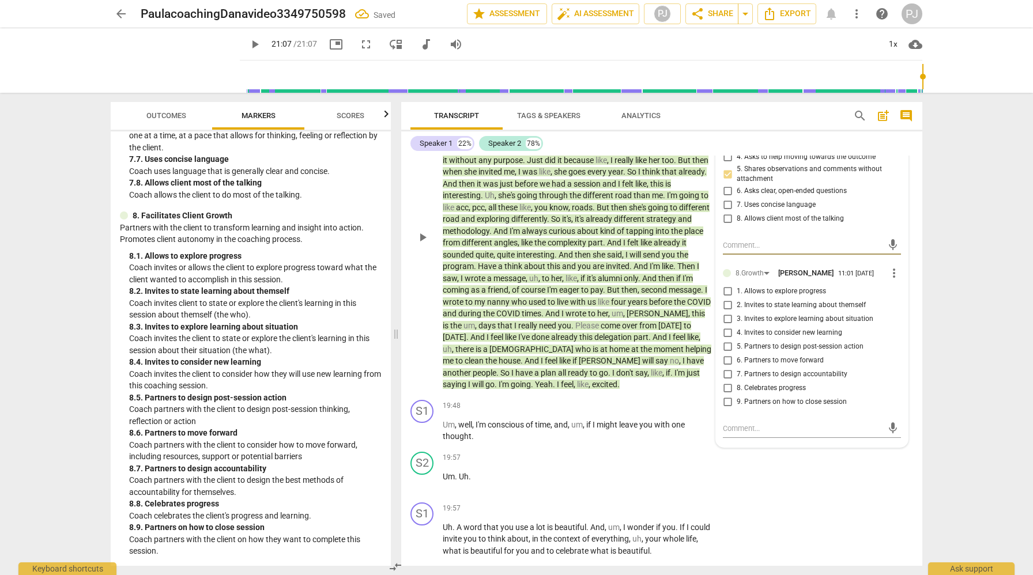
scroll to position [3121, 0]
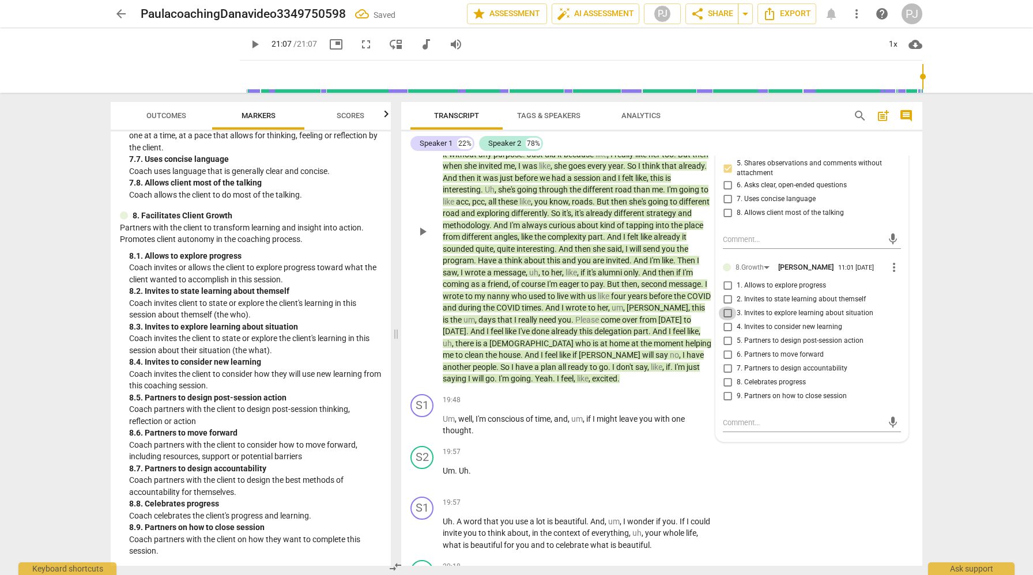
click at [725, 307] on input "3. Invites to explore learning about situation" at bounding box center [727, 314] width 18 height 14
checkbox input "true"
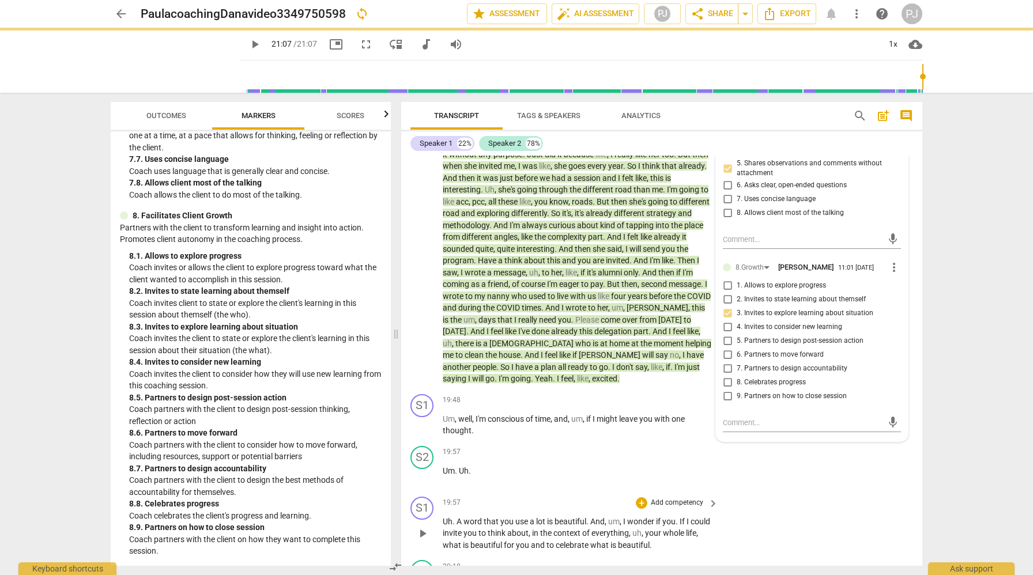
drag, startPoint x: 836, startPoint y: 460, endPoint x: 824, endPoint y: 448, distance: 17.1
click at [836, 492] on div "S1 play_arrow pause 19:57 + Add competency keyboard_arrow_right Uh . A word tha…" at bounding box center [661, 524] width 521 height 64
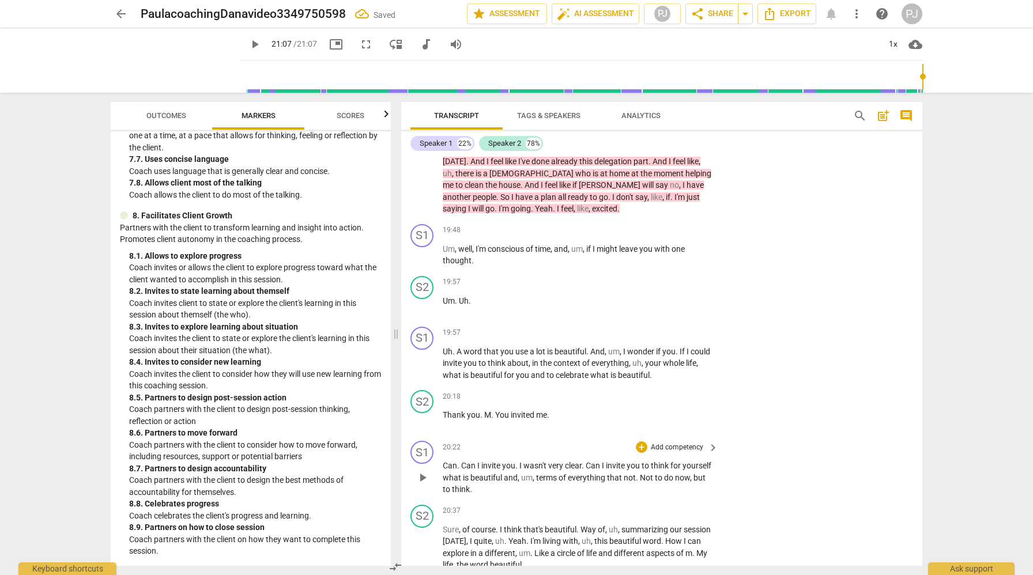
scroll to position [3293, 0]
click at [709, 274] on span "keyboard_arrow_right" at bounding box center [713, 281] width 14 height 14
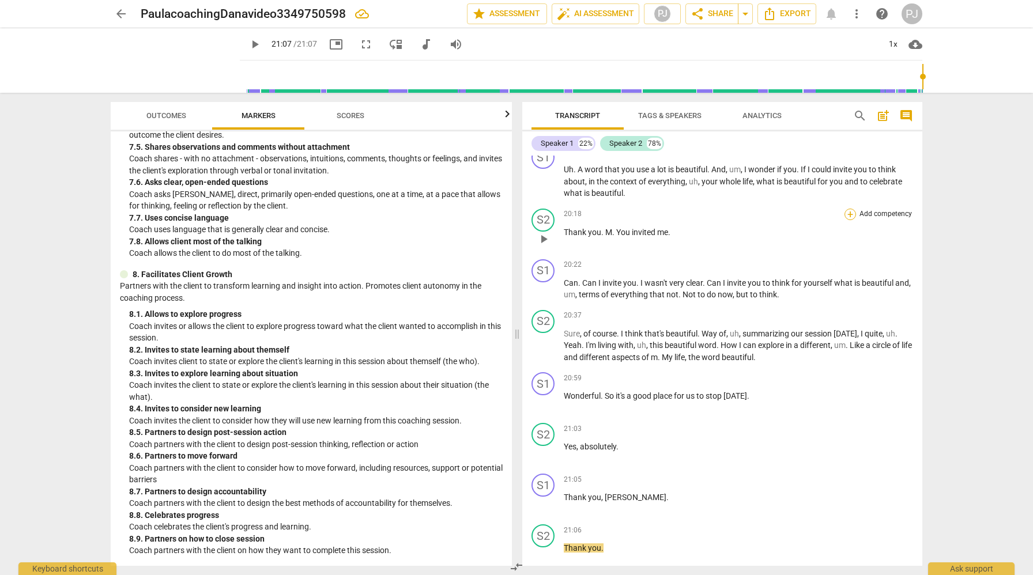
click at [851, 213] on div "+" at bounding box center [851, 215] width 12 height 12
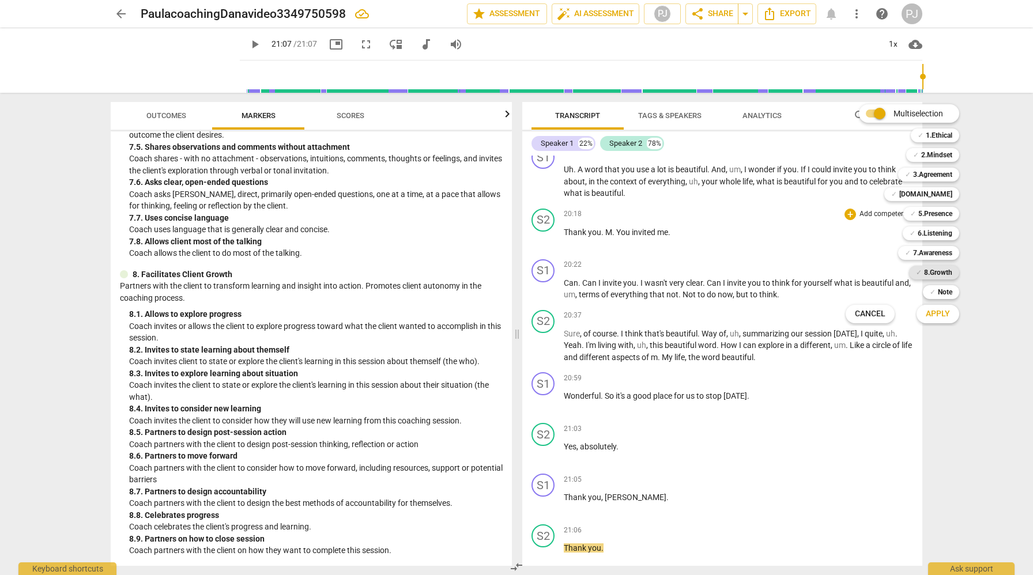
click at [928, 272] on b "8.Growth" at bounding box center [938, 273] width 28 height 14
click at [920, 253] on b "7.Awareness" at bounding box center [932, 253] width 39 height 14
click at [941, 250] on b "7.Awareness" at bounding box center [932, 253] width 39 height 14
drag, startPoint x: 947, startPoint y: 255, endPoint x: 948, endPoint y: 269, distance: 13.9
click at [947, 255] on b "7.Awareness" at bounding box center [932, 253] width 39 height 14
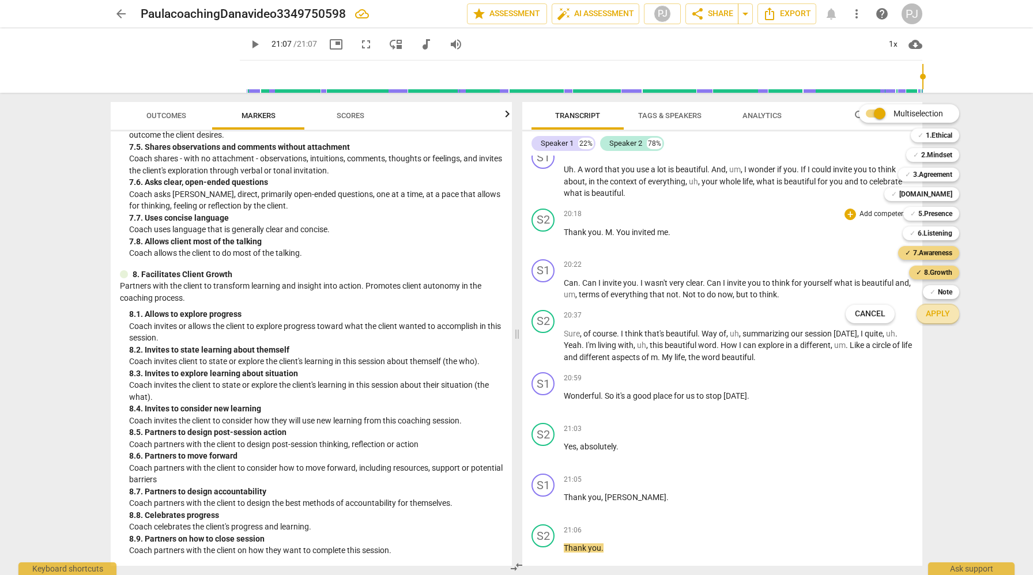
click at [938, 311] on span "Apply" at bounding box center [938, 314] width 24 height 12
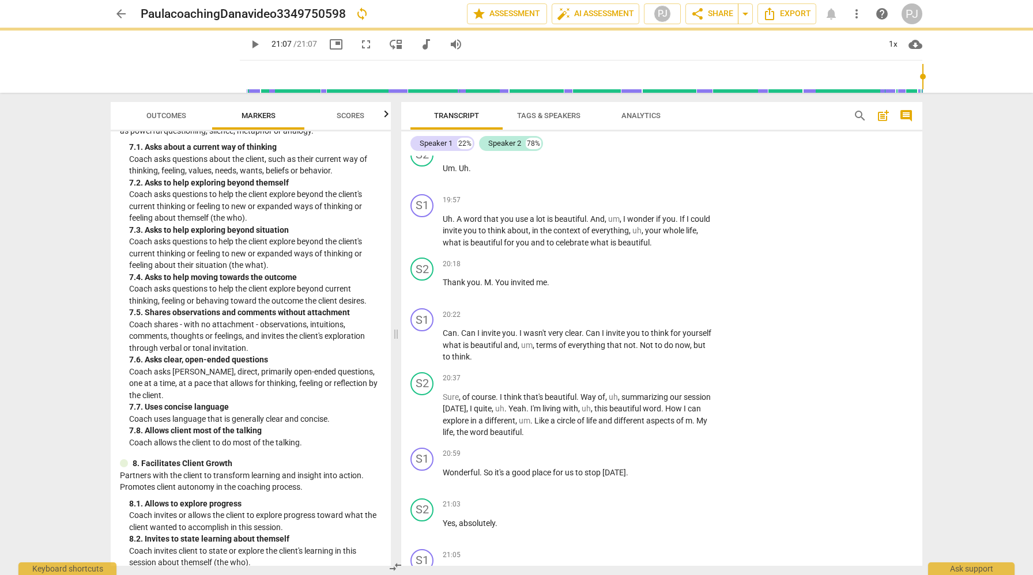
scroll to position [1379, 0]
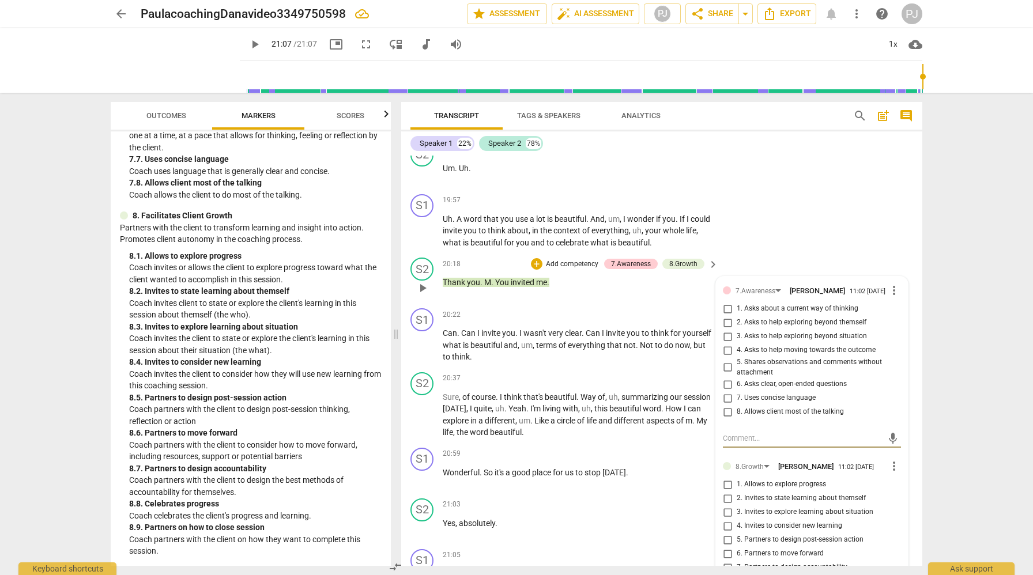
click at [725, 361] on input "5. Shares observations and comments without attachment" at bounding box center [727, 368] width 18 height 14
checkbox input "true"
click at [728, 492] on input "2. Invites to state learning about themself" at bounding box center [727, 499] width 18 height 14
checkbox input "true"
click at [669, 499] on div "21:03 + Add competency keyboard_arrow_right Yes , absolutely ." at bounding box center [581, 520] width 277 height 42
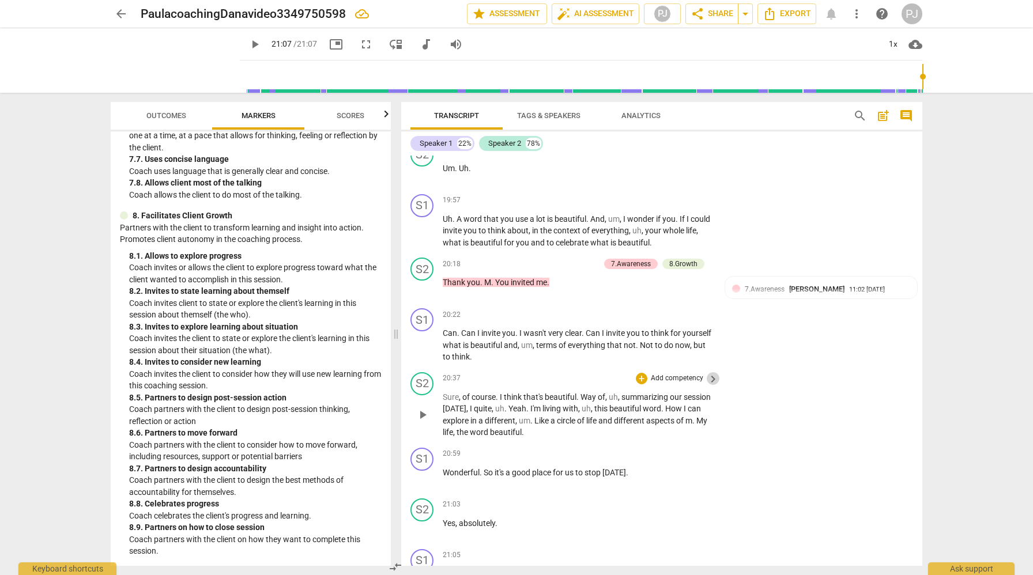
click at [711, 372] on span "keyboard_arrow_right" at bounding box center [713, 379] width 14 height 14
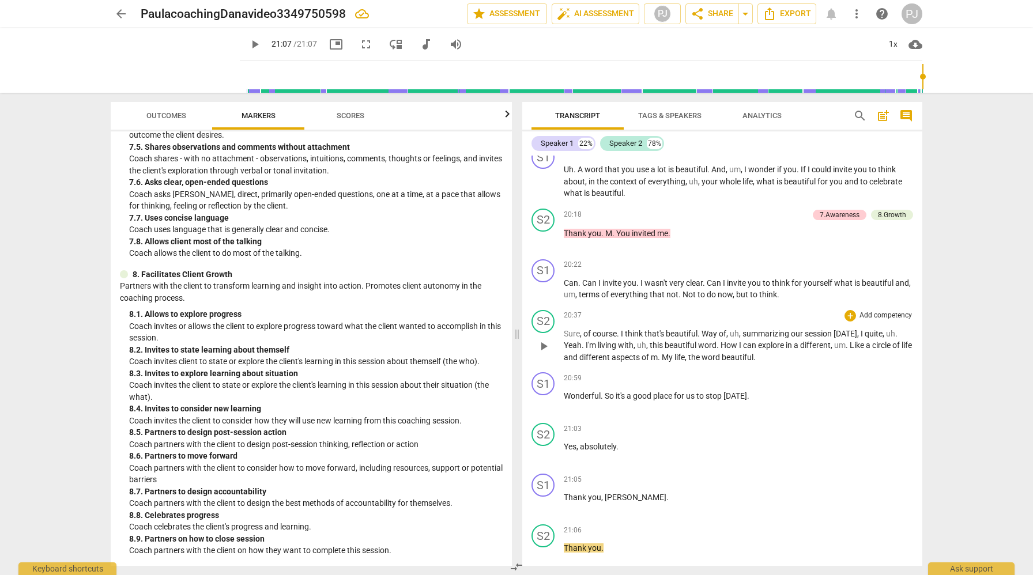
scroll to position [1131, 0]
click at [867, 317] on p "Add competency" at bounding box center [886, 316] width 55 height 10
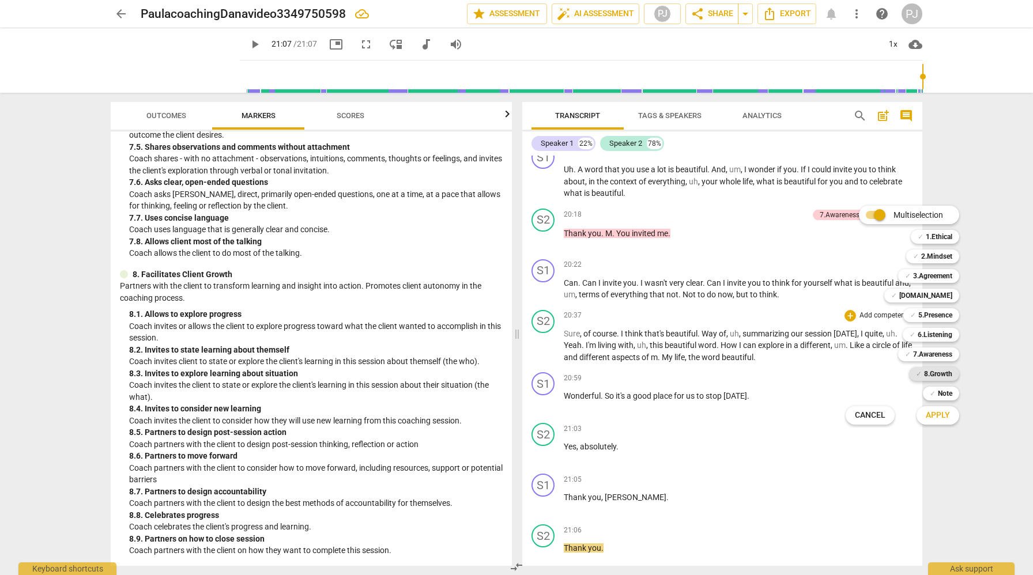
click at [940, 375] on b "8.Growth" at bounding box center [938, 374] width 28 height 14
click at [946, 415] on span "Apply" at bounding box center [938, 416] width 24 height 12
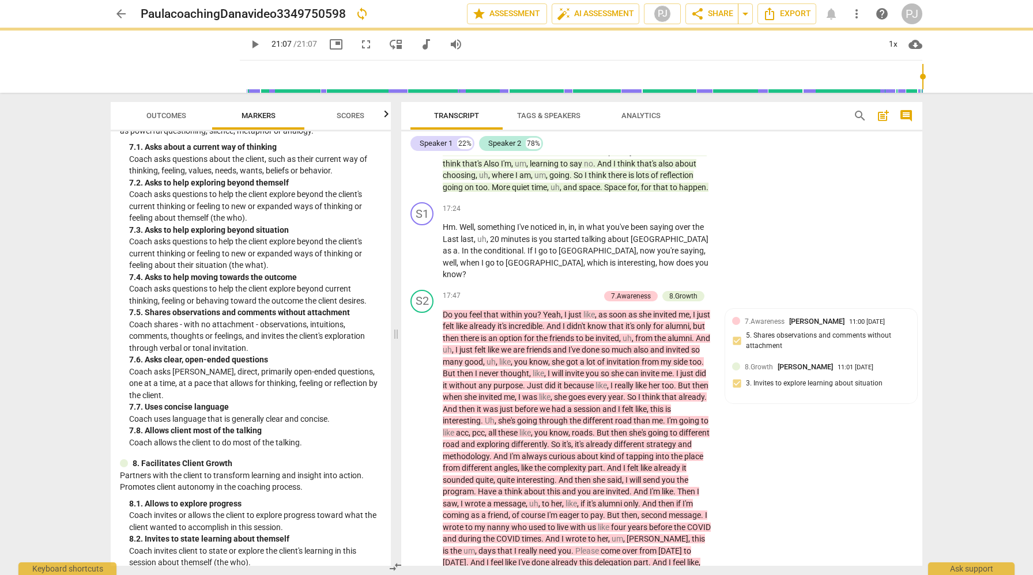
scroll to position [1379, 0]
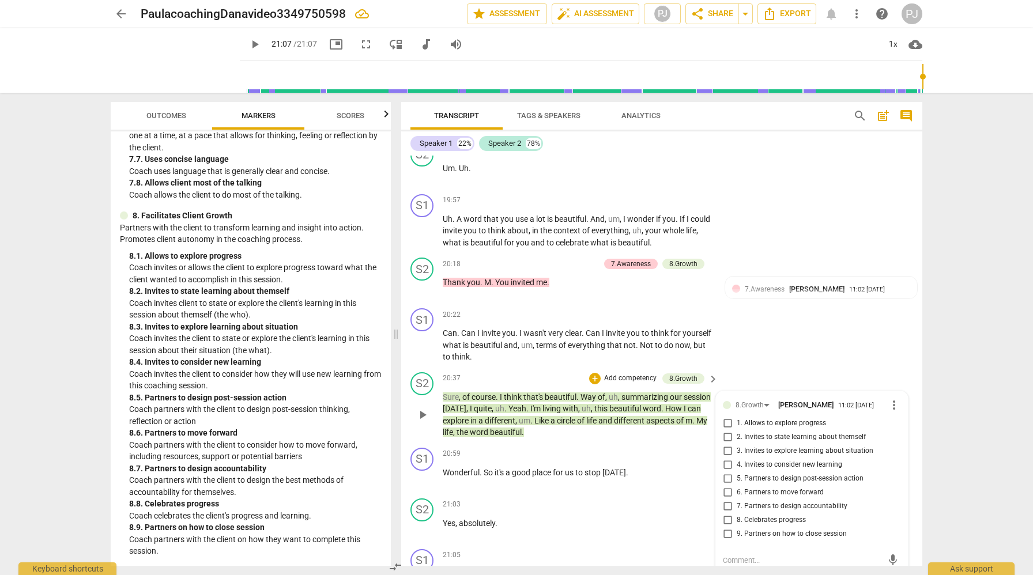
click at [726, 445] on input "3. Invites to explore learning about situation" at bounding box center [727, 452] width 18 height 14
checkbox input "true"
click at [726, 528] on input "9. Partners on how to close session" at bounding box center [727, 535] width 18 height 14
checkbox input "true"
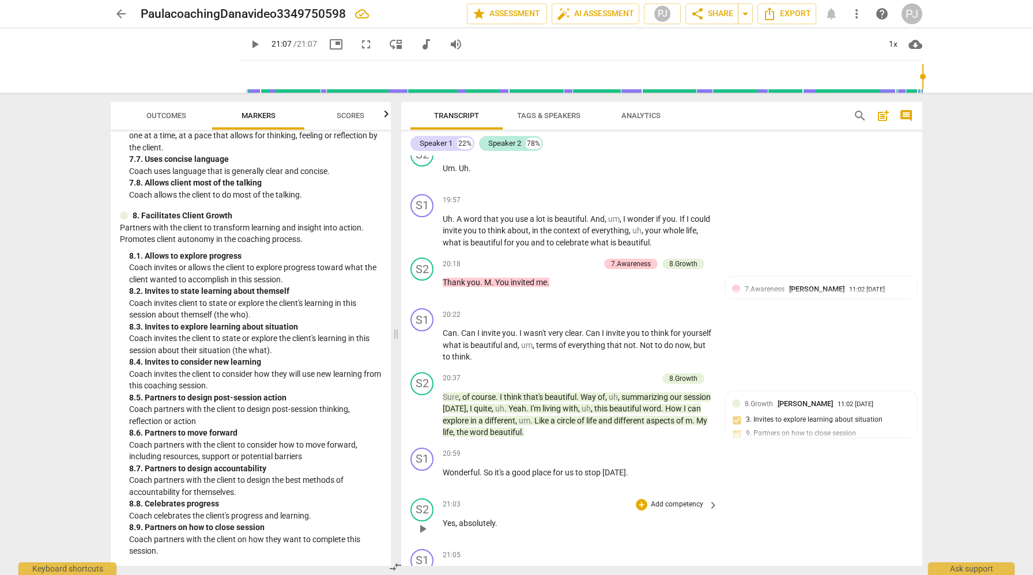
click at [709, 499] on span "keyboard_arrow_right" at bounding box center [713, 506] width 14 height 14
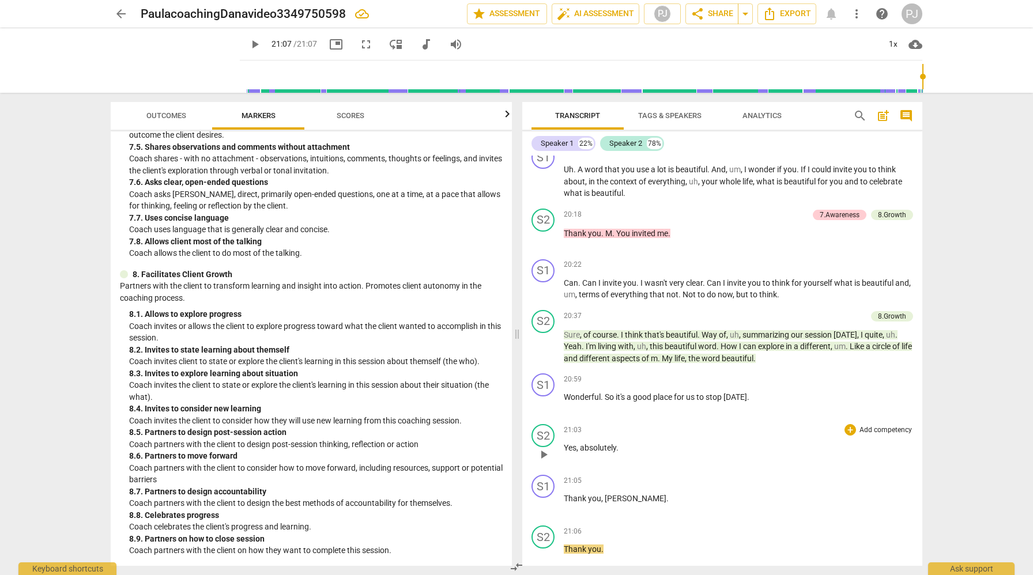
scroll to position [1131, 0]
click at [883, 428] on p "Add competency" at bounding box center [886, 431] width 55 height 10
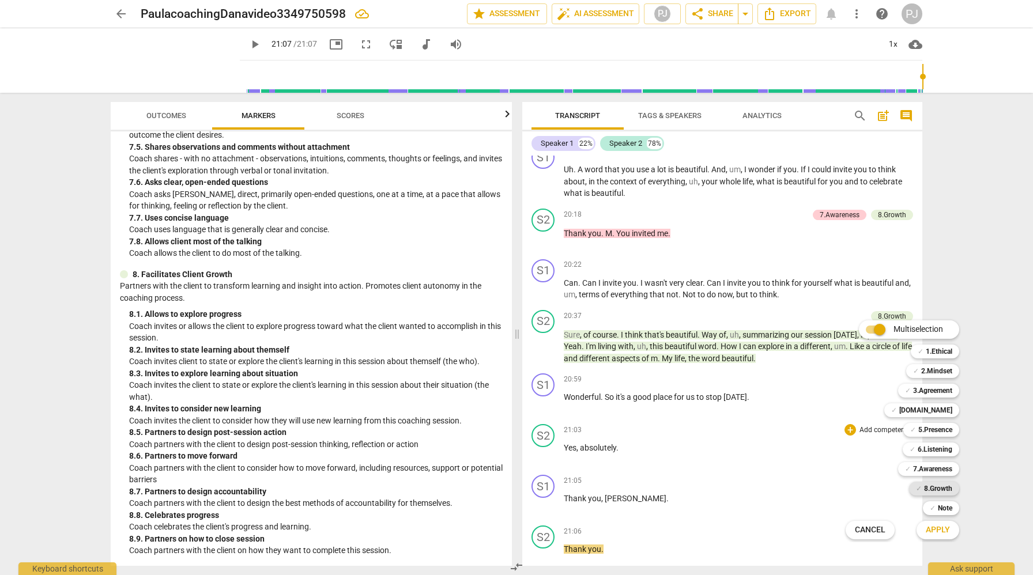
click at [940, 488] on b "8.Growth" at bounding box center [938, 489] width 28 height 14
click at [947, 528] on span "Apply" at bounding box center [938, 531] width 24 height 12
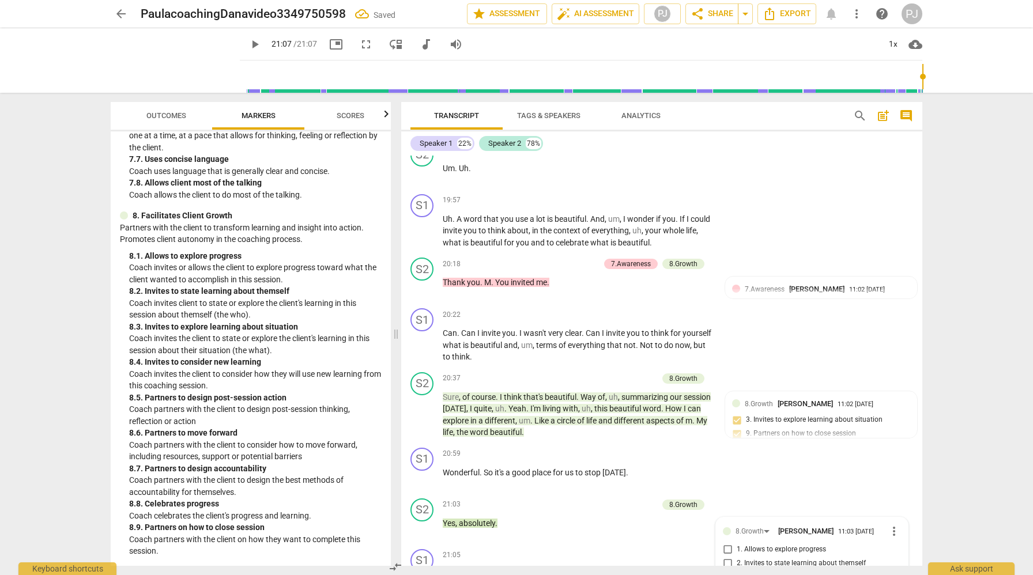
scroll to position [3515, 0]
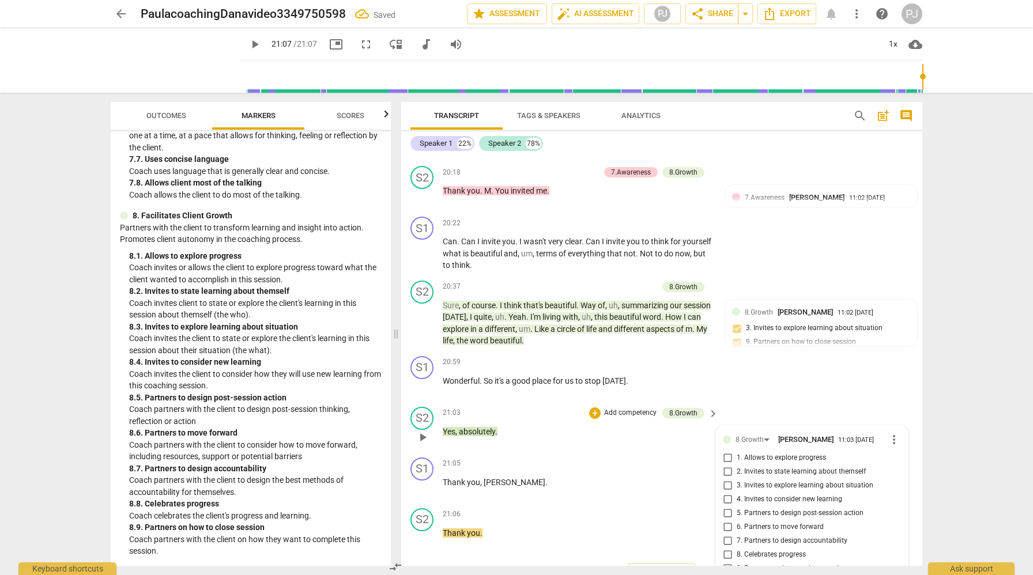
click at [723, 562] on input "9. Partners on how to close session" at bounding box center [727, 569] width 18 height 14
checkbox input "true"
click at [961, 460] on div "arrow_back PaulacoachingDanavideo3349750598 Saved edit star Assessment auto_fix…" at bounding box center [516, 287] width 1033 height 575
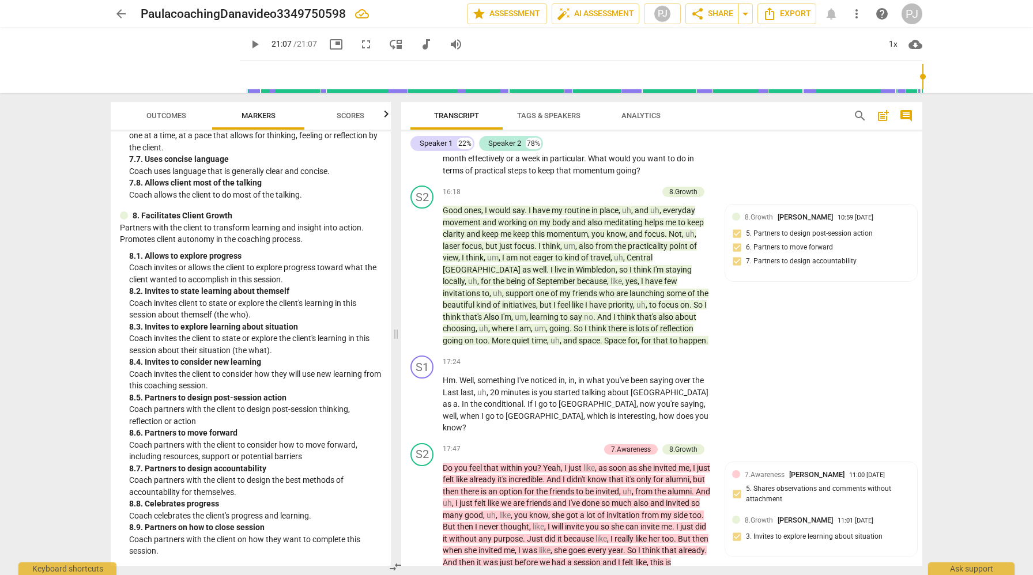
scroll to position [2736, 0]
click at [798, 13] on span "Export" at bounding box center [787, 14] width 48 height 14
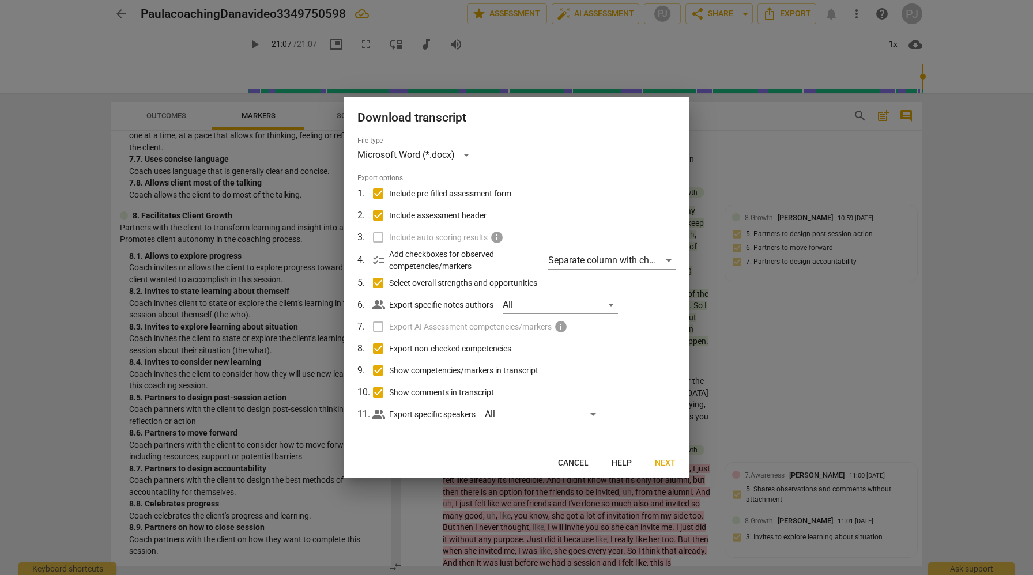
click at [665, 462] on span "Next" at bounding box center [665, 464] width 21 height 12
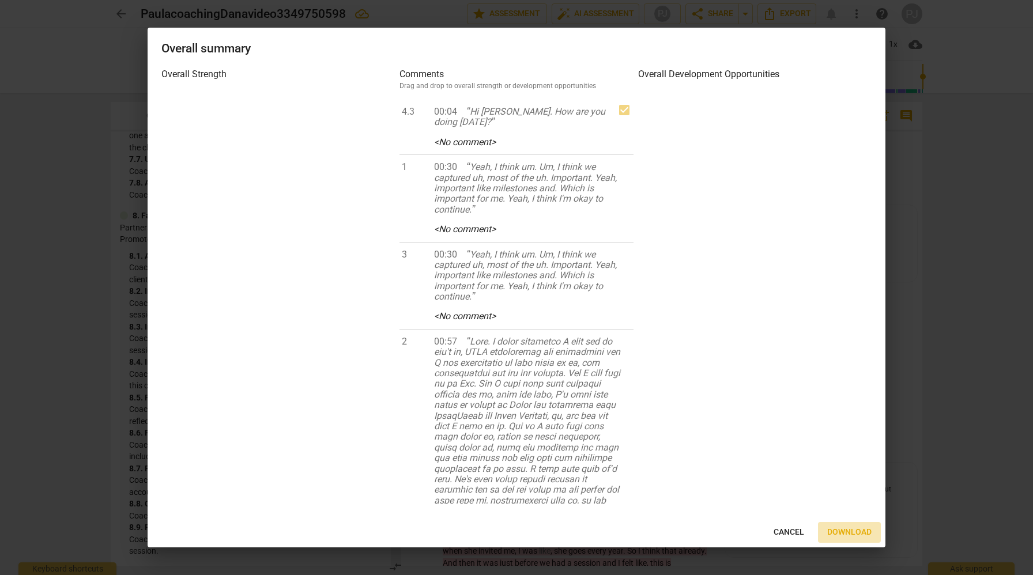
click at [852, 530] on span "Download" at bounding box center [849, 533] width 44 height 12
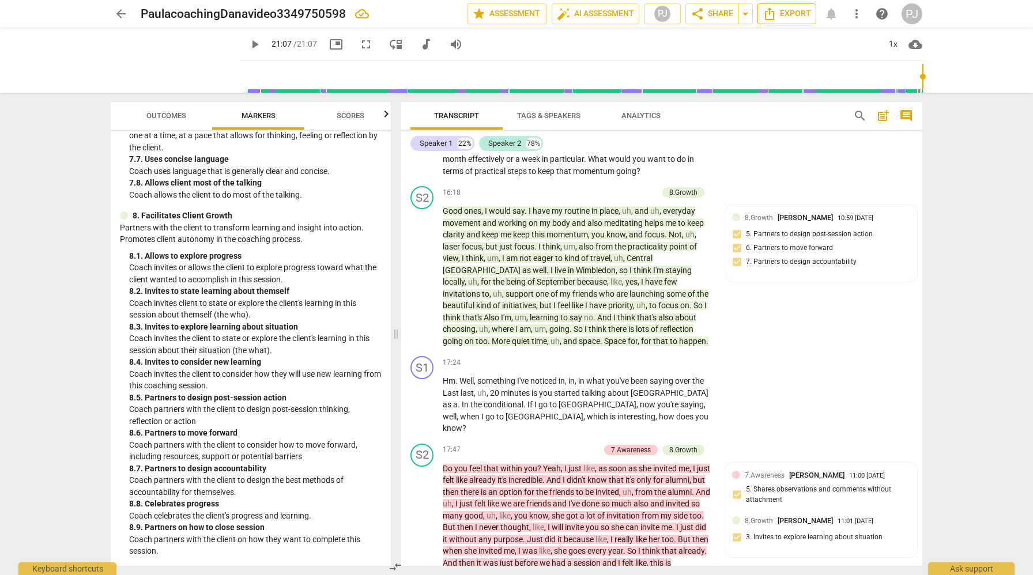
type input "1267"
